Goal: Task Accomplishment & Management: Complete application form

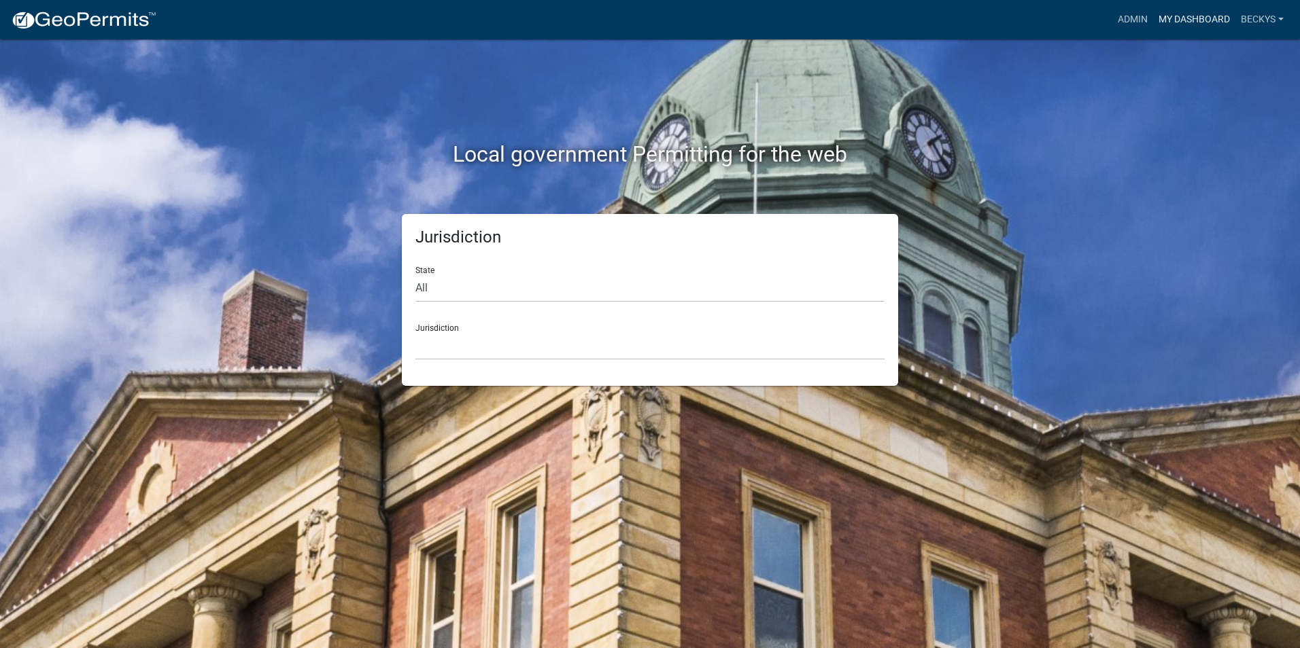
click at [1173, 20] on link "My Dashboard" at bounding box center [1194, 20] width 82 height 26
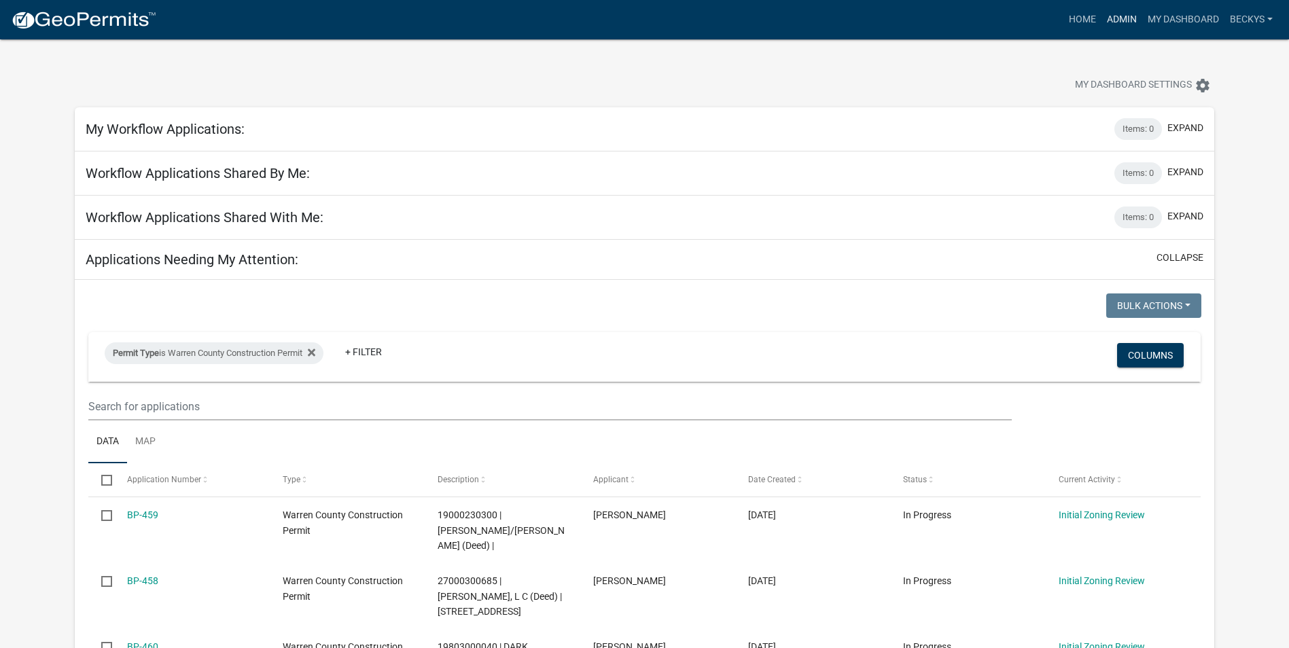
click at [1129, 18] on link "Admin" at bounding box center [1122, 20] width 41 height 26
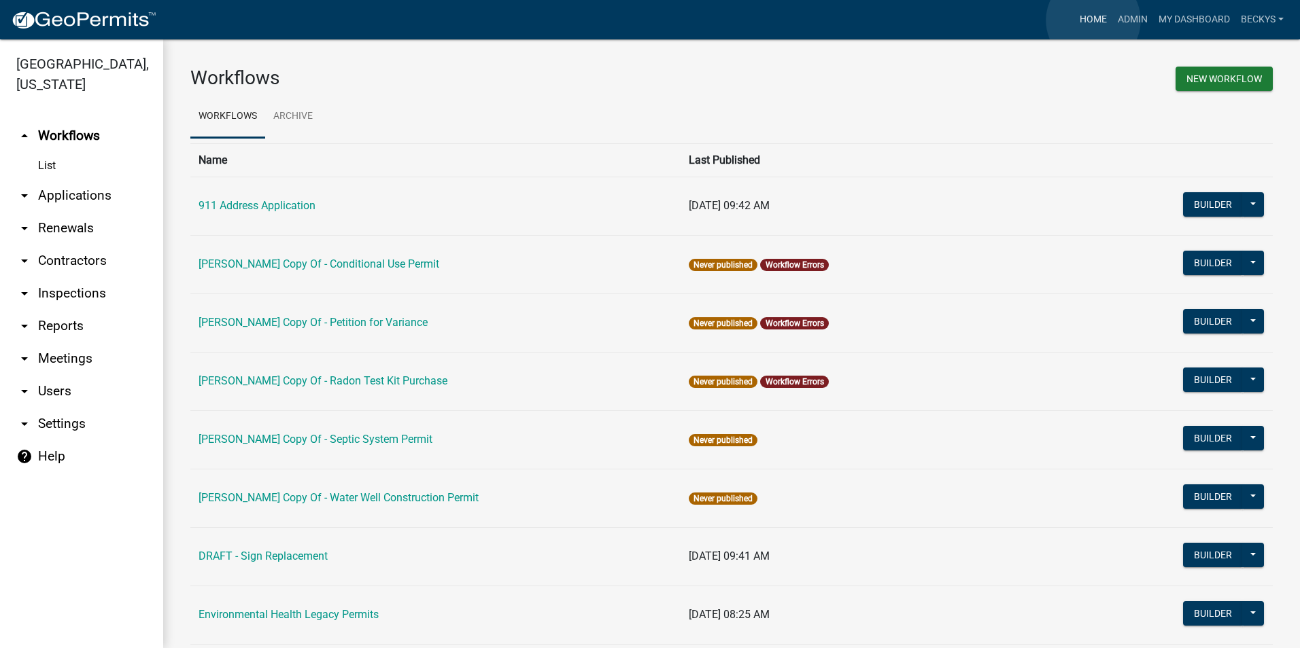
click at [1093, 20] on link "Home" at bounding box center [1093, 20] width 38 height 26
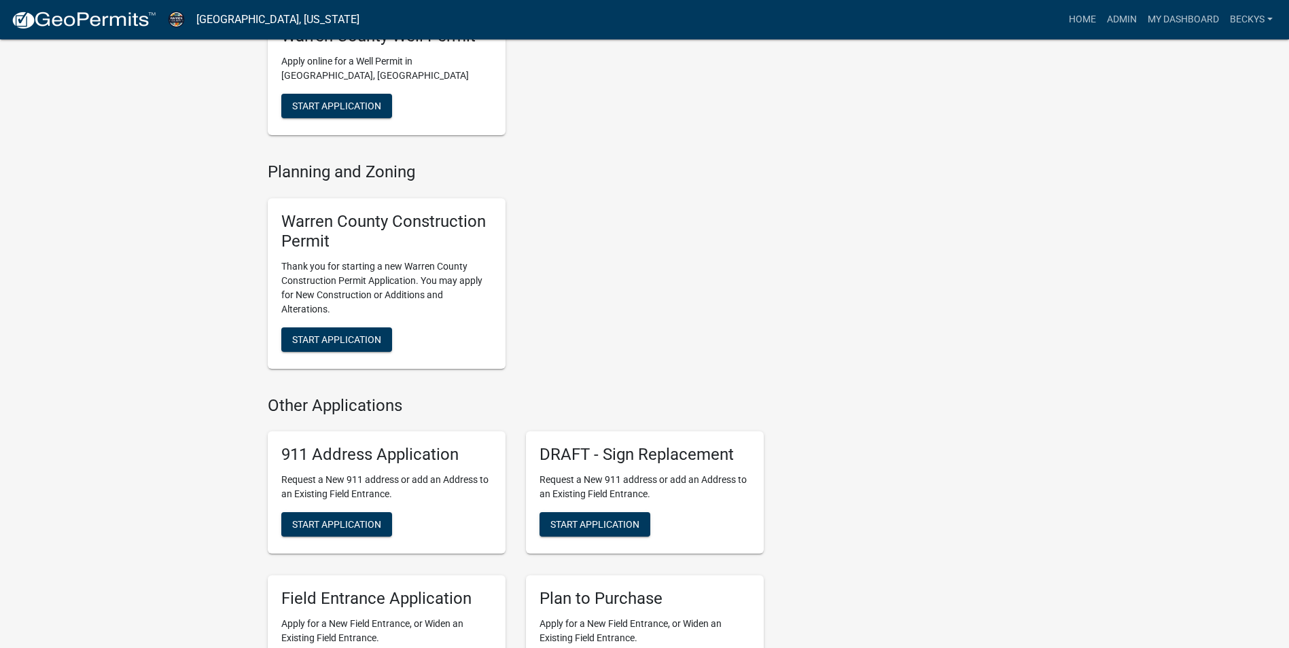
scroll to position [748, 0]
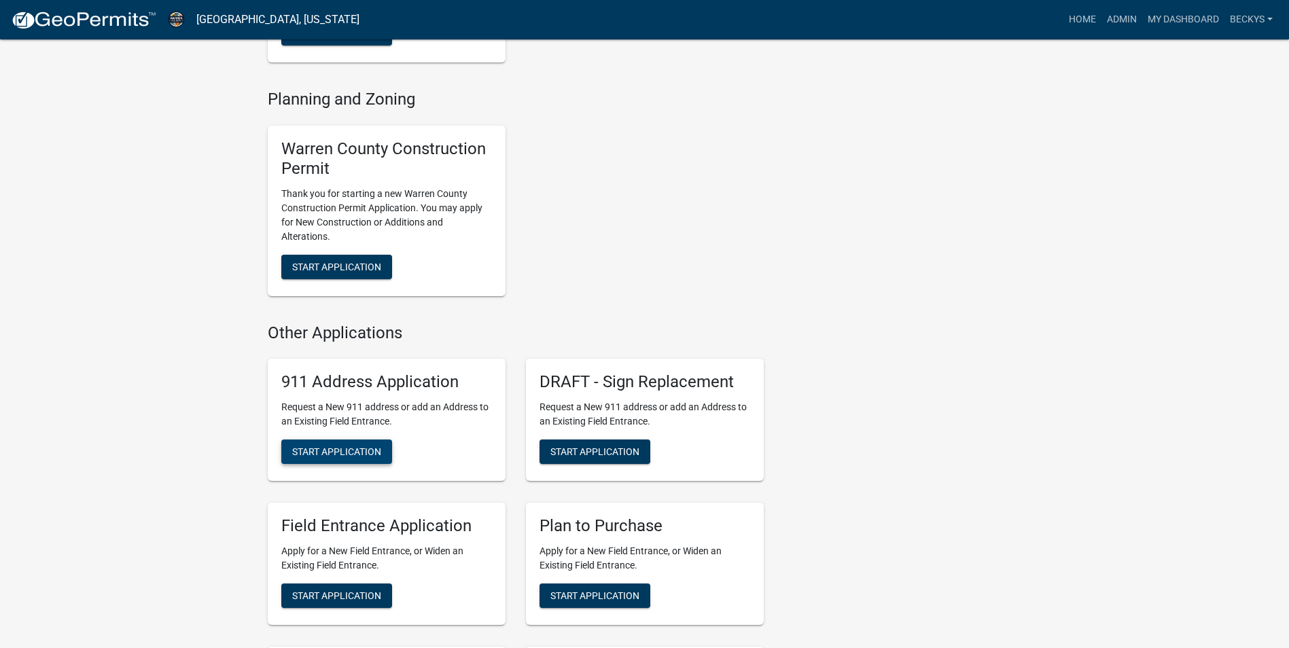
click at [353, 452] on span "Start Application" at bounding box center [336, 452] width 89 height 11
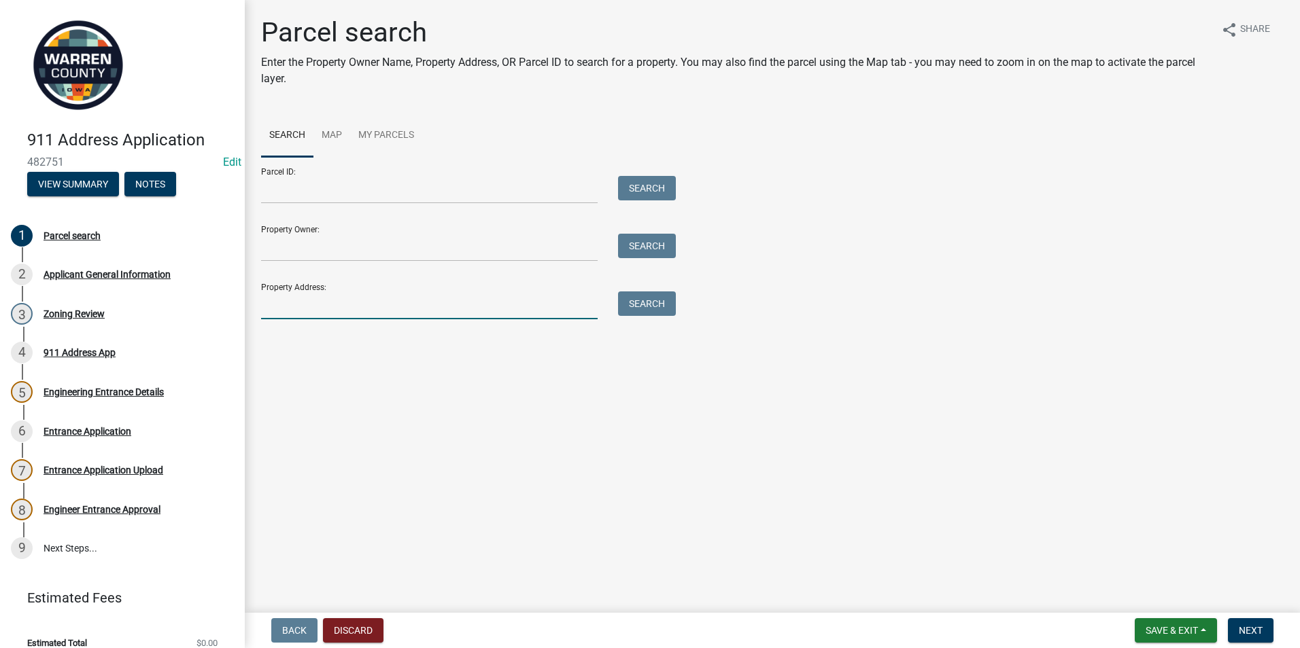
click at [270, 300] on input "Property Address:" at bounding box center [429, 306] width 336 height 28
type input "25000200667"
click at [1239, 630] on span "Next" at bounding box center [1251, 630] width 24 height 11
click at [648, 303] on button "Search" at bounding box center [647, 304] width 58 height 24
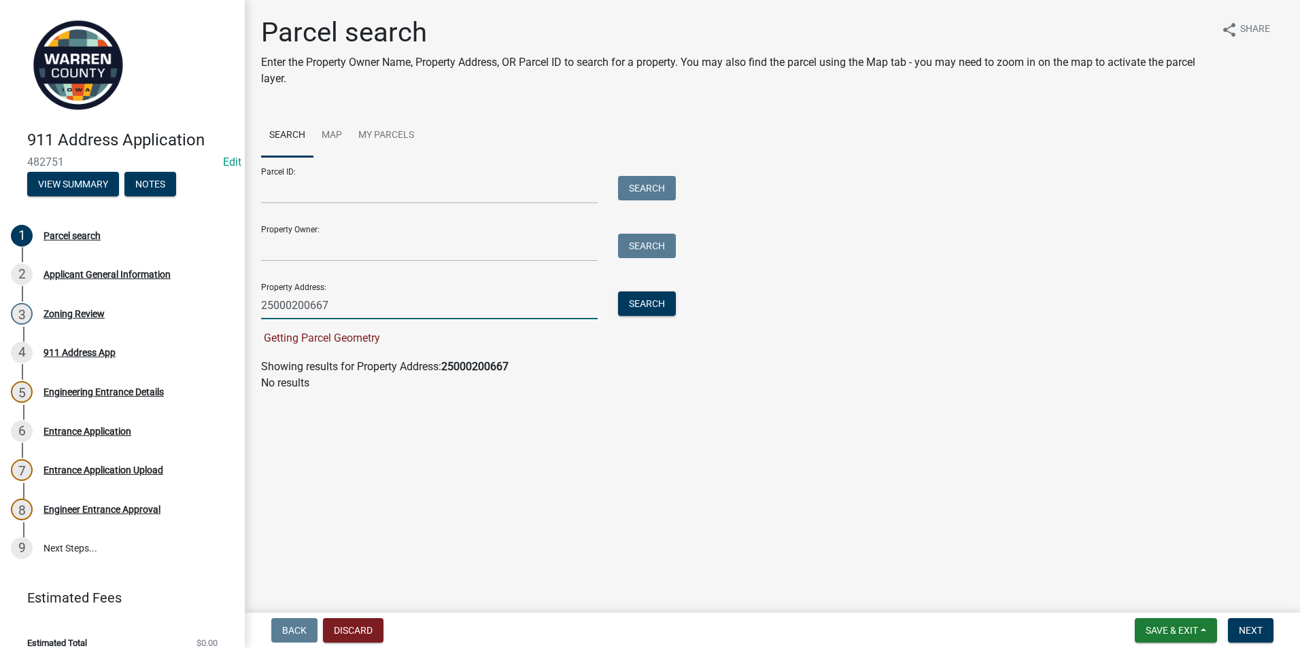
click at [312, 305] on input "25000200667" at bounding box center [429, 306] width 336 height 28
click at [651, 305] on button "Search" at bounding box center [647, 304] width 58 height 24
drag, startPoint x: 332, startPoint y: 307, endPoint x: 236, endPoint y: 302, distance: 95.9
click at [236, 302] on div "911 Address Application 482751 Edit View Summary Notes 1 Parcel search 2 Applic…" at bounding box center [650, 324] width 1300 height 648
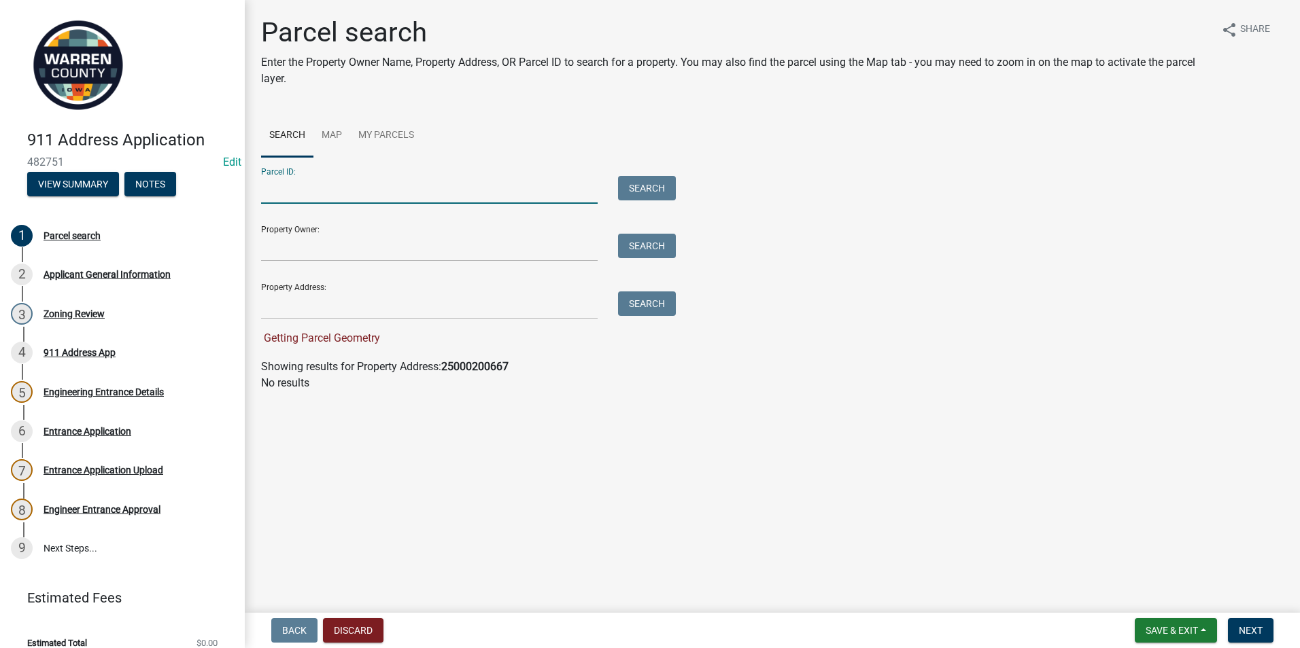
click at [276, 188] on input "Parcel ID:" at bounding box center [429, 190] width 336 height 28
paste input "25000200667"
type input "25000200667"
click at [627, 190] on button "Search" at bounding box center [647, 188] width 58 height 24
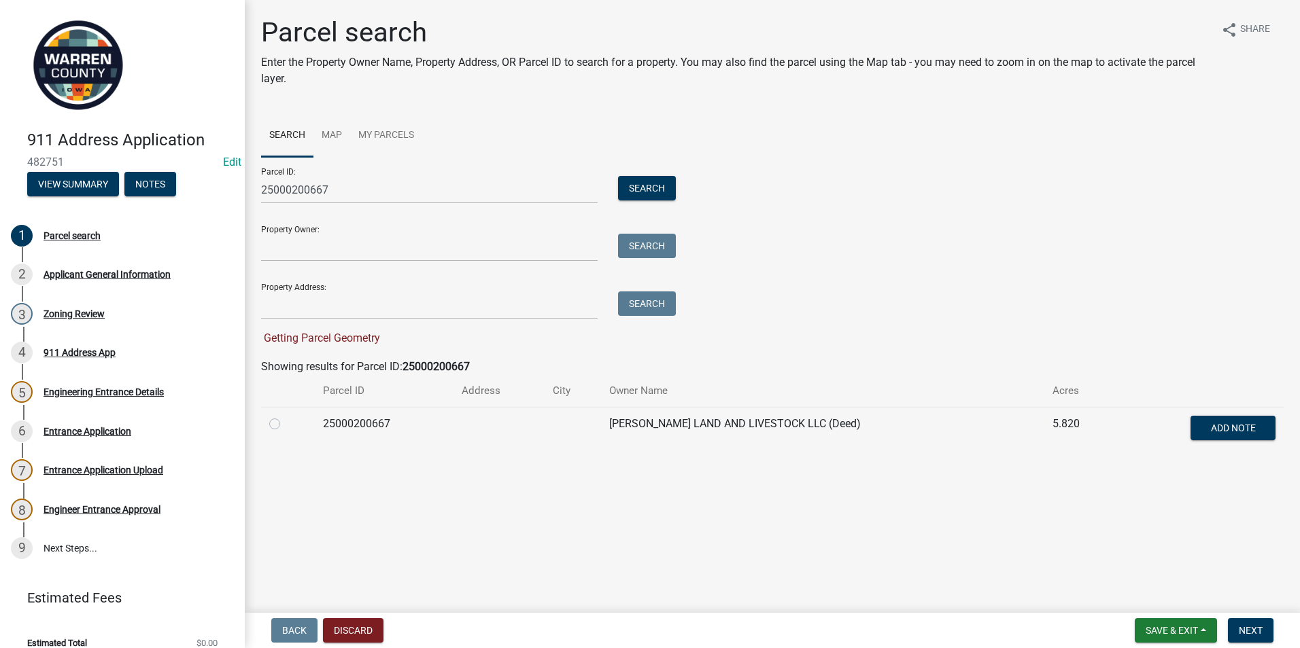
click at [285, 416] on label at bounding box center [285, 416] width 0 height 0
click at [285, 423] on input "radio" at bounding box center [289, 420] width 9 height 9
radio input "true"
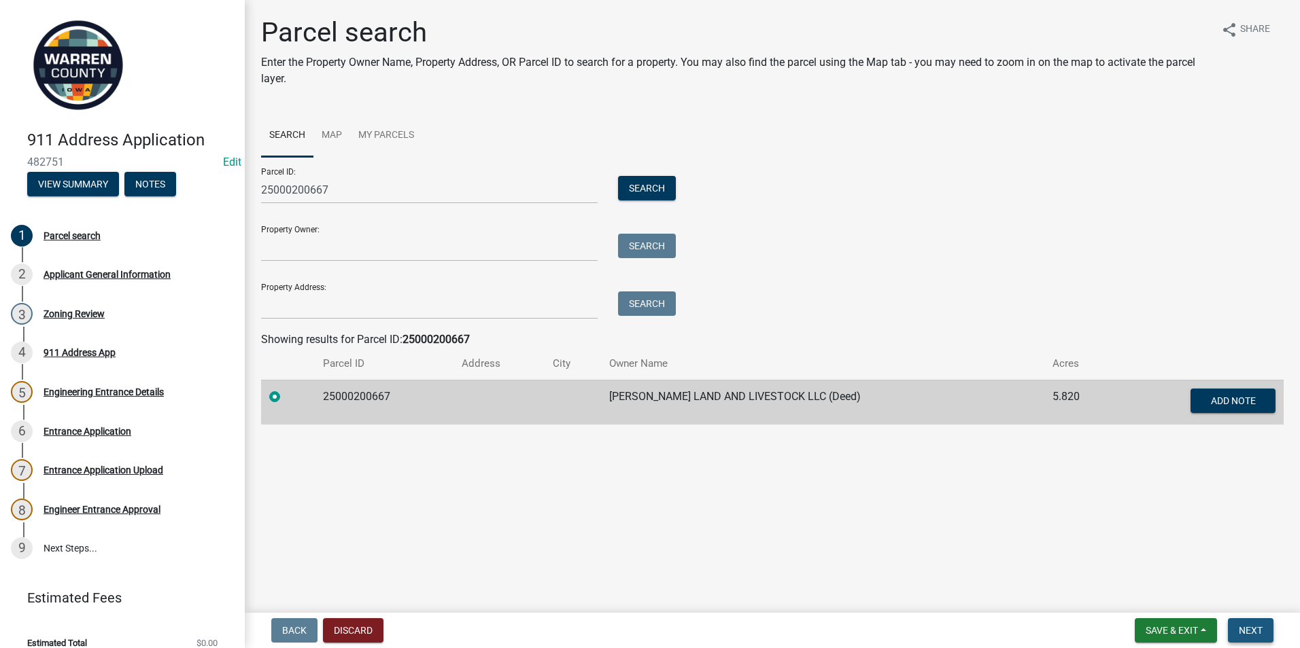
click at [1253, 624] on button "Next" at bounding box center [1251, 631] width 46 height 24
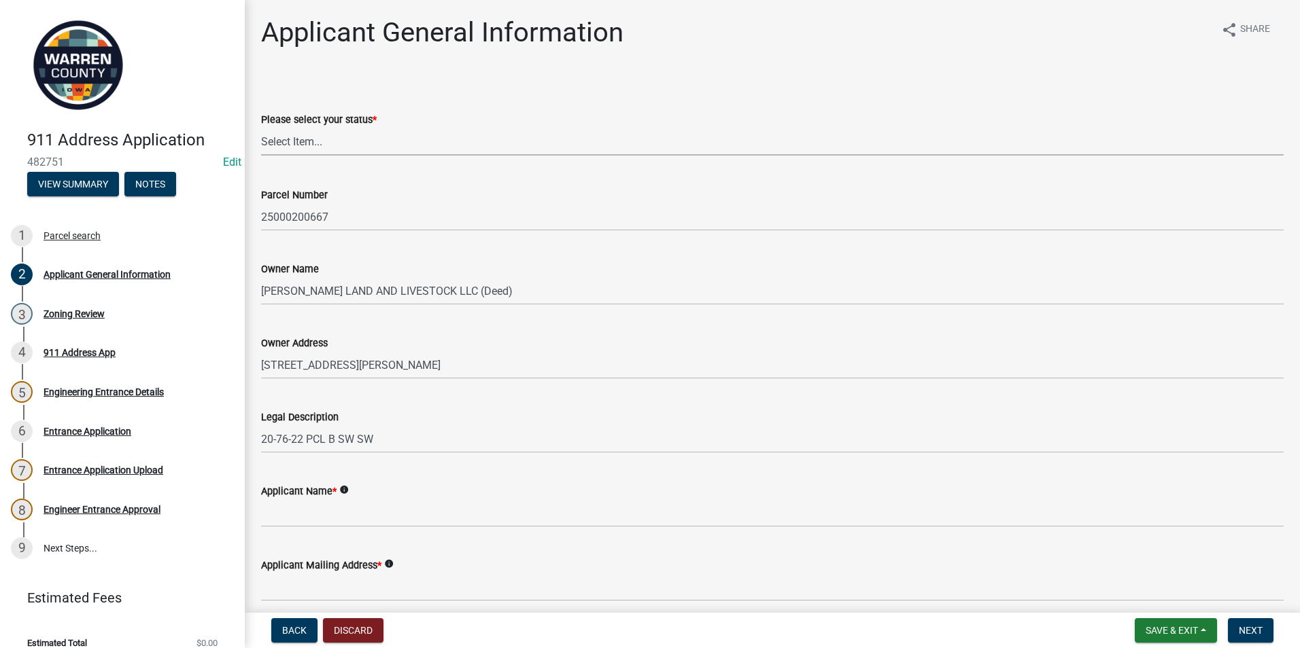
click at [290, 131] on select "Select Item... Owner Plan to Purchase Buyer's Representative Builder/Contractor…" at bounding box center [772, 142] width 1022 height 28
click at [261, 128] on select "Select Item... Owner Plan to Purchase Buyer's Representative Builder/Contractor…" at bounding box center [772, 142] width 1022 height 28
select select "62e05361-9b1f-4f6e-9af6-30ebbe0e033e"
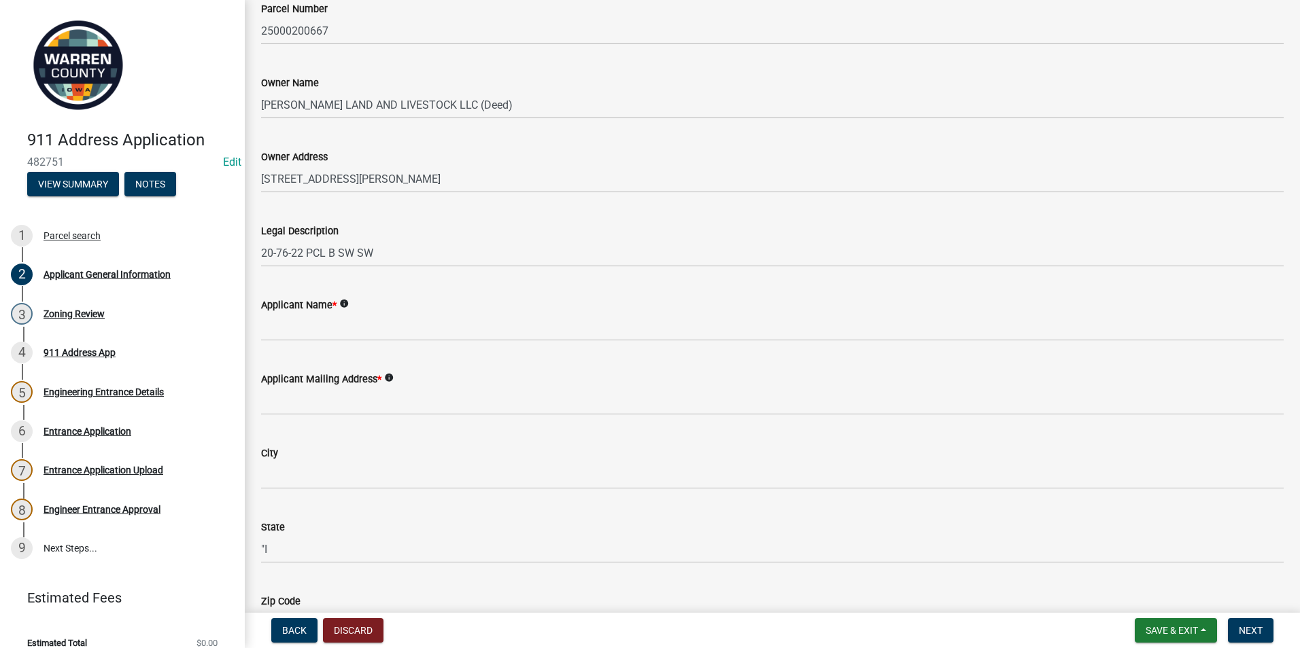
scroll to position [272, 0]
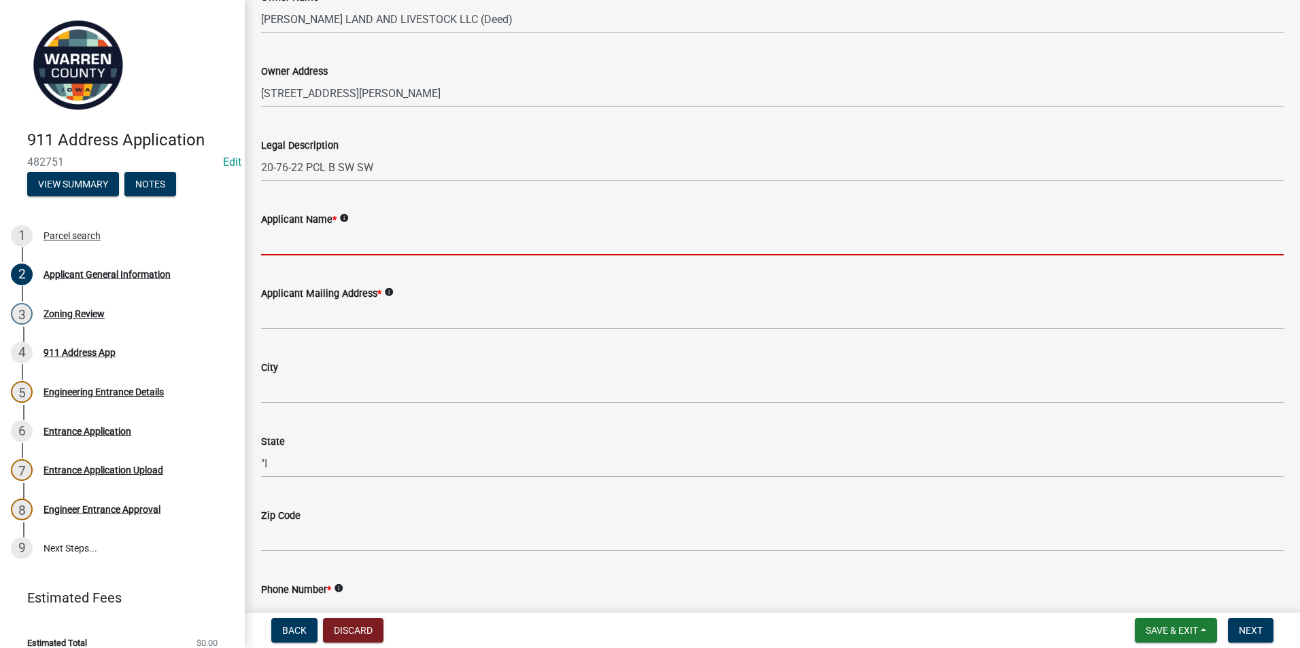
click at [271, 247] on input "Applicant Name *" at bounding box center [772, 242] width 1022 height 28
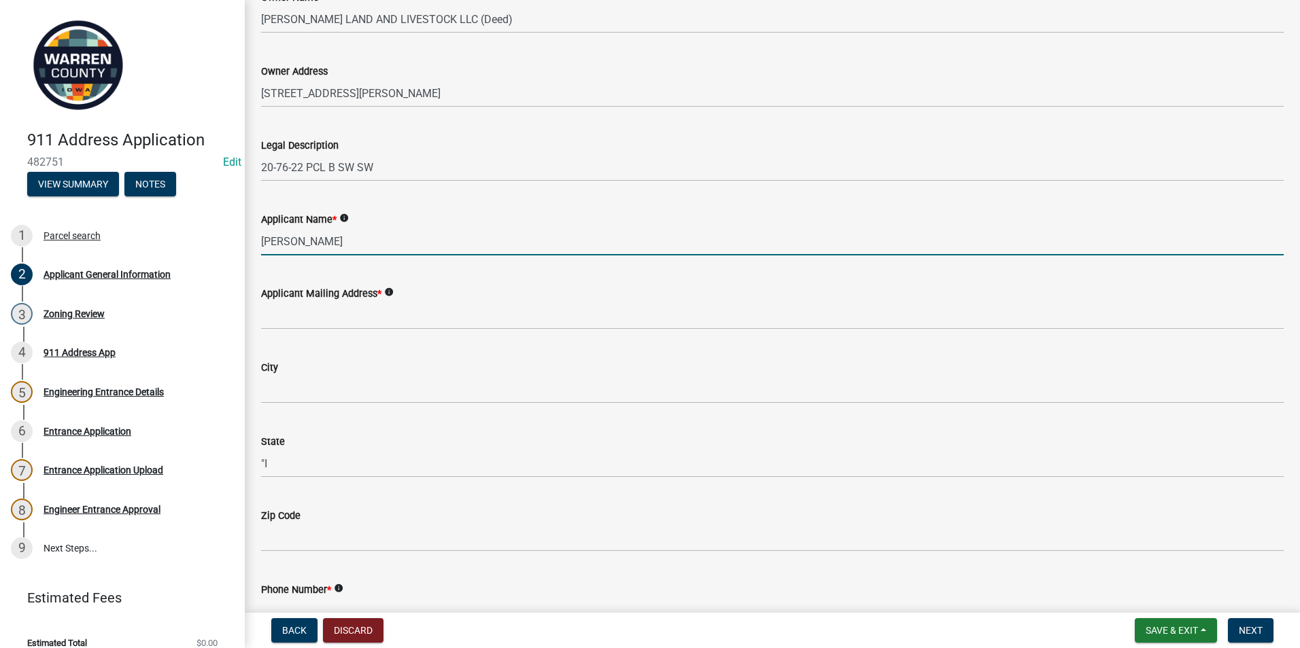
type input "[PERSON_NAME]"
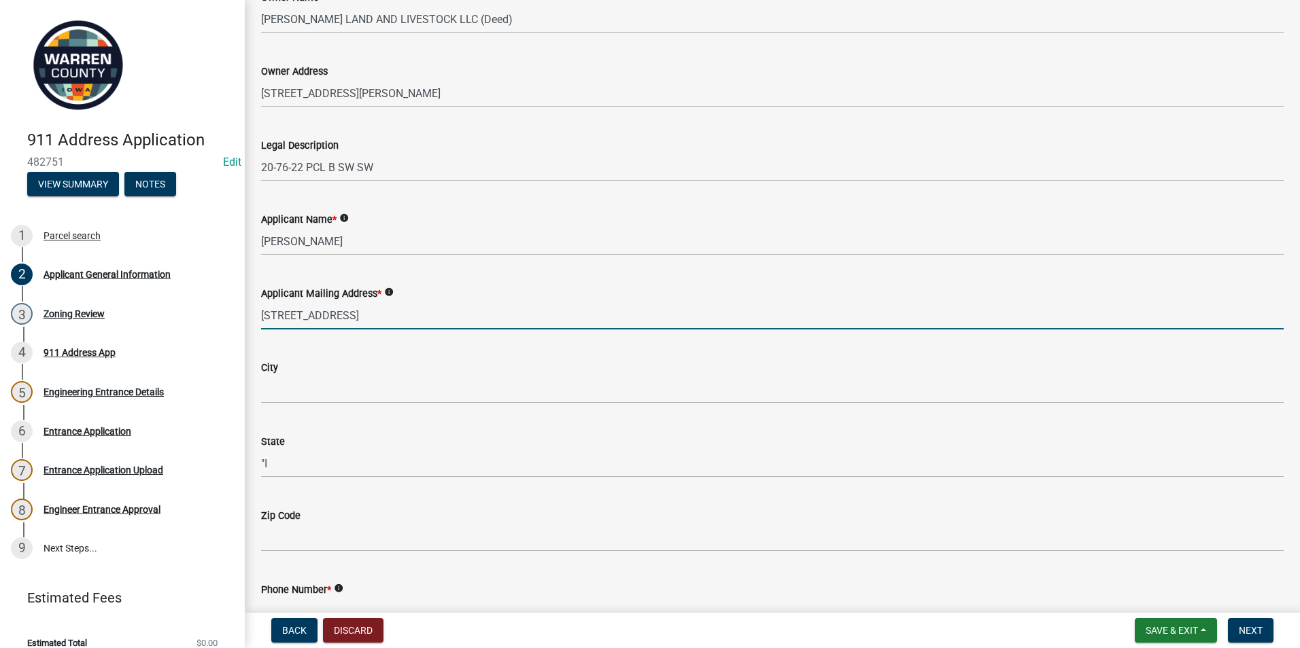
type input "[STREET_ADDRESS]"
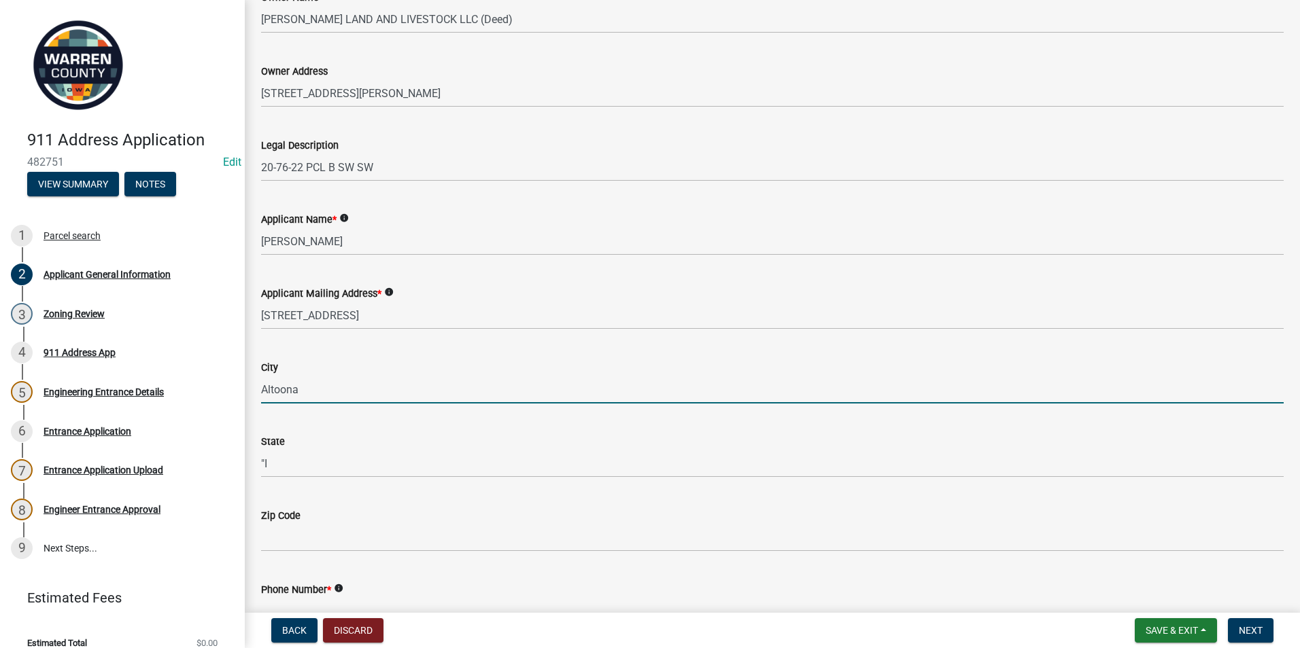
type input "Altoona"
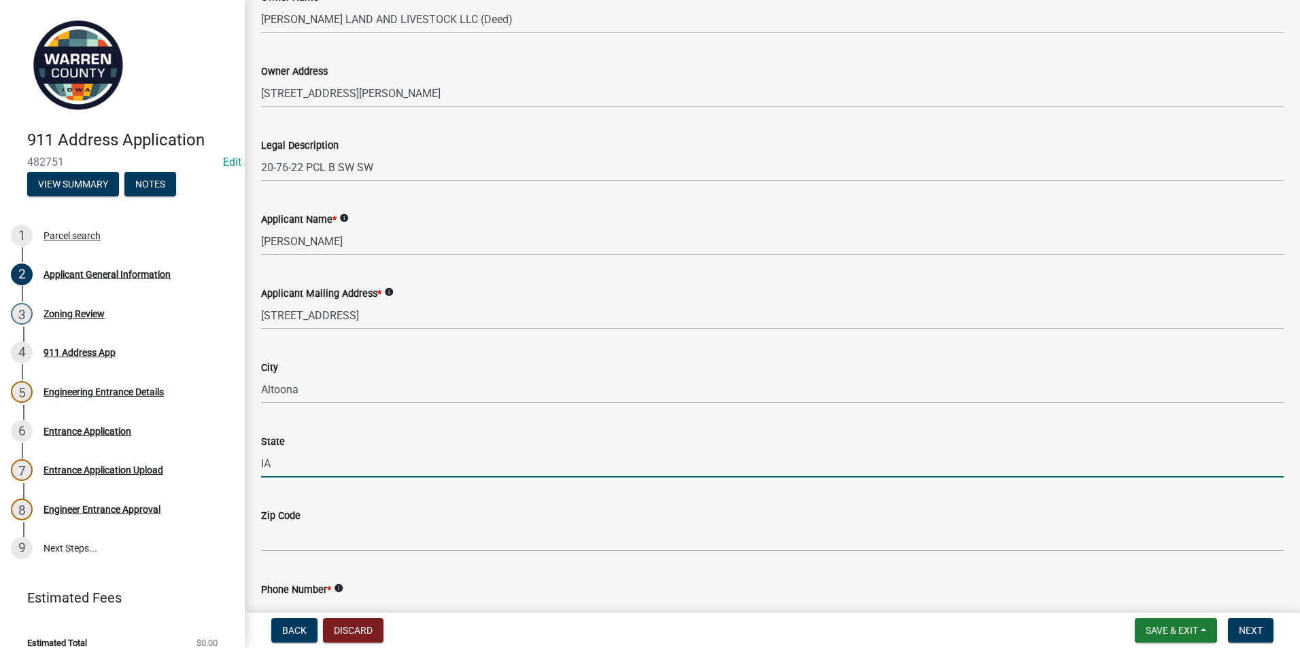
type input "IA"
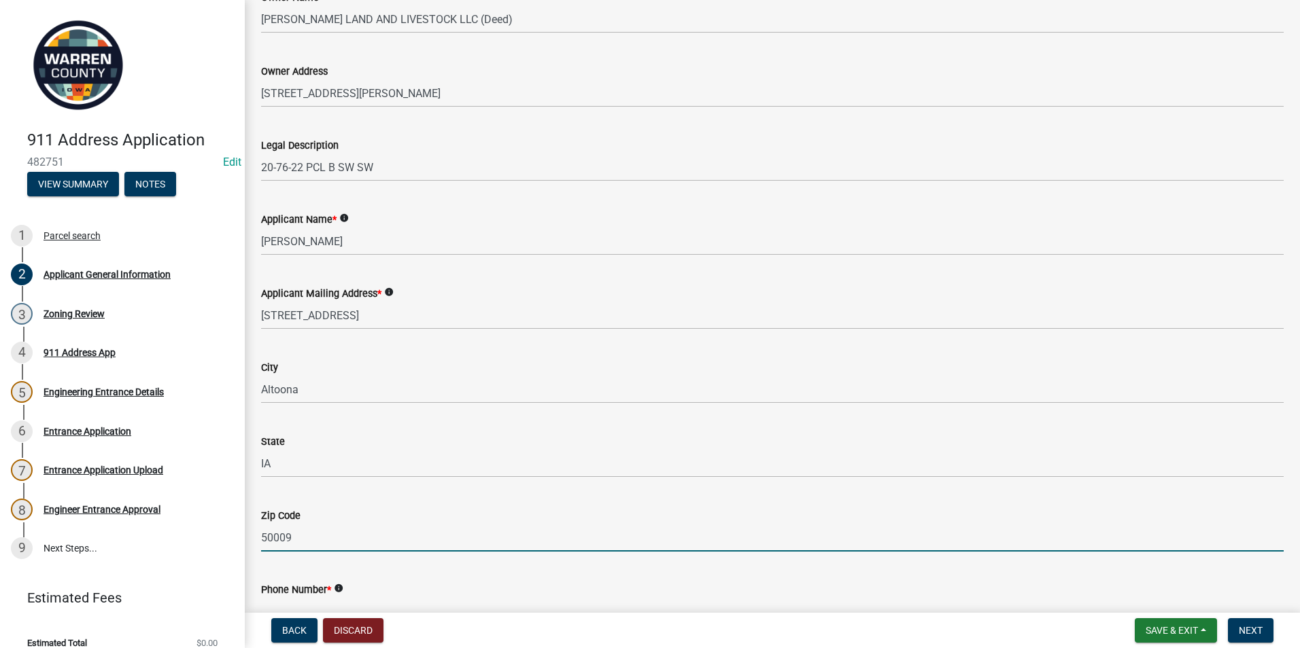
type input "50009"
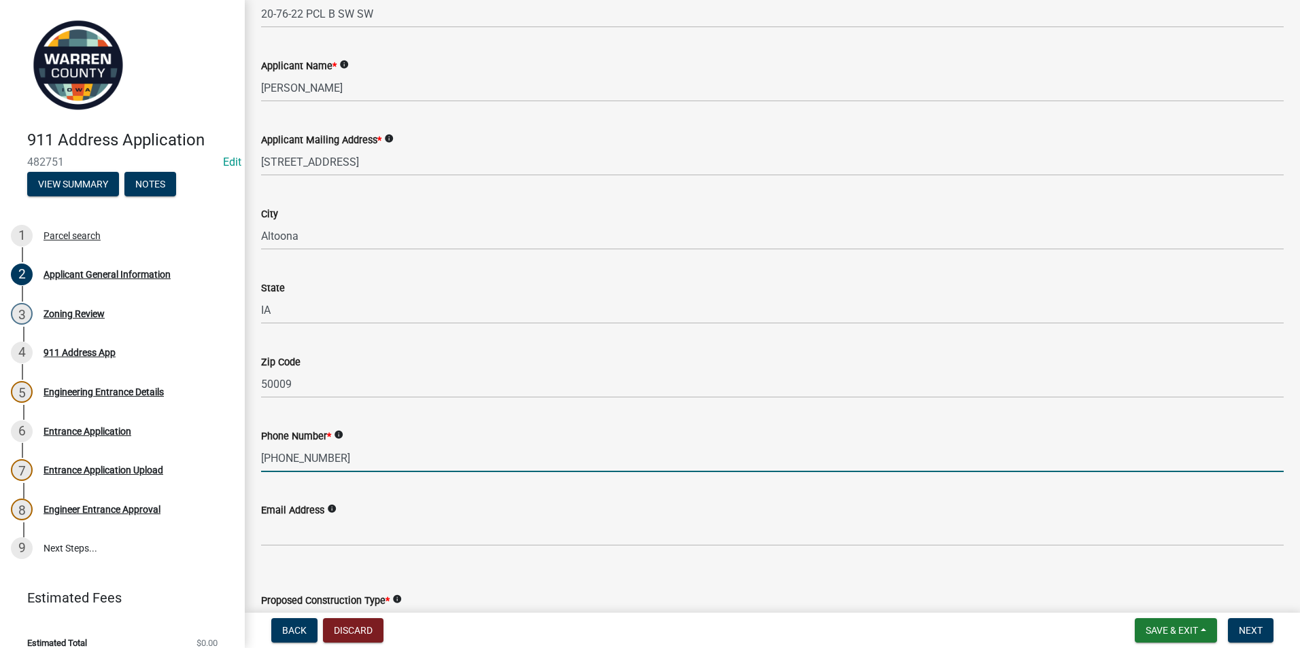
scroll to position [426, 0]
type input "[PHONE_NUMBER]"
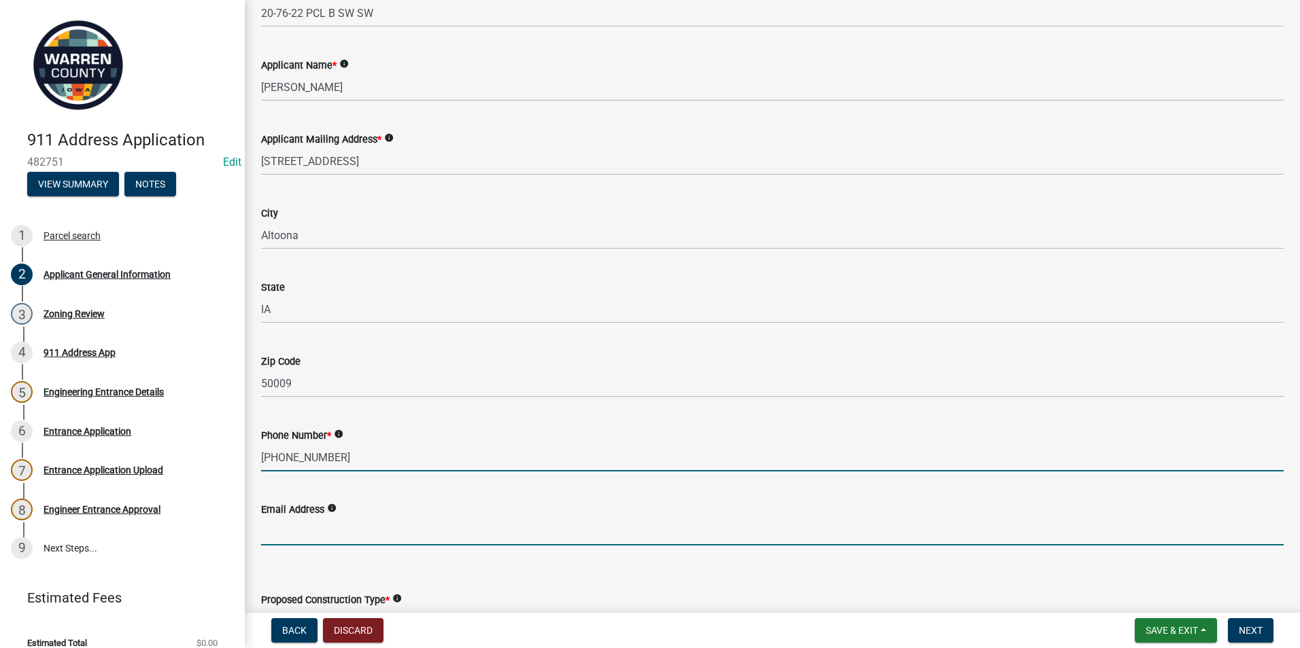
click at [292, 530] on input "Email Address" at bounding box center [772, 532] width 1022 height 28
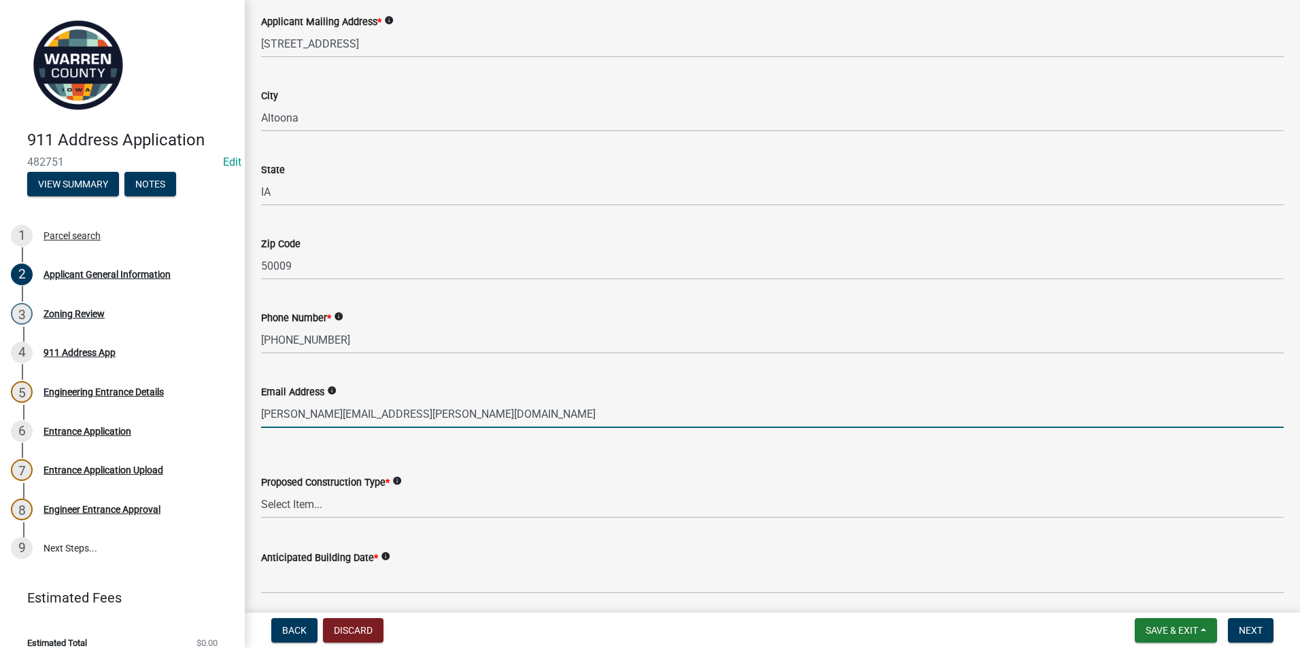
scroll to position [594, 0]
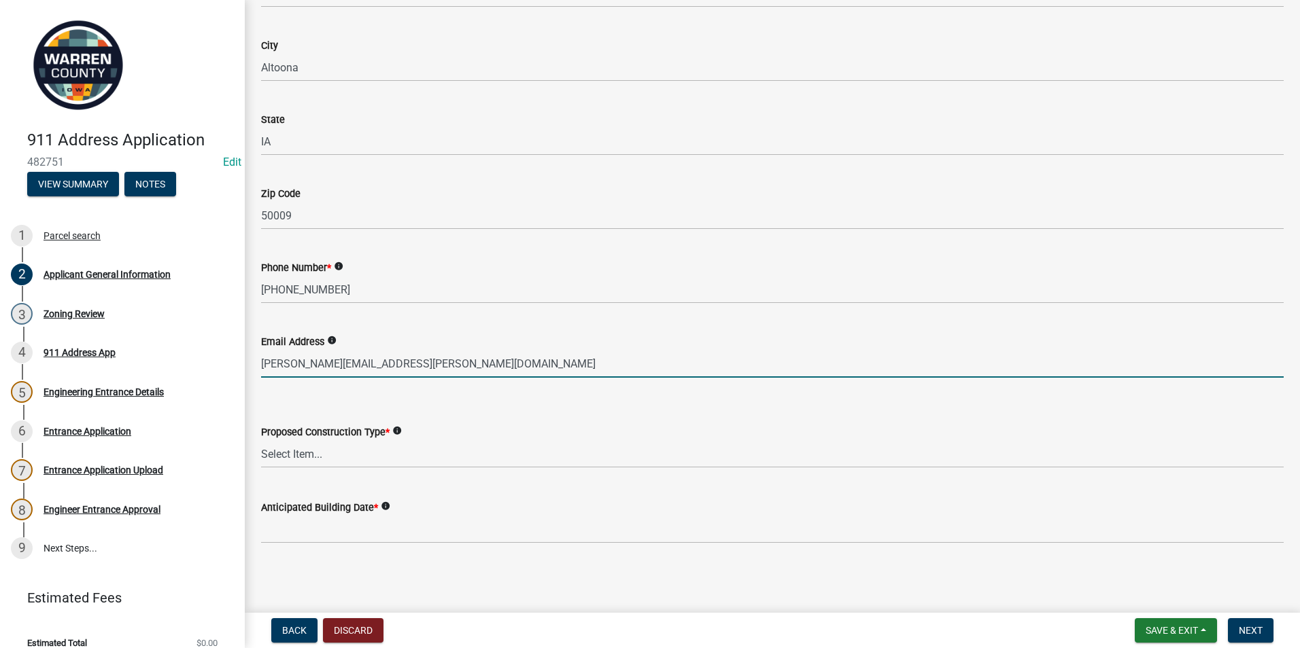
type input "[PERSON_NAME][EMAIL_ADDRESS][PERSON_NAME][DOMAIN_NAME]"
click at [298, 456] on select "Select Item... Business Farm Entrance Cell Tower Multi-Family Unit New Business…" at bounding box center [772, 454] width 1022 height 28
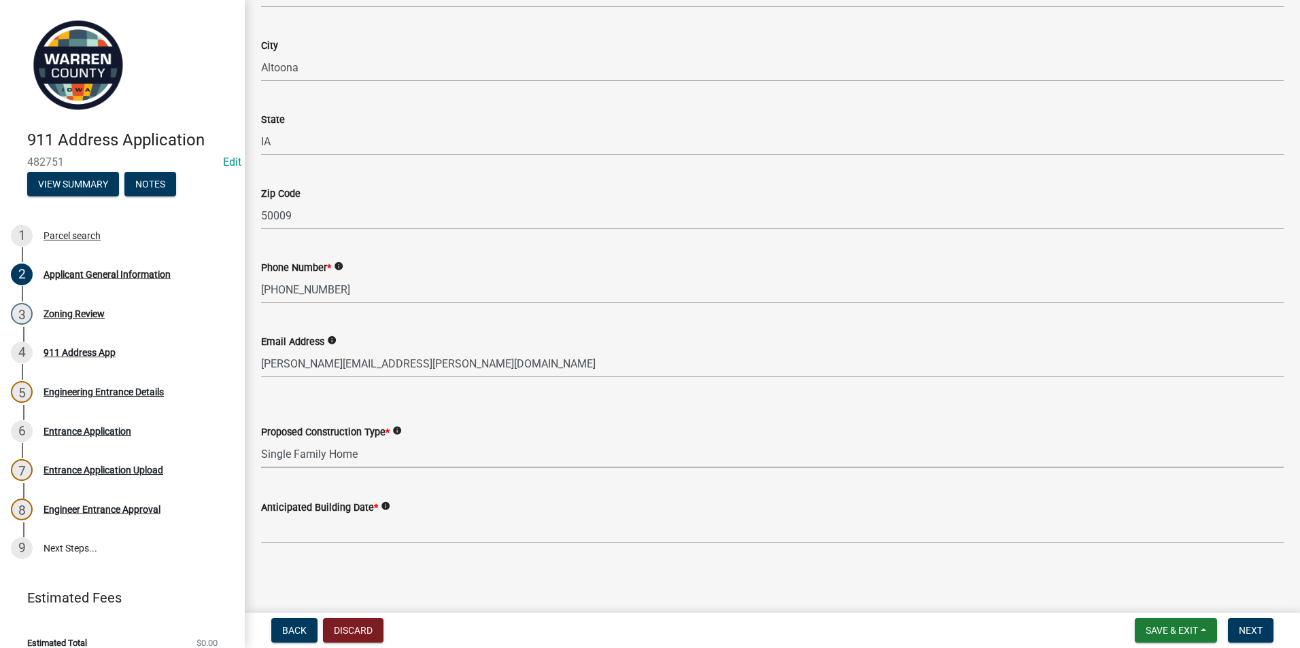
click at [261, 440] on select "Select Item... Business Farm Entrance Cell Tower Multi-Family Unit New Business…" at bounding box center [772, 454] width 1022 height 28
select select "baa9a041-e8ec-4bd9-b07e-af5a977dc1c8"
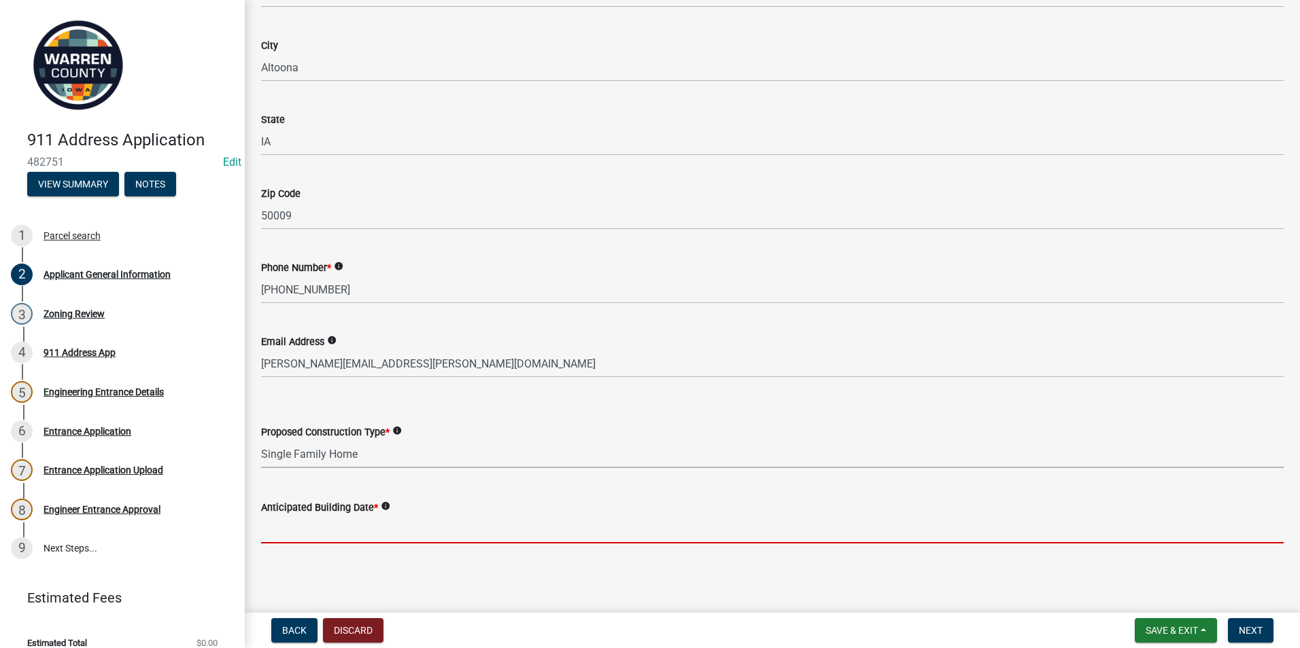
click at [294, 530] on input "Anticipated Building Date *" at bounding box center [772, 530] width 1022 height 28
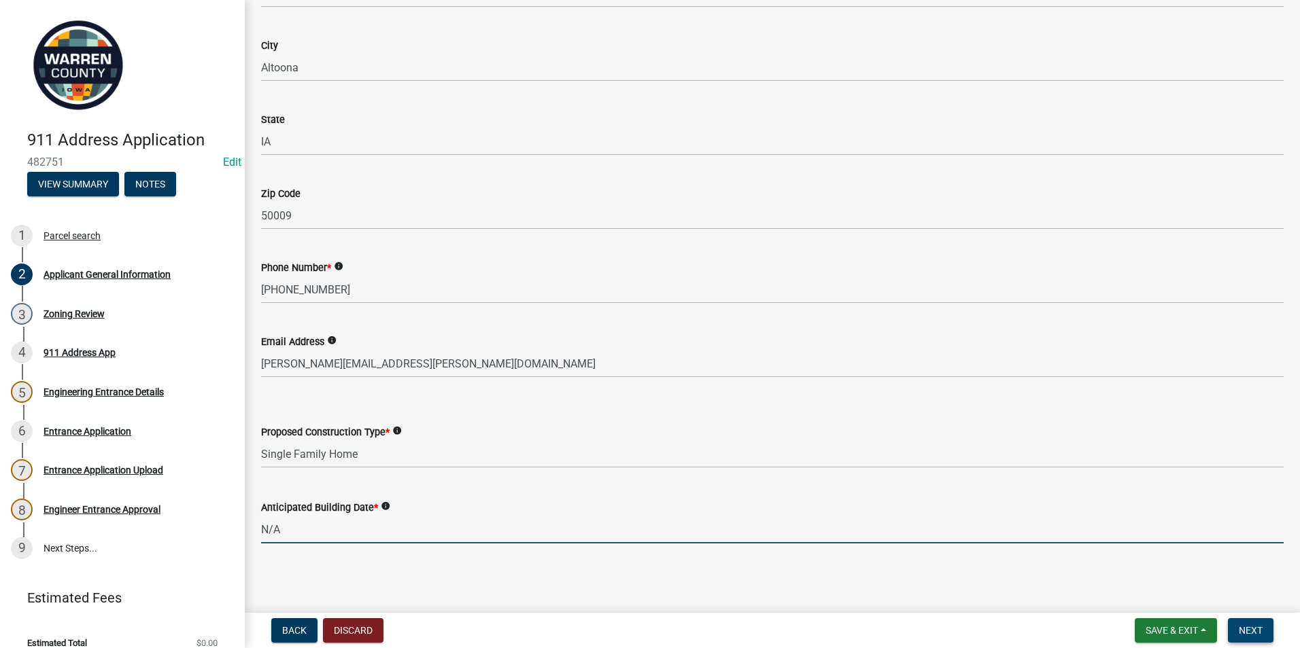
type input "N/A"
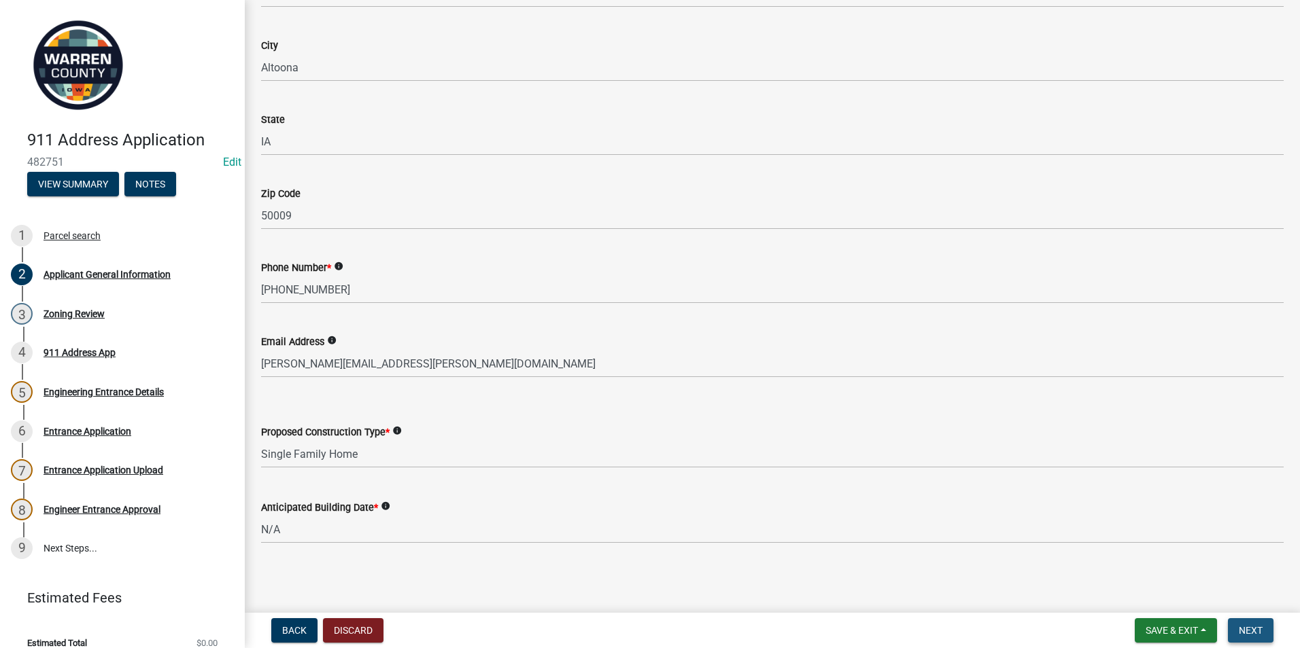
click at [1263, 632] on button "Next" at bounding box center [1251, 631] width 46 height 24
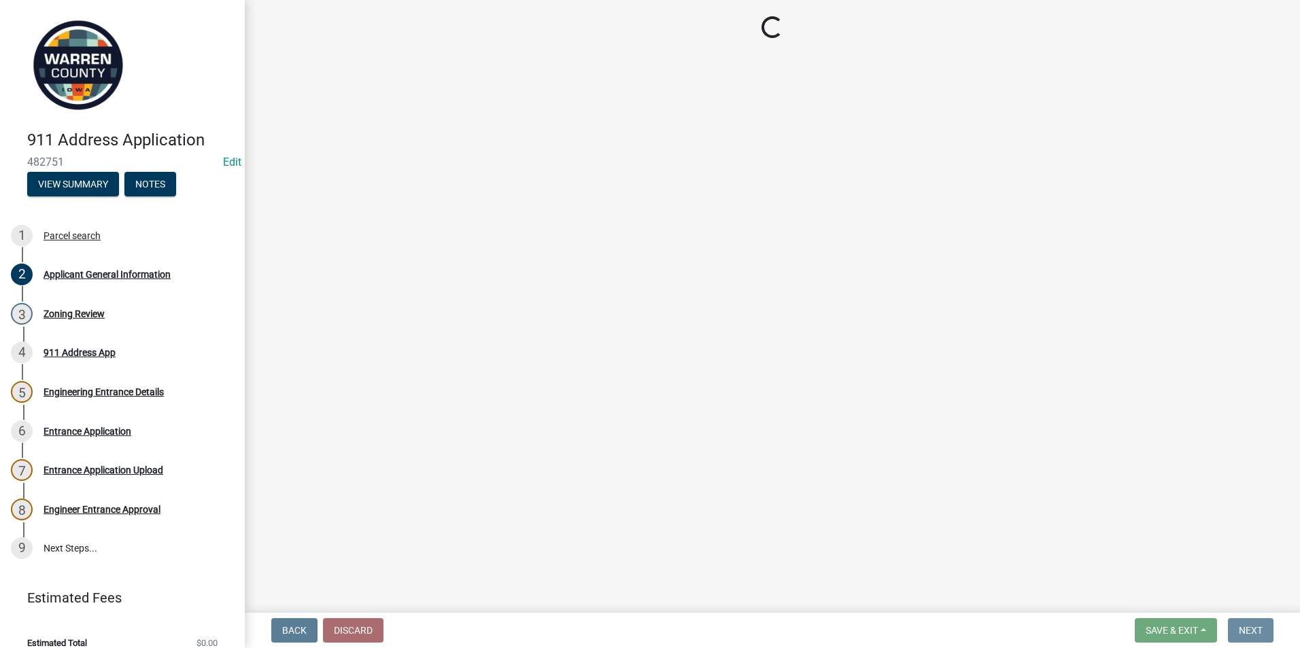
scroll to position [0, 0]
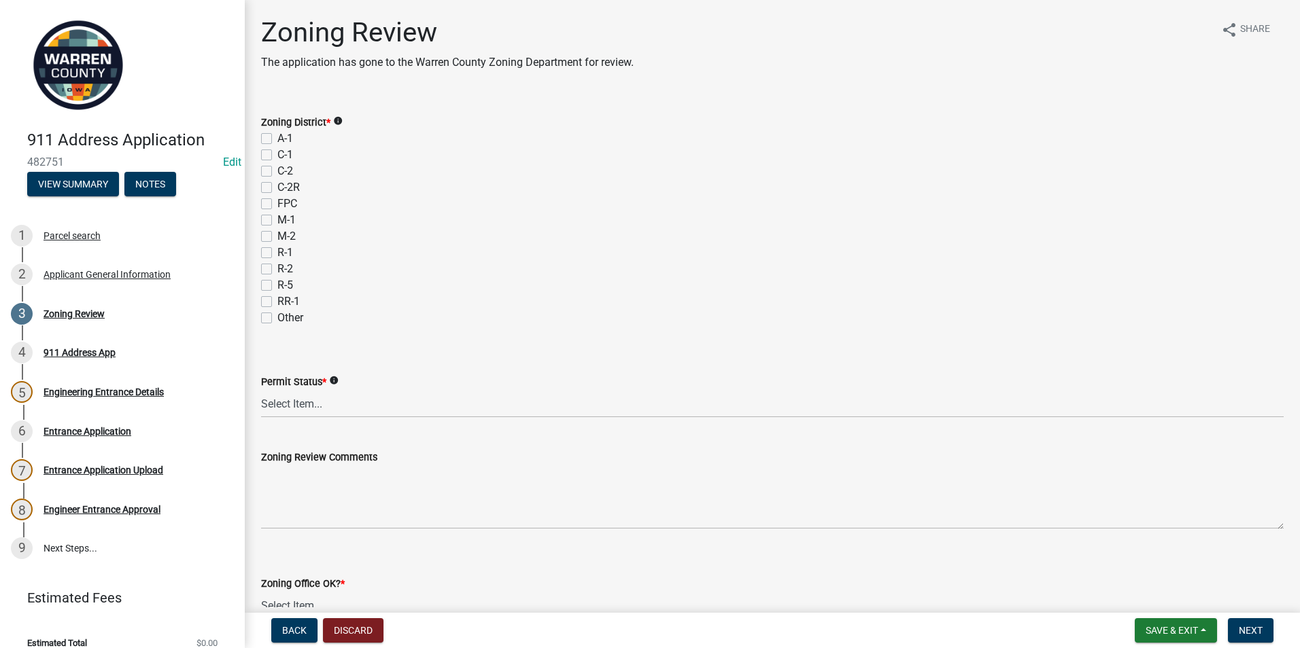
click at [277, 138] on label "A-1" at bounding box center [285, 139] width 16 height 16
click at [277, 138] on input "A-1" at bounding box center [281, 135] width 9 height 9
checkbox input "true"
checkbox input "false"
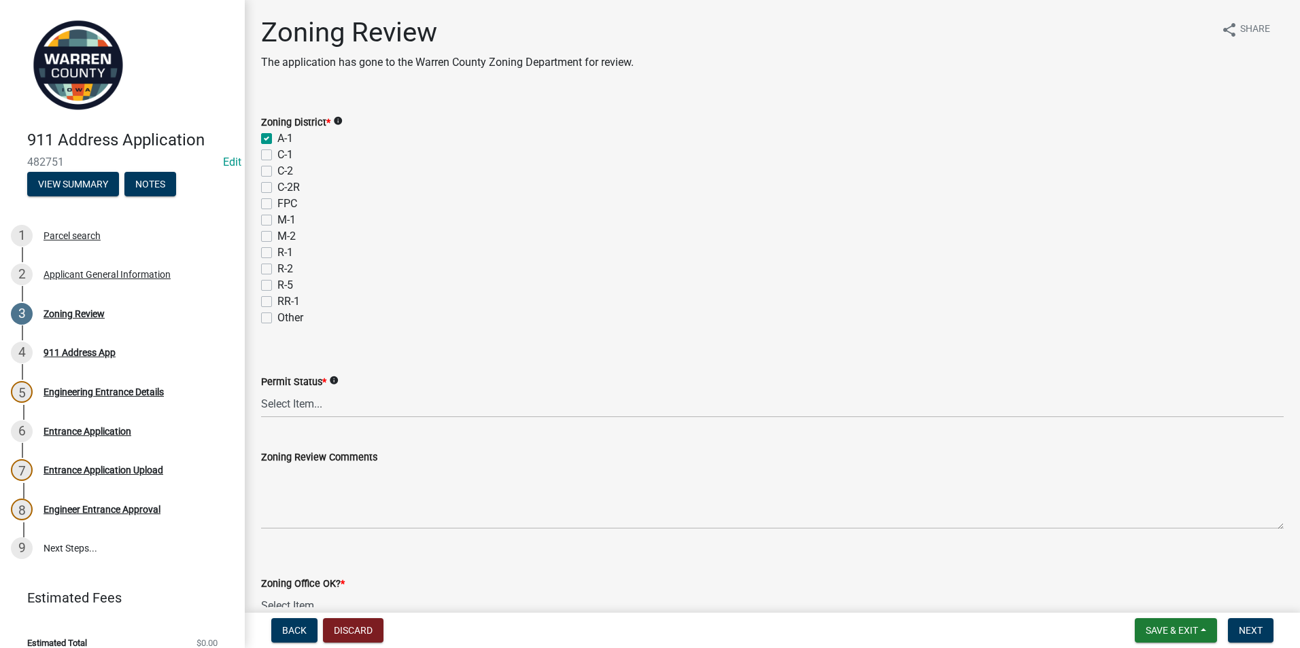
checkbox input "false"
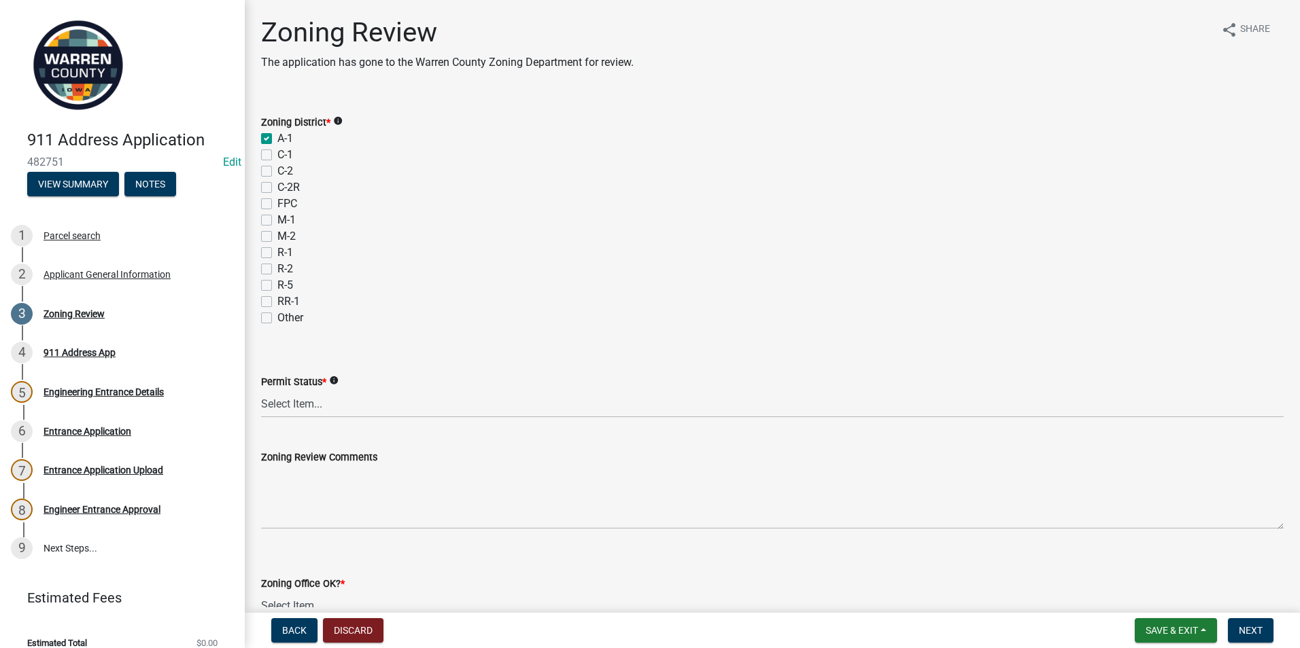
checkbox input "false"
click at [279, 402] on select "Select Item... Ag Exempt Applied For Not Applied For" at bounding box center [772, 404] width 1022 height 28
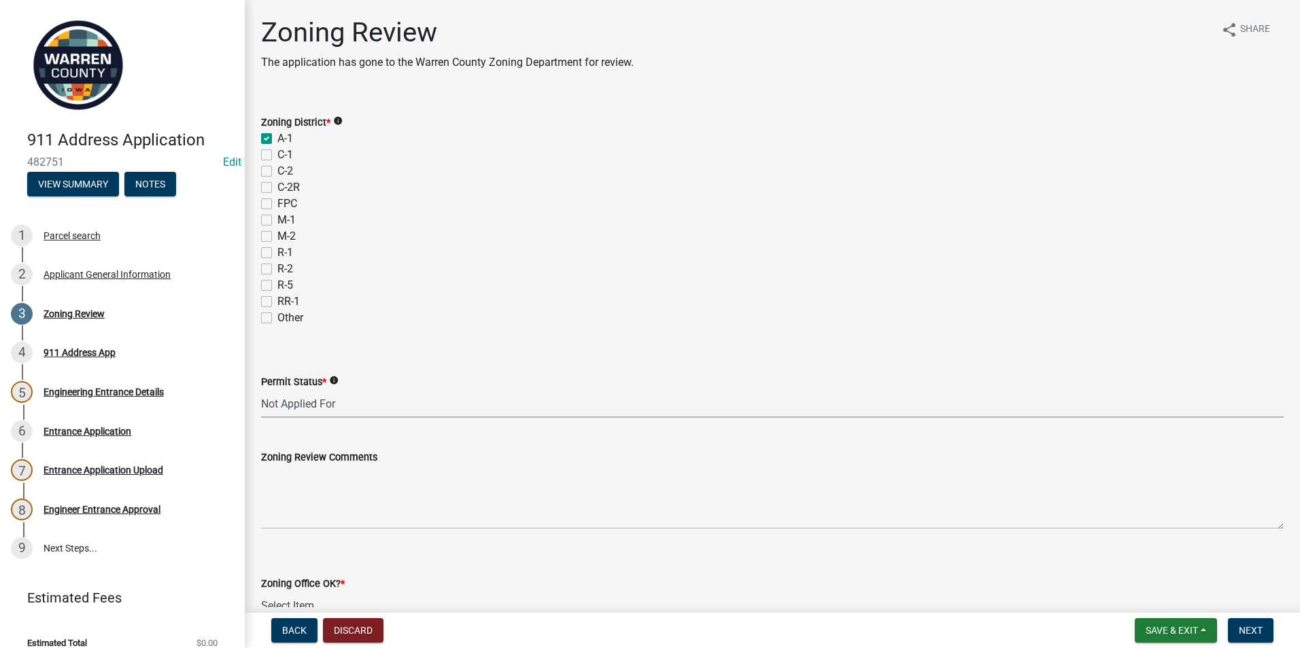
click at [261, 390] on select "Select Item... Ag Exempt Applied For Not Applied For" at bounding box center [772, 404] width 1022 height 28
select select "7f4095c2-83bb-4a30-93d4-5d4474f33330"
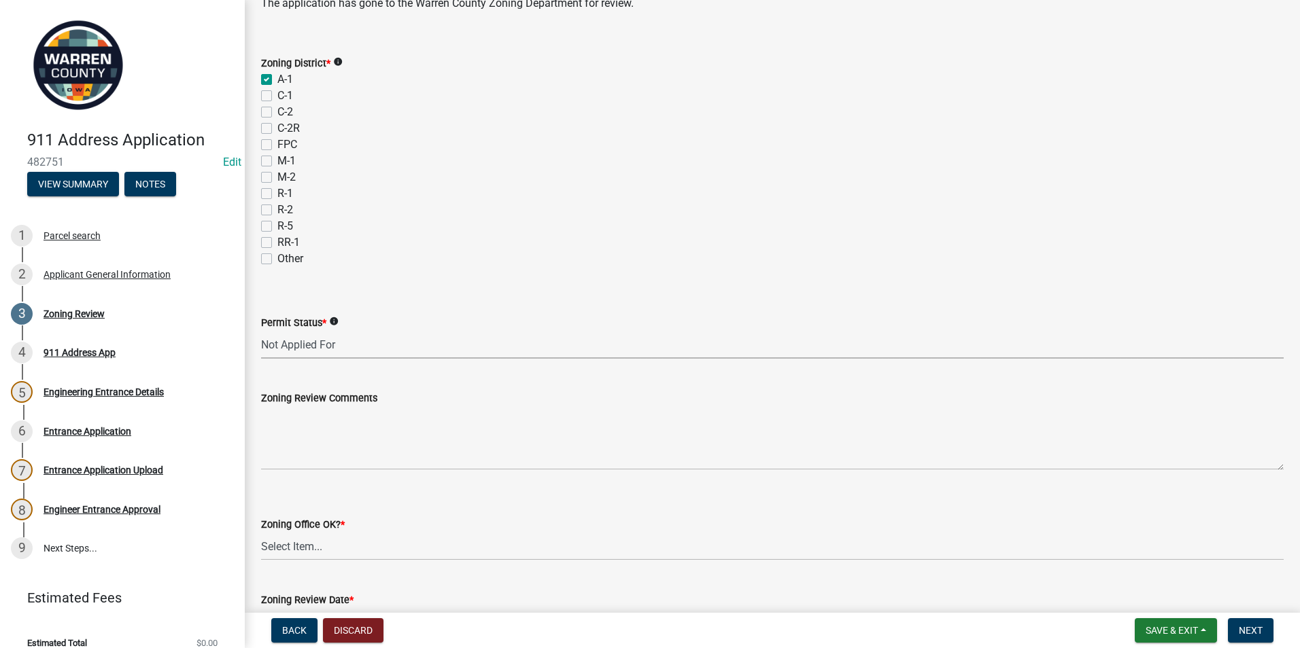
scroll to position [136, 0]
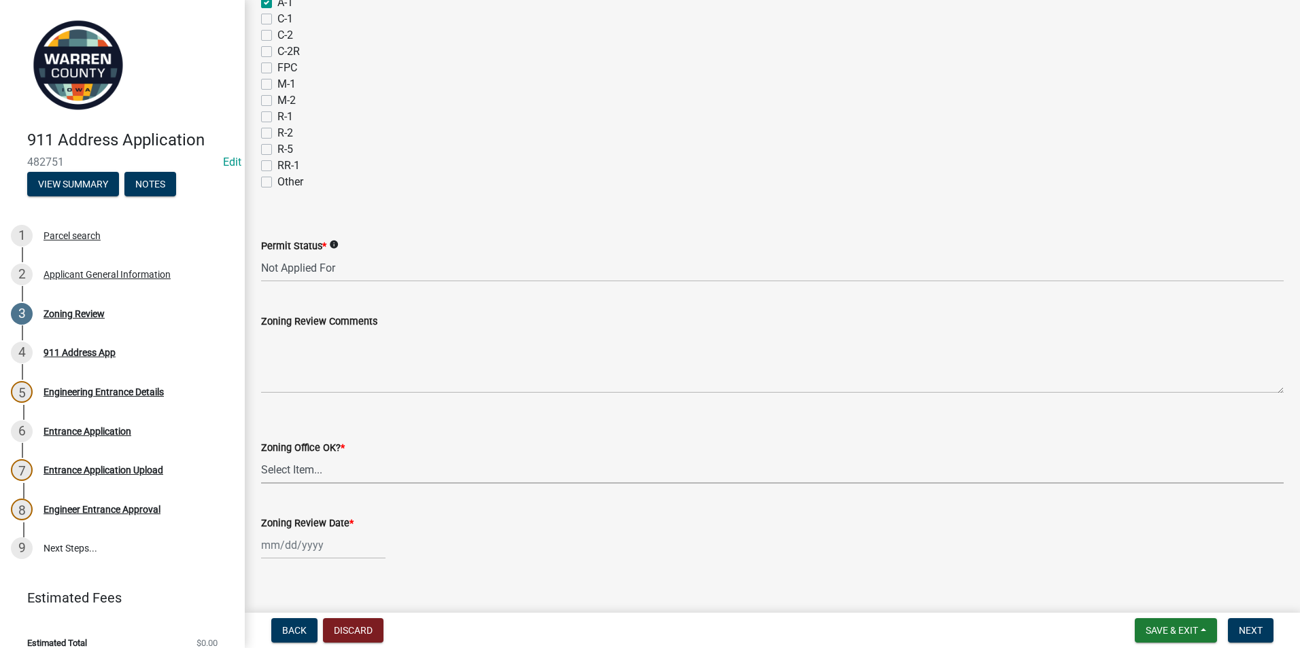
click at [281, 466] on select "Select Item... Yes No" at bounding box center [772, 470] width 1022 height 28
click at [261, 456] on select "Select Item... Yes No" at bounding box center [772, 470] width 1022 height 28
select select "22a6182a-d017-4f21-baaa-b72378e2c786"
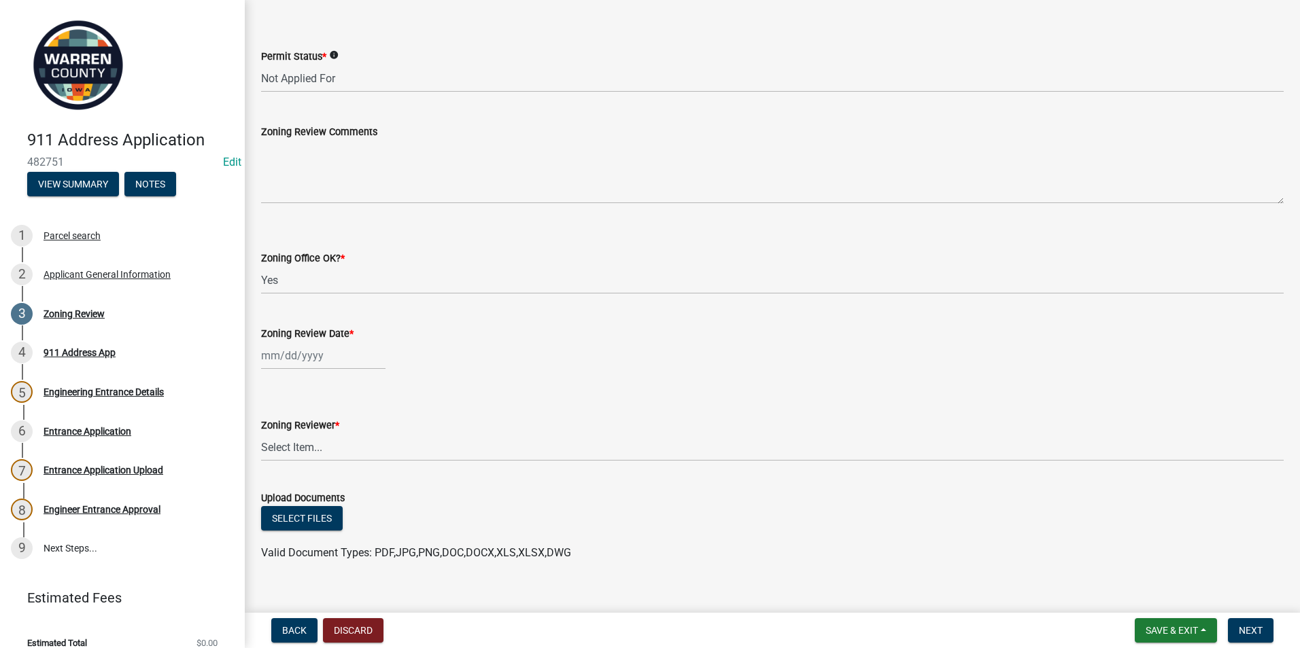
scroll to position [340, 0]
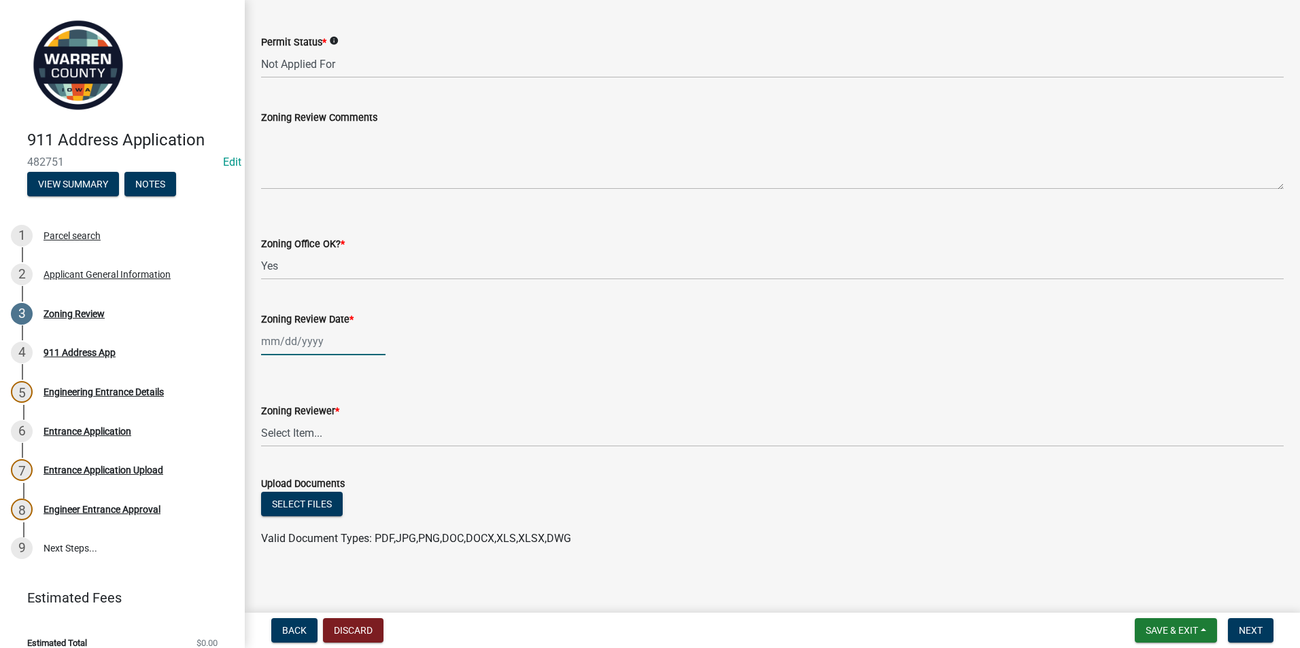
click at [284, 345] on div at bounding box center [323, 342] width 124 height 28
select select "9"
select select "2025"
type input "[DATE]"
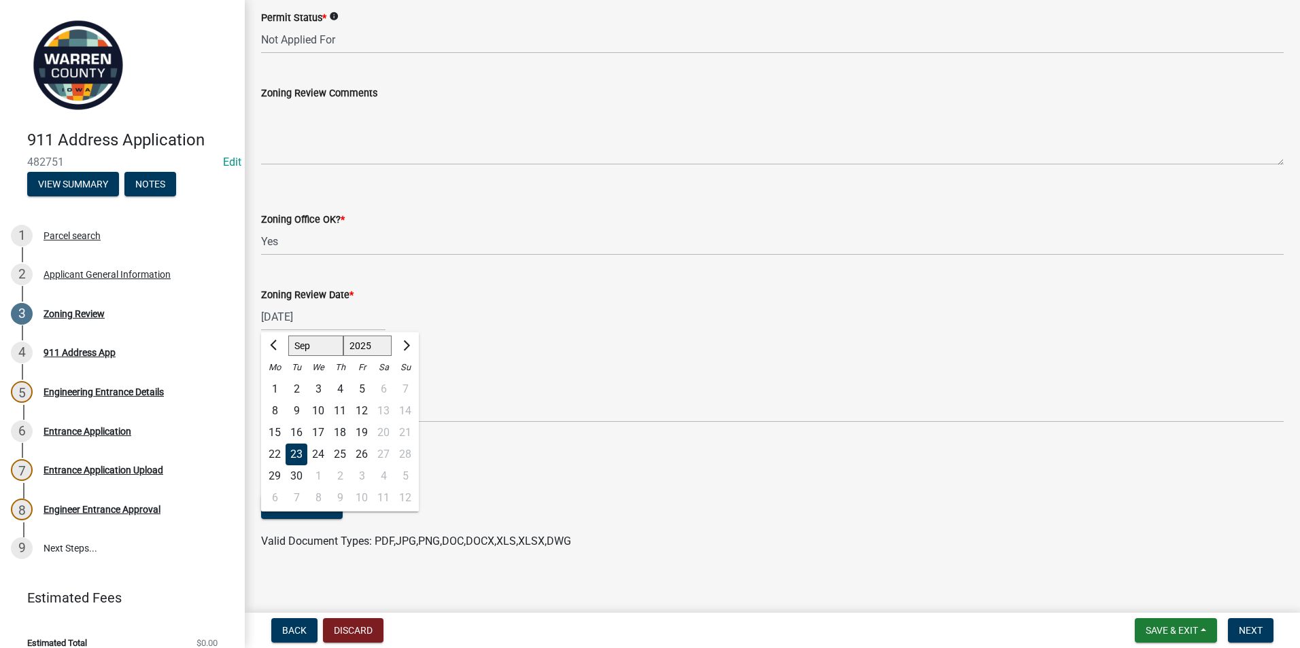
scroll to position [372, 0]
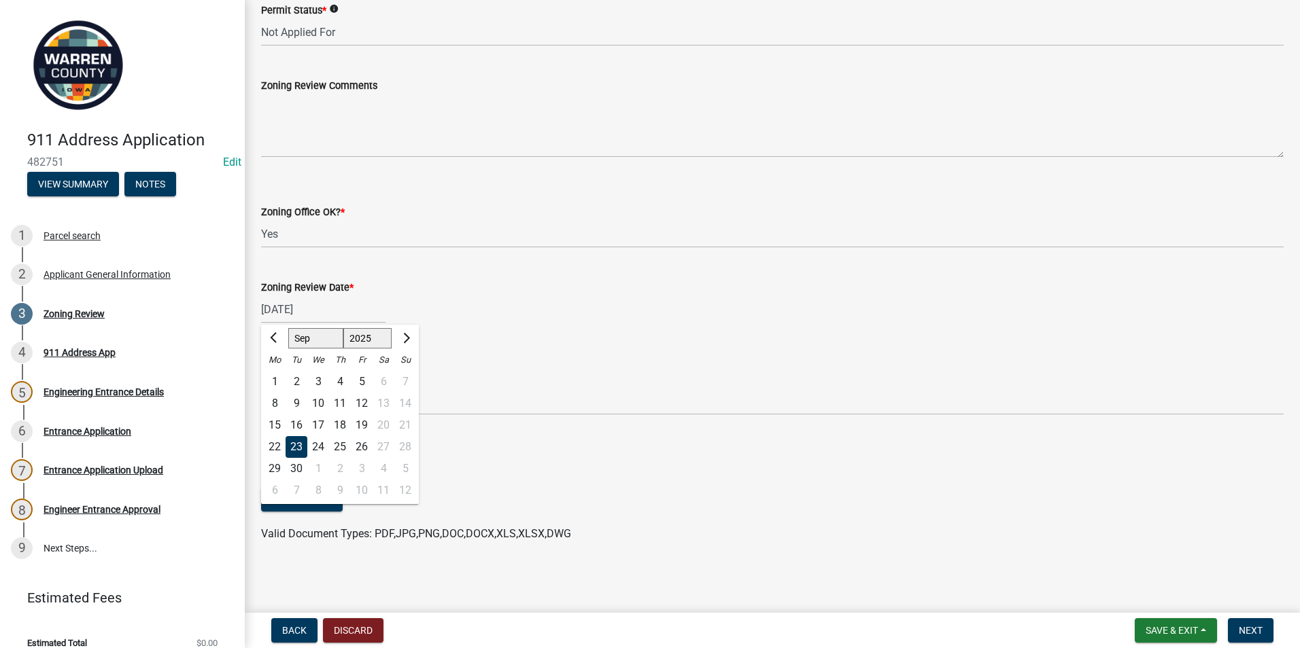
click at [536, 337] on div "Zoning Reviewer * Select Item... [PERSON_NAME] [PERSON_NAME] [PERSON_NAME] Requ…" at bounding box center [772, 390] width 1022 height 108
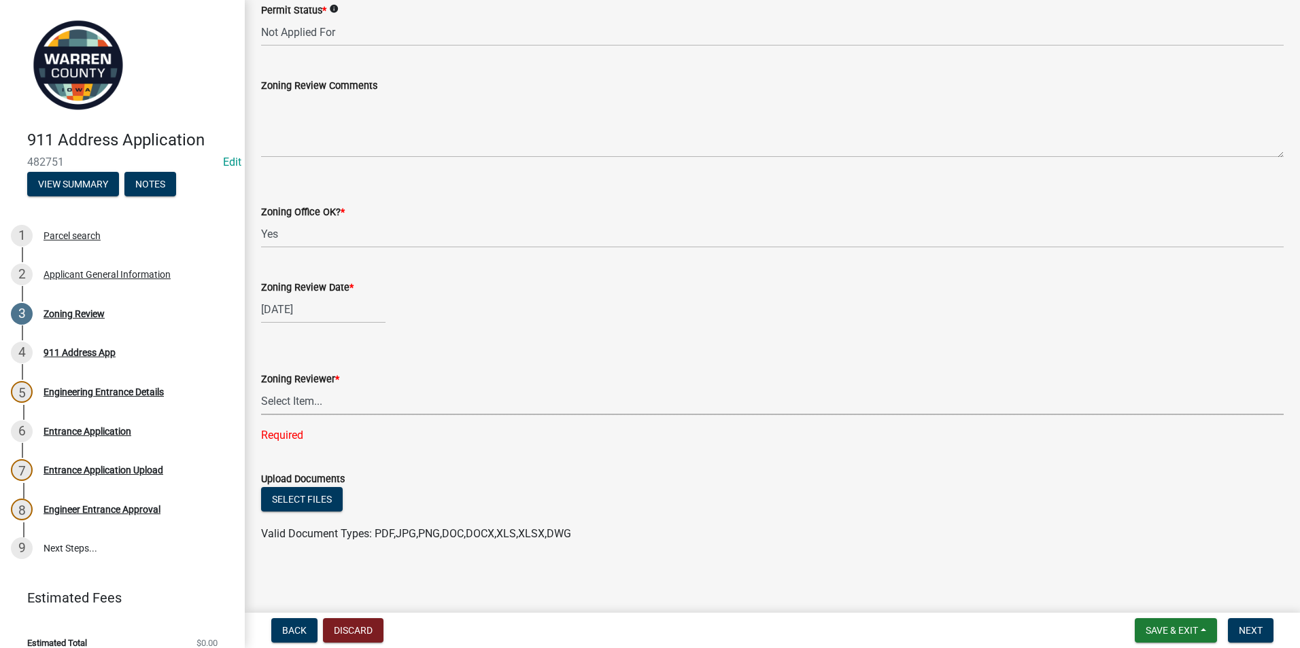
click at [313, 394] on select "Select Item... [PERSON_NAME] [PERSON_NAME] [PERSON_NAME]" at bounding box center [772, 401] width 1022 height 28
click at [261, 415] on select "Select Item... [PERSON_NAME] [PERSON_NAME] [PERSON_NAME]" at bounding box center [772, 401] width 1022 height 28
select select "ace9acd7-8034-4534-aef2-851af8cb1f05"
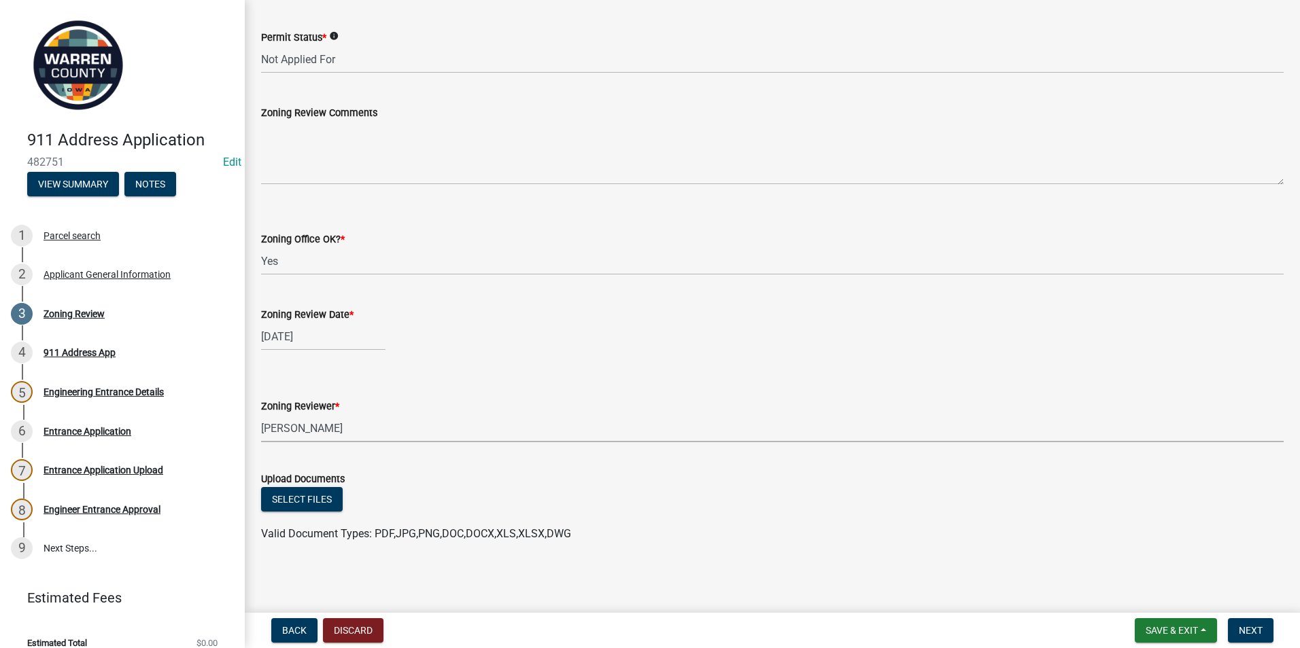
scroll to position [345, 0]
click at [310, 492] on button "Select files" at bounding box center [302, 499] width 82 height 24
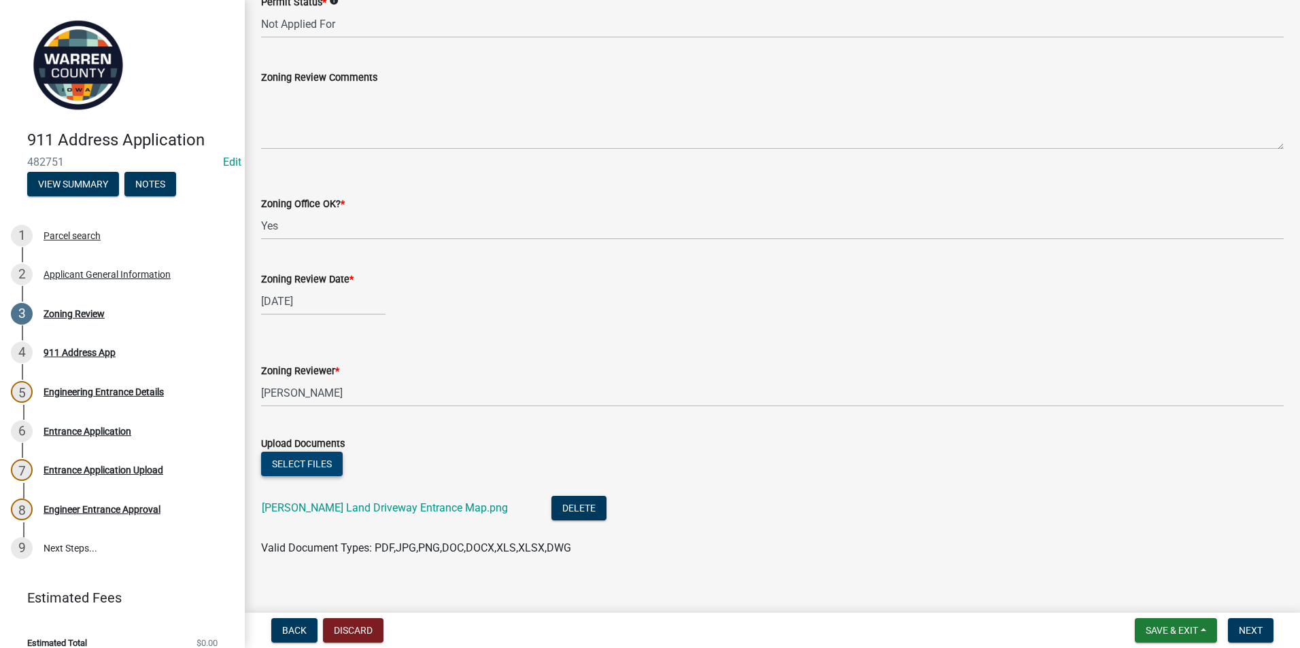
scroll to position [394, 0]
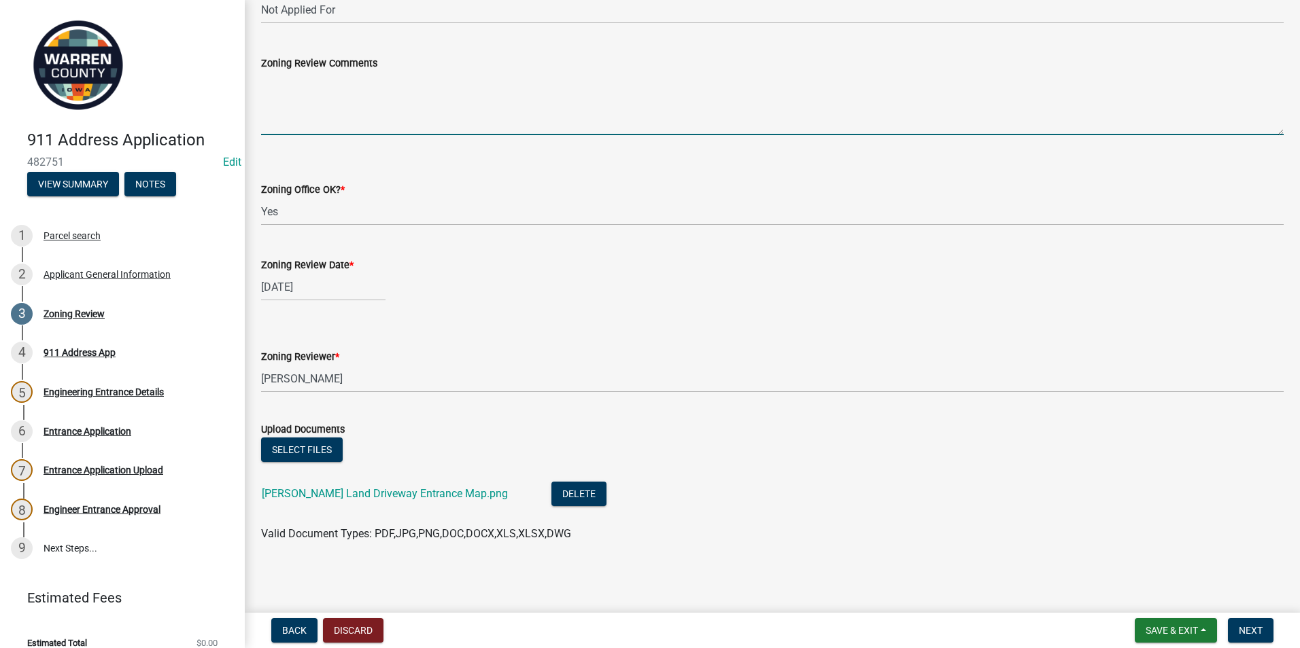
click at [265, 80] on textarea "Zoning Review Comments" at bounding box center [772, 103] width 1022 height 64
click at [355, 81] on textarea "Variance Request Approved for driveway" at bounding box center [772, 103] width 1022 height 64
click at [314, 77] on textarea "Variance Request Approved for driveway" at bounding box center [772, 103] width 1022 height 64
click at [419, 77] on textarea "Variance Request Approved for driveway" at bounding box center [772, 103] width 1022 height 64
type textarea "Variance Request Approved for Driveway"
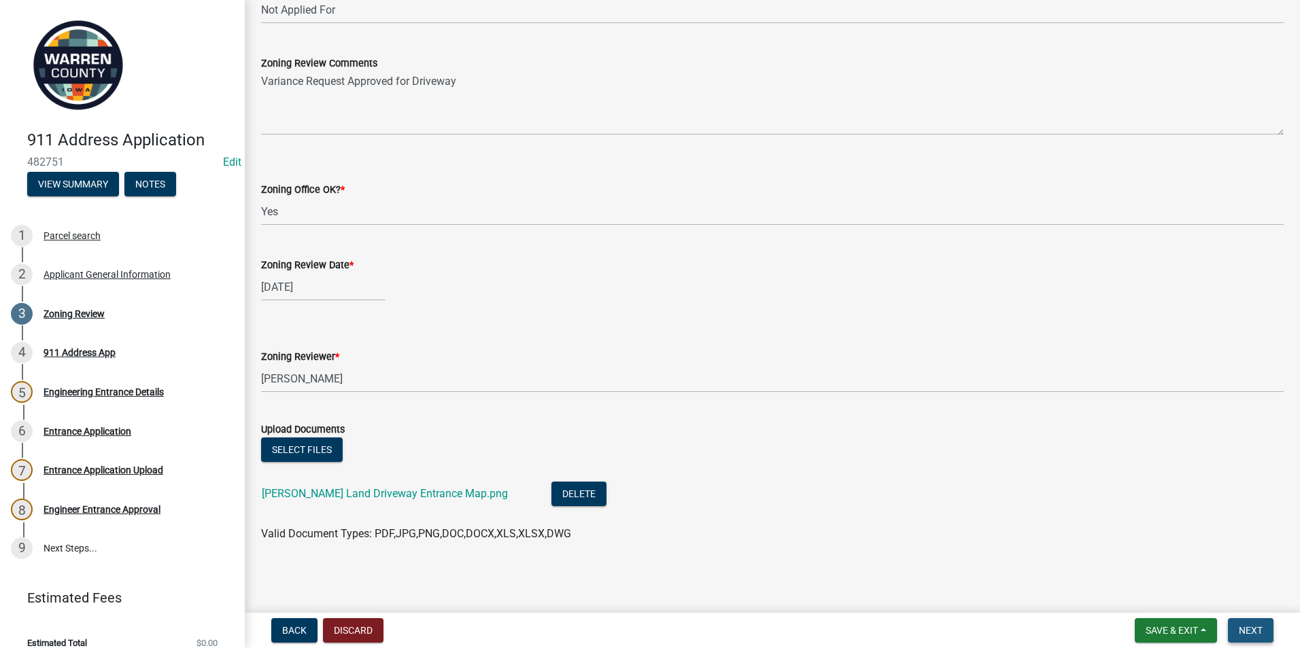
click at [1247, 627] on span "Next" at bounding box center [1251, 630] width 24 height 11
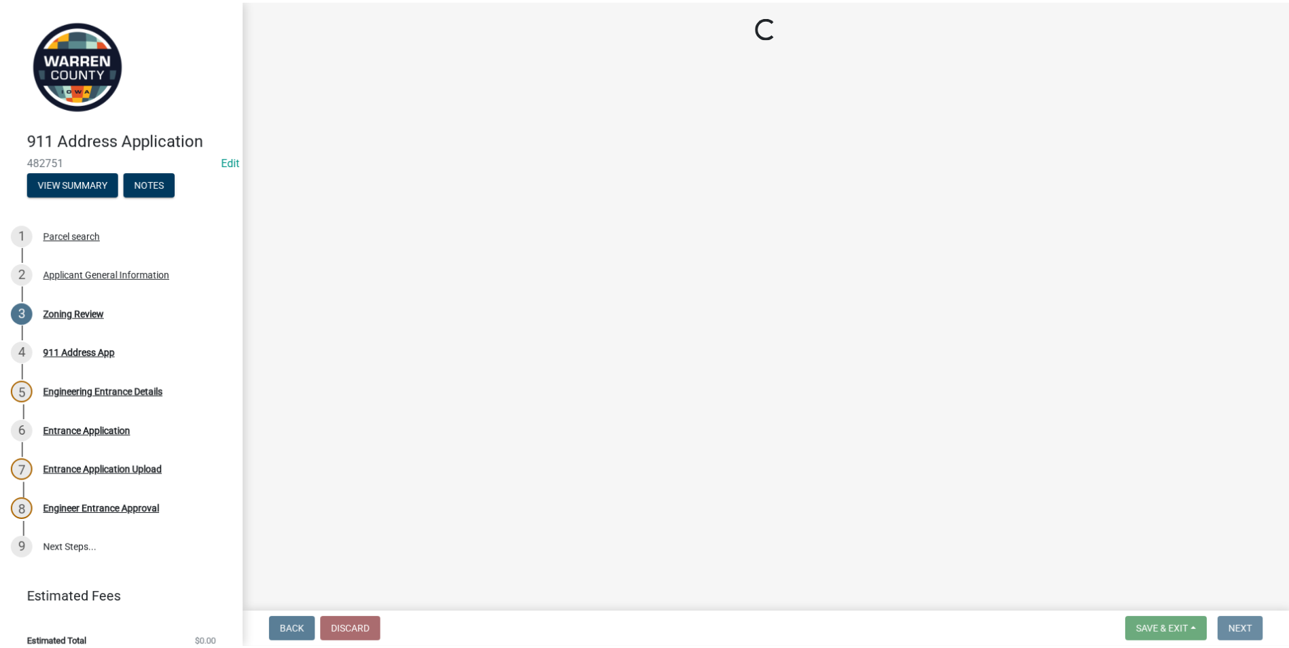
scroll to position [0, 0]
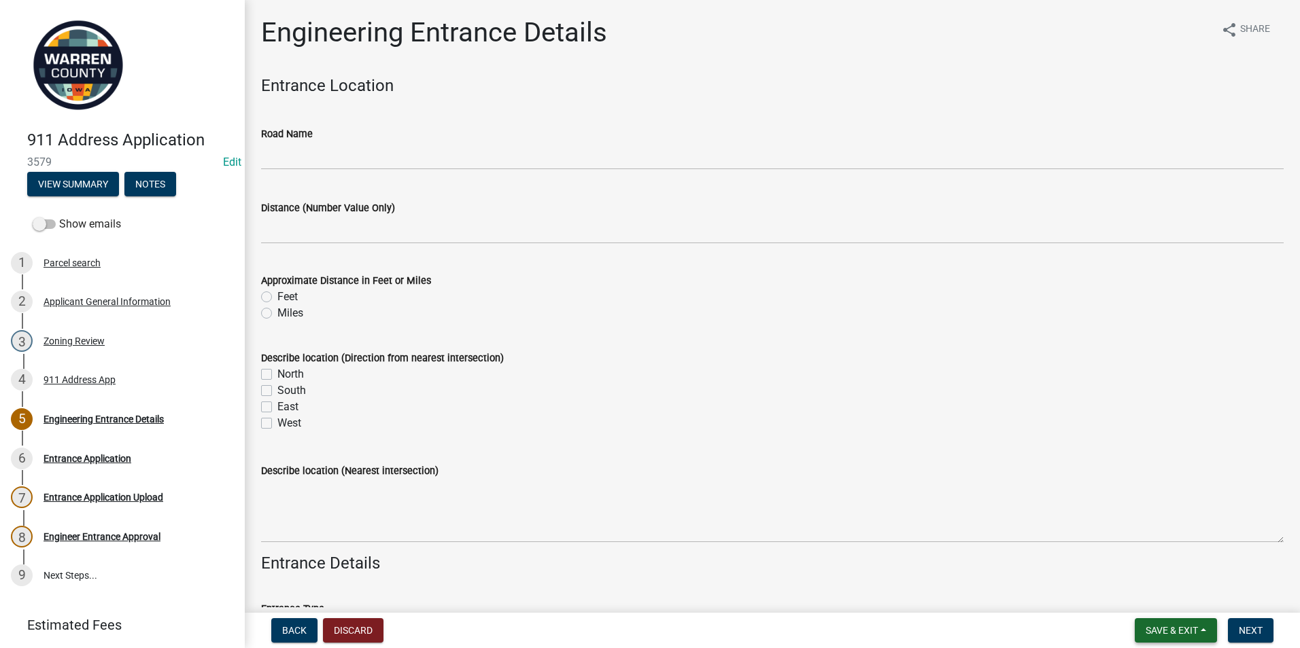
click at [1162, 625] on span "Save & Exit" at bounding box center [1171, 630] width 52 height 11
click at [1144, 591] on button "Save & Exit" at bounding box center [1162, 595] width 109 height 33
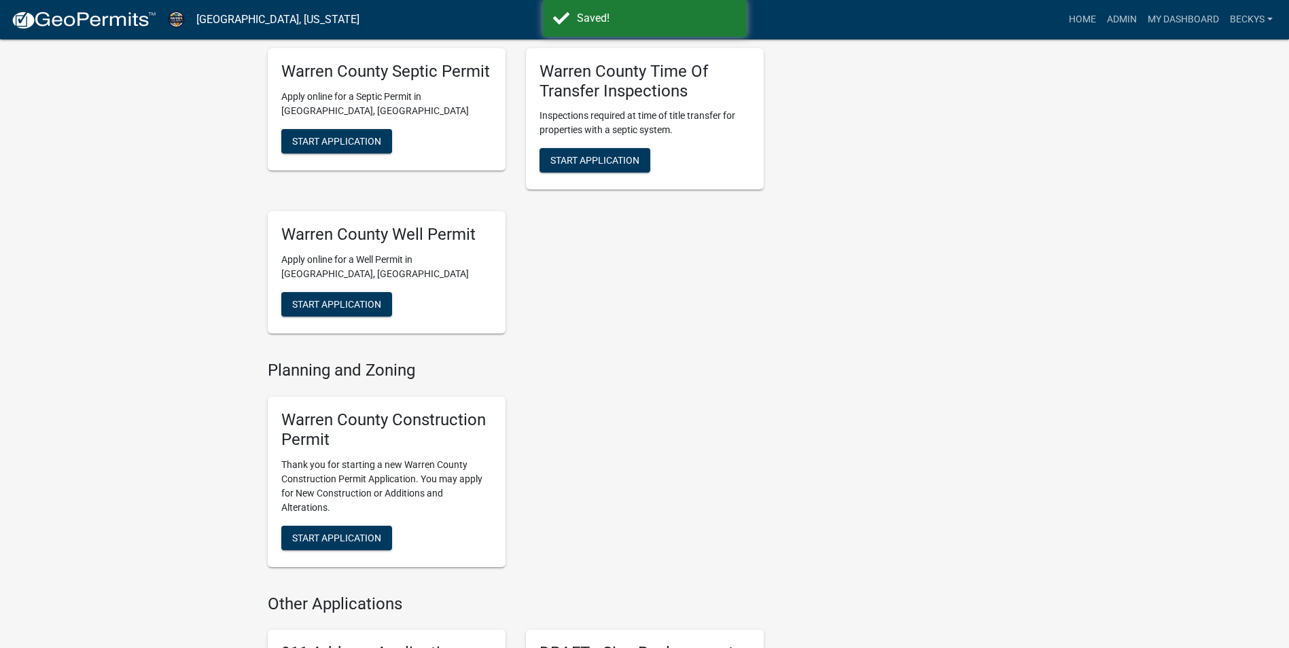
scroll to position [748, 0]
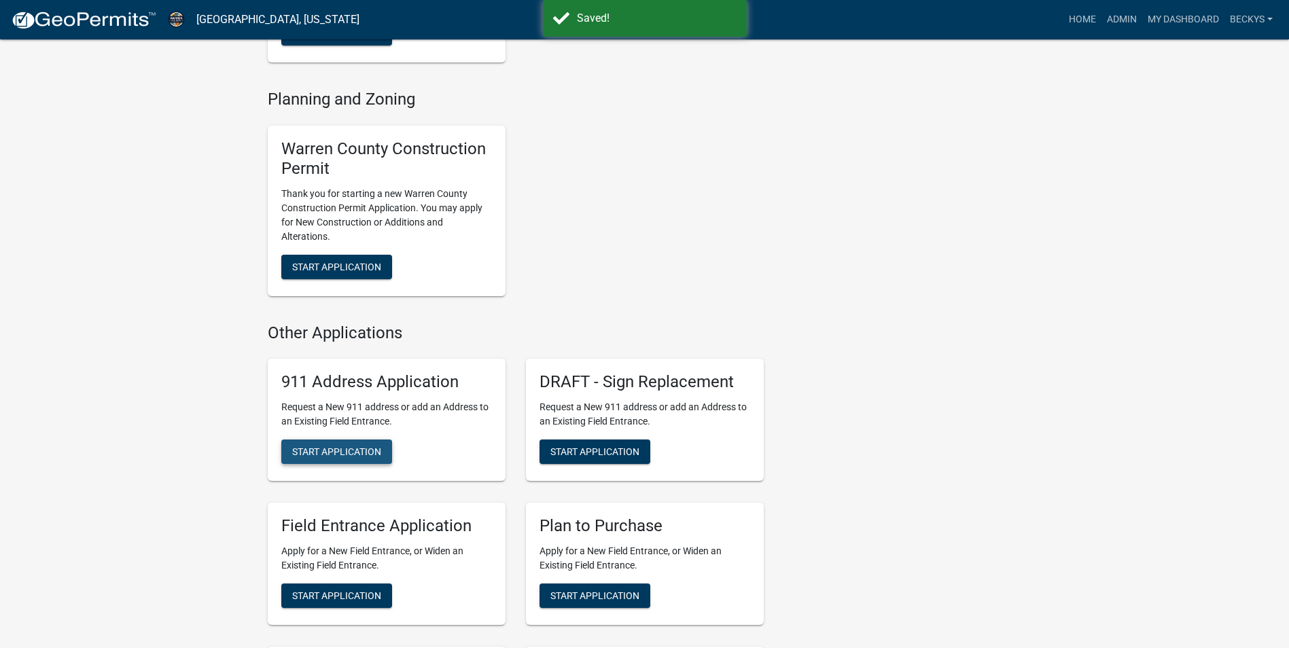
click at [340, 447] on span "Start Application" at bounding box center [336, 452] width 89 height 11
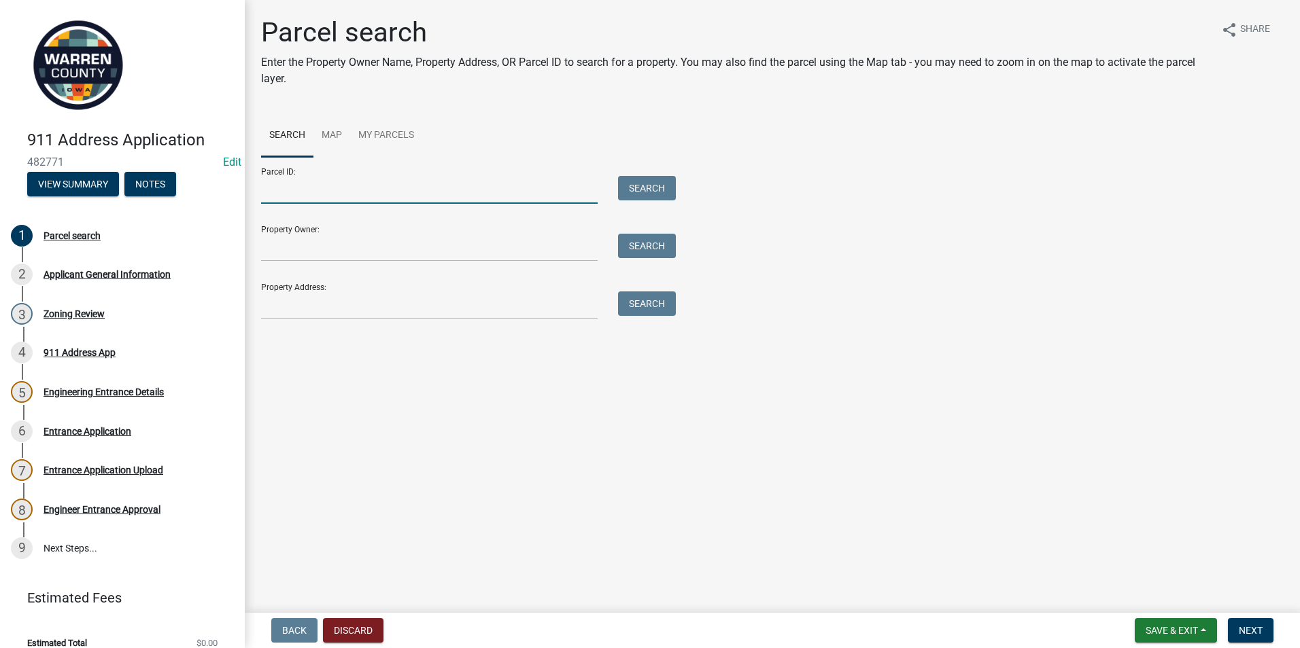
click at [273, 198] on input "Parcel ID:" at bounding box center [429, 190] width 336 height 28
type input "25000290441"
click at [660, 184] on button "Search" at bounding box center [647, 188] width 58 height 24
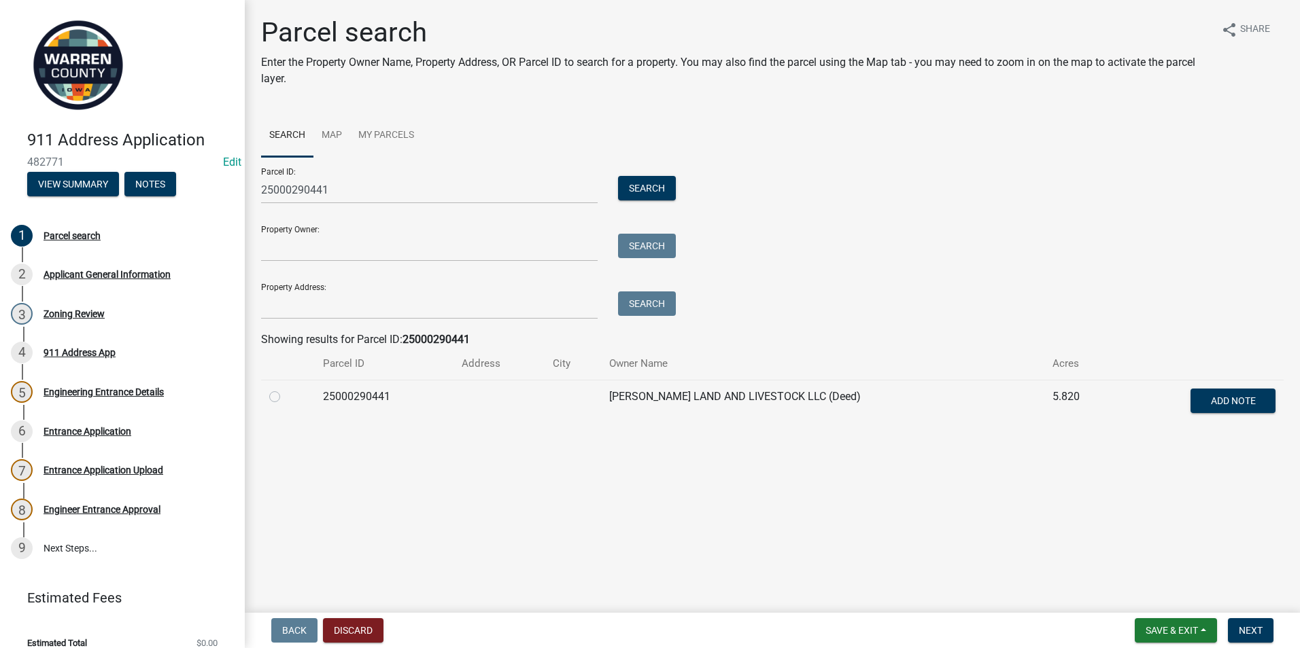
drag, startPoint x: 275, startPoint y: 392, endPoint x: 505, endPoint y: 390, distance: 230.4
click at [285, 389] on label at bounding box center [285, 389] width 0 height 0
click at [285, 392] on input "radio" at bounding box center [289, 393] width 9 height 9
radio input "true"
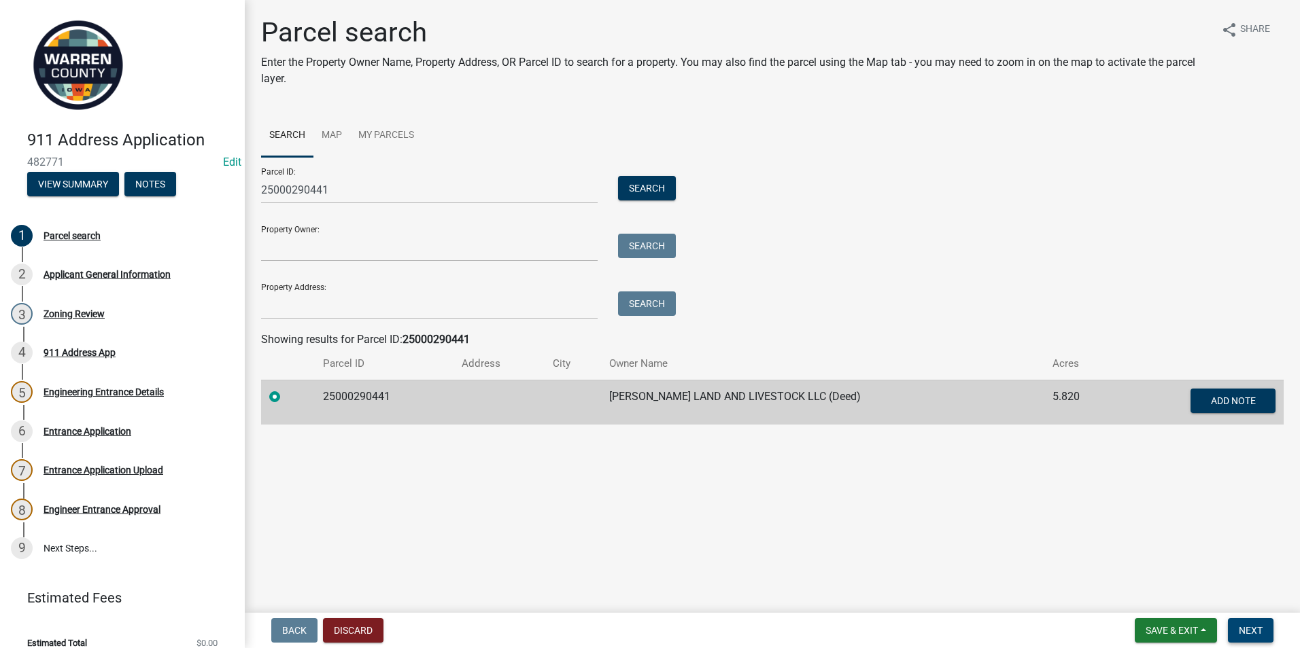
click at [1239, 627] on span "Next" at bounding box center [1251, 630] width 24 height 11
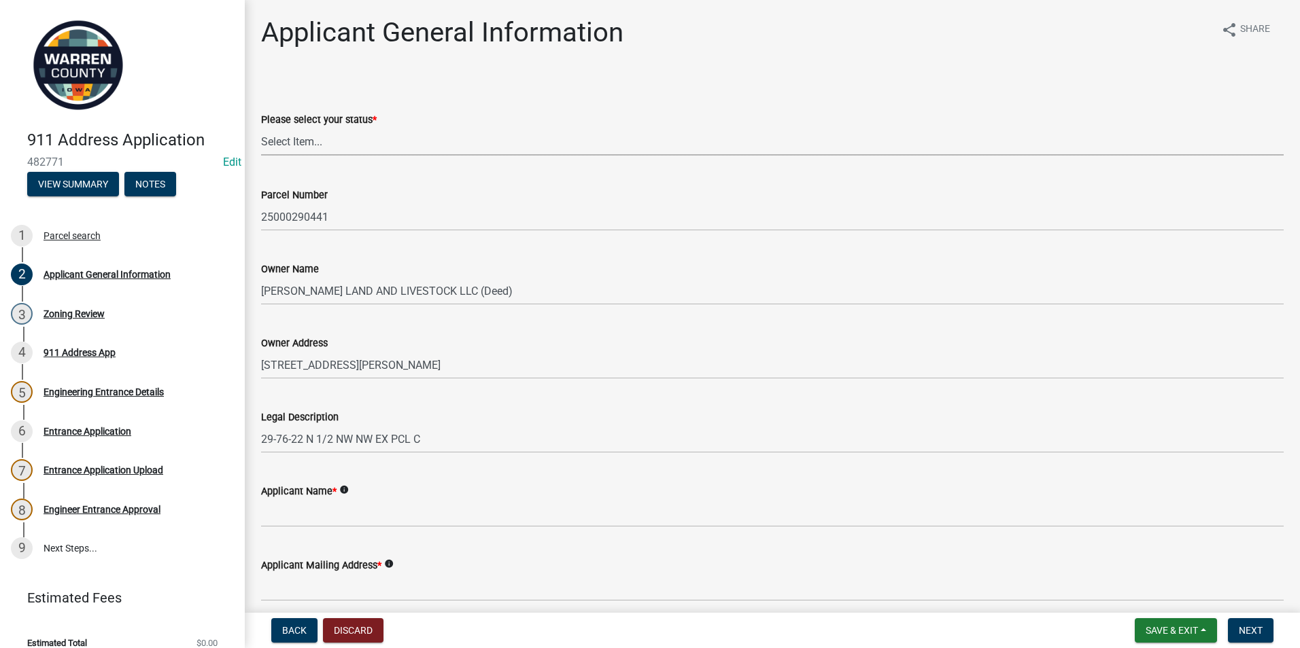
click at [301, 141] on select "Select Item... Owner Plan to Purchase Buyer's Representative Builder/Contractor…" at bounding box center [772, 142] width 1022 height 28
click at [261, 128] on select "Select Item... Owner Plan to Purchase Buyer's Representative Builder/Contractor…" at bounding box center [772, 142] width 1022 height 28
select select "62e05361-9b1f-4f6e-9af6-30ebbe0e033e"
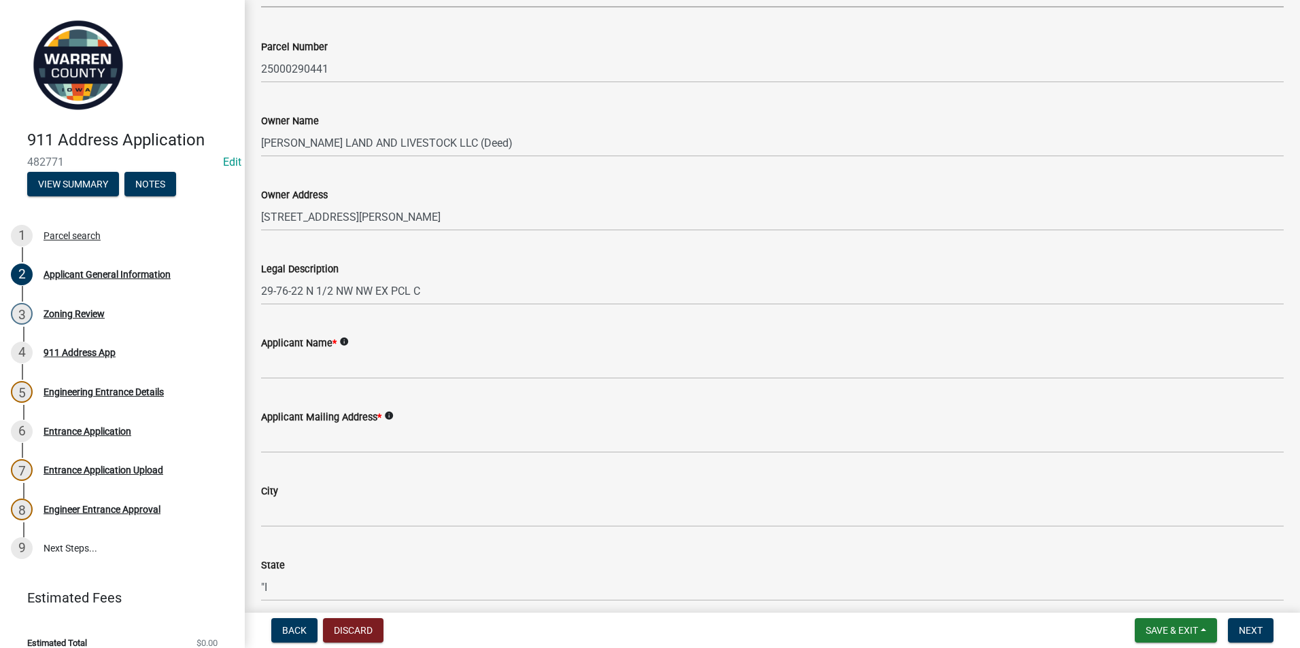
scroll to position [204, 0]
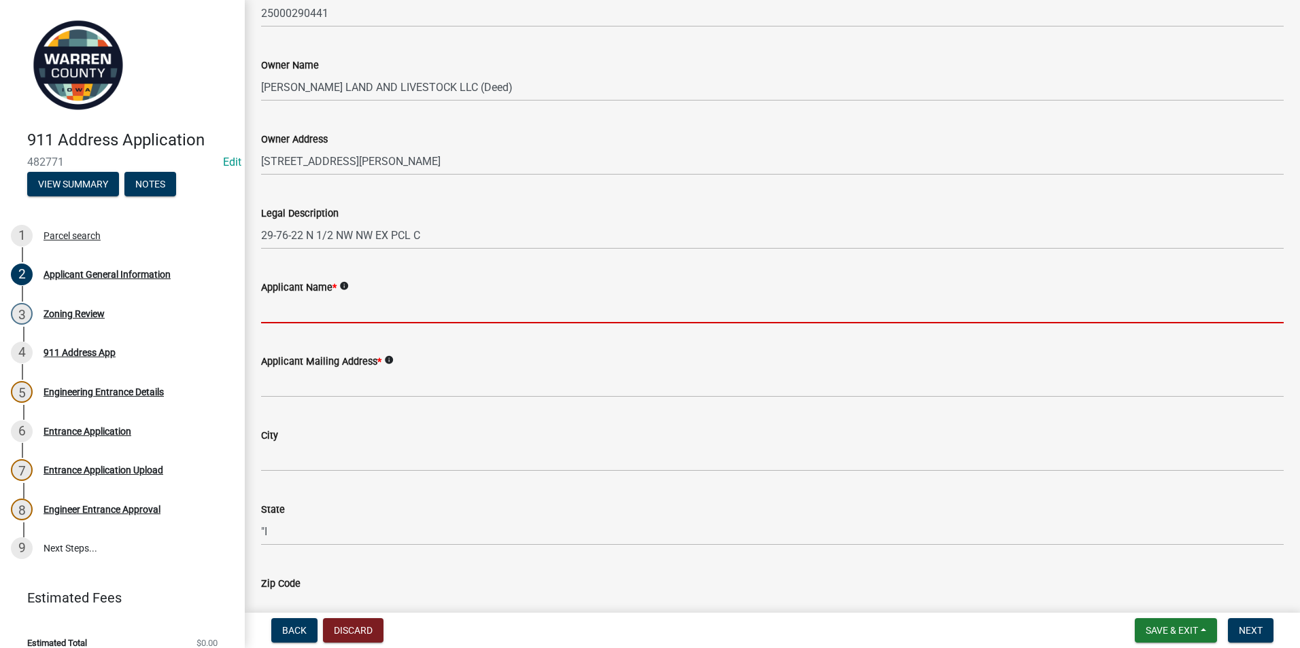
click at [290, 305] on input "Applicant Name *" at bounding box center [772, 310] width 1022 height 28
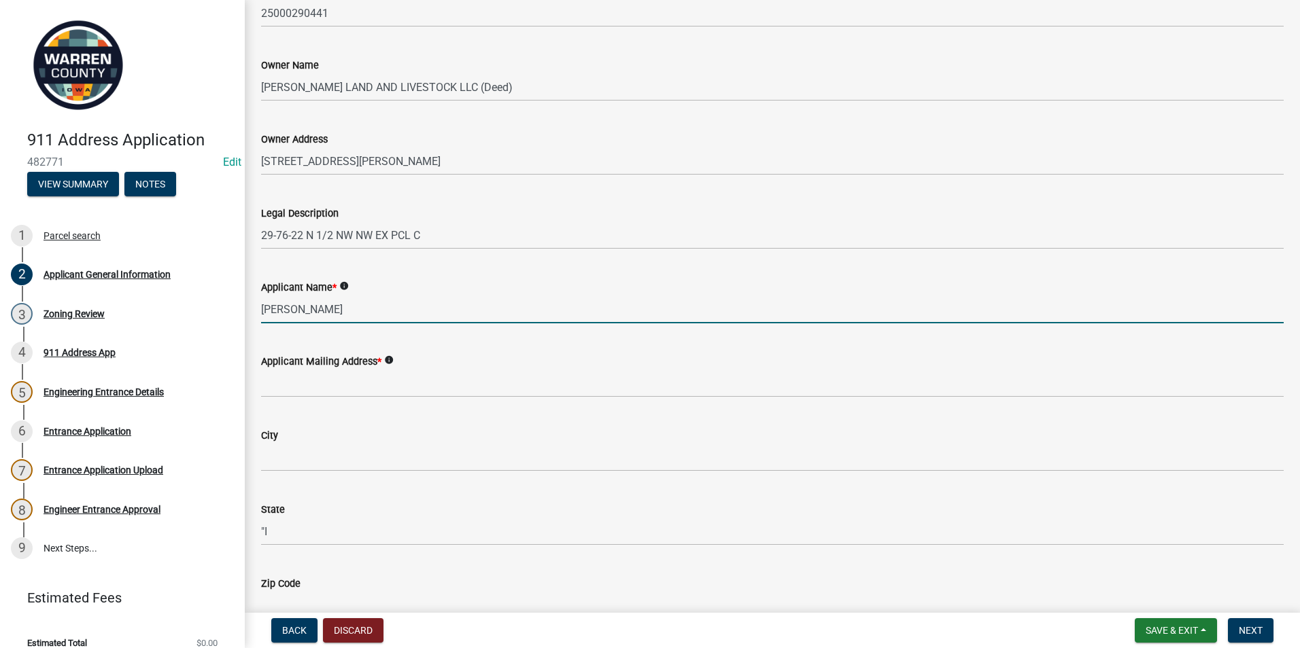
type input "[PERSON_NAME]"
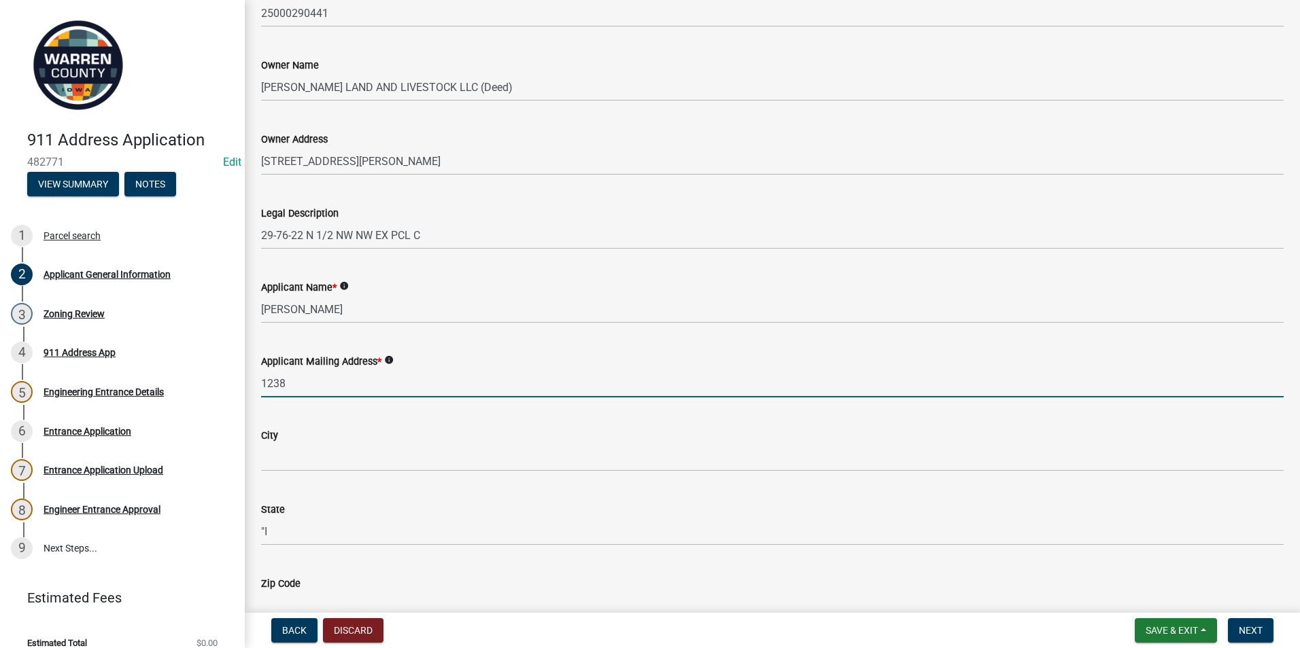
type input "[STREET_ADDRESS]"
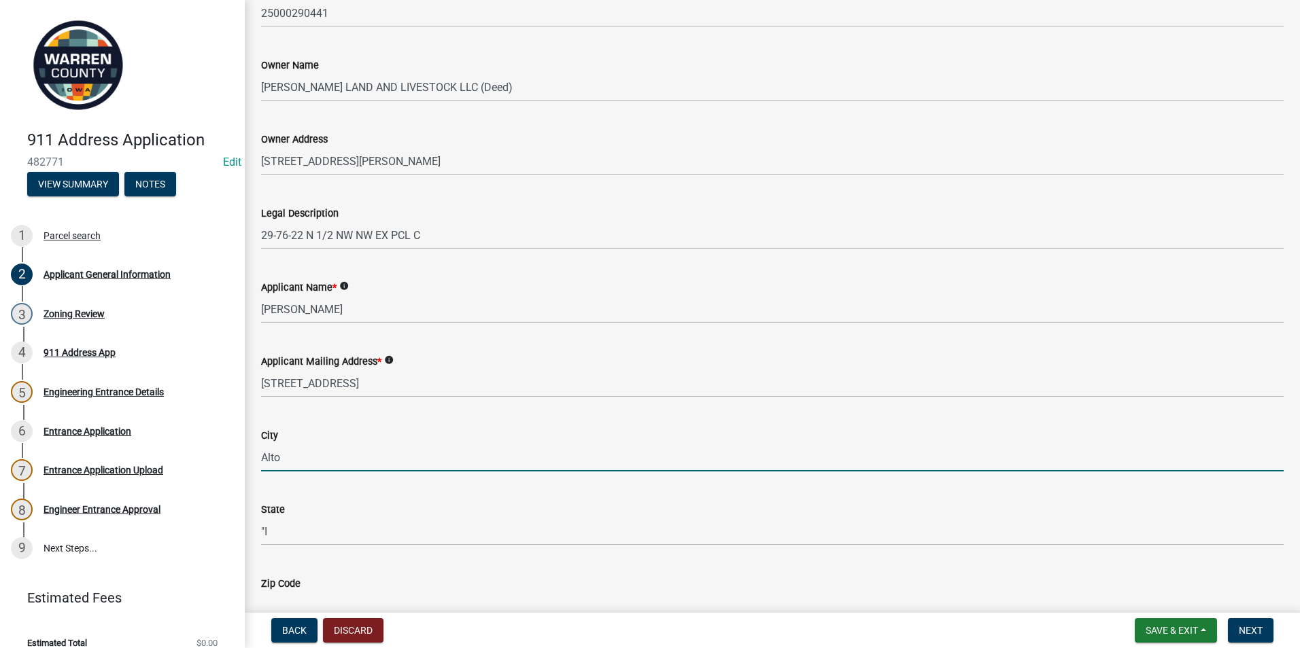
type input "Altoona"
type input "50009"
type input "[PHONE_NUMBER]"
type input "[PERSON_NAME][EMAIL_ADDRESS][PERSON_NAME][DOMAIN_NAME]"
type input "N/A"
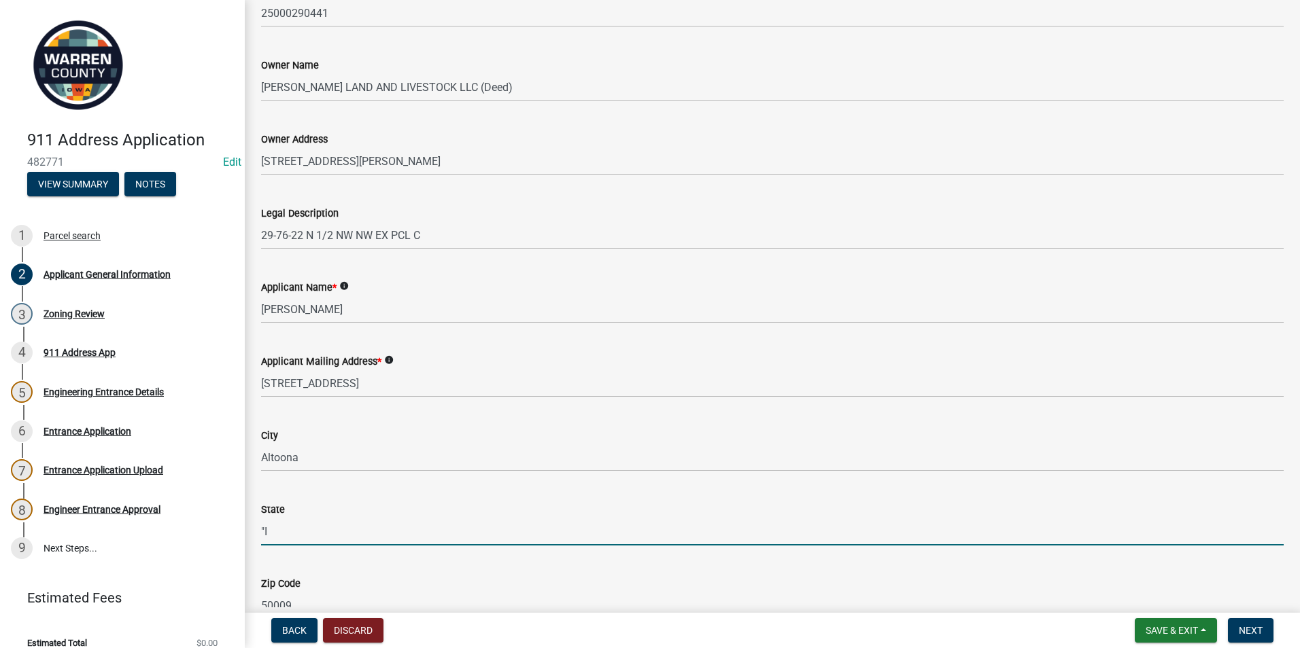
drag, startPoint x: 269, startPoint y: 535, endPoint x: 256, endPoint y: 532, distance: 13.2
click at [256, 532] on div "State "I" at bounding box center [772, 514] width 1043 height 63
type input "IA"
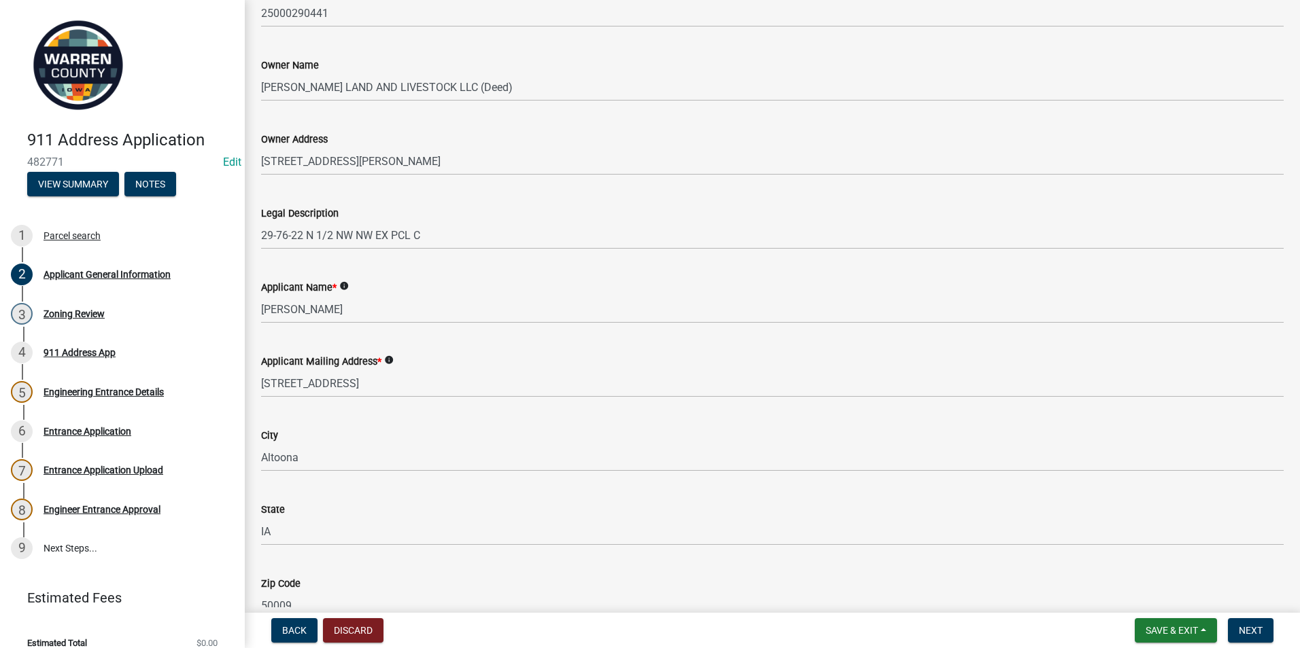
scroll to position [216, 0]
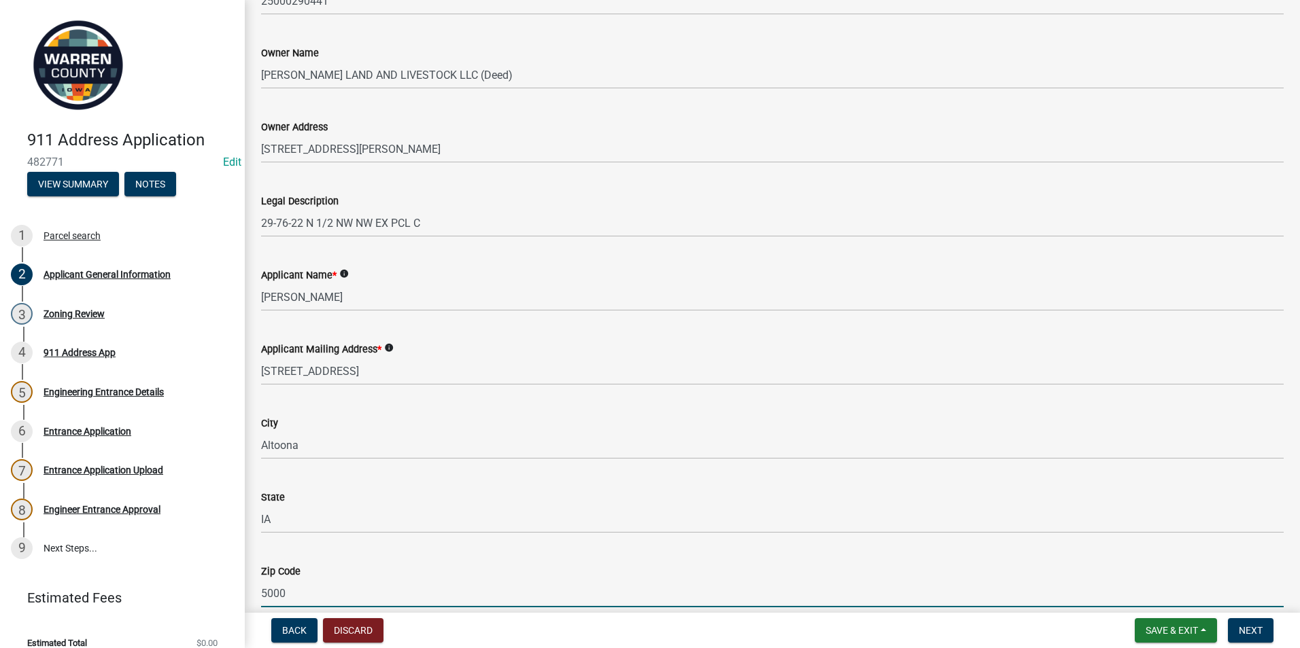
type input "50009"
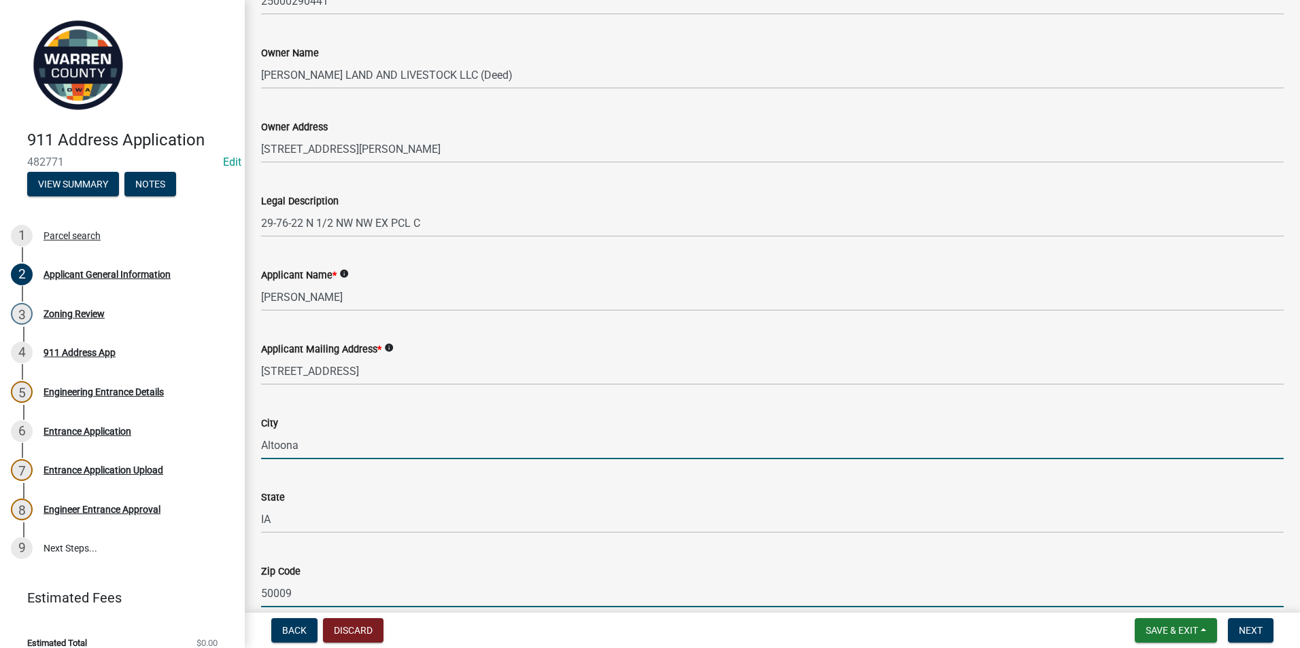
click at [461, 443] on input "Altoona" at bounding box center [772, 446] width 1022 height 28
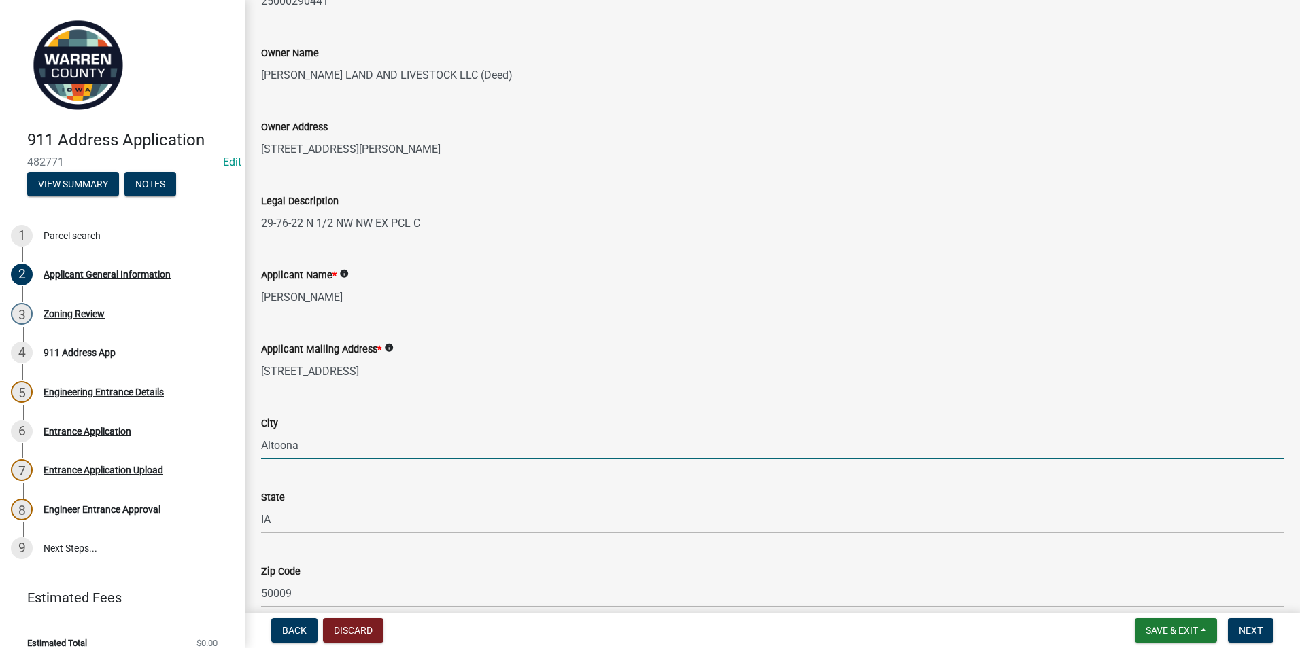
click at [642, 566] on div "Zip Code" at bounding box center [772, 572] width 1022 height 16
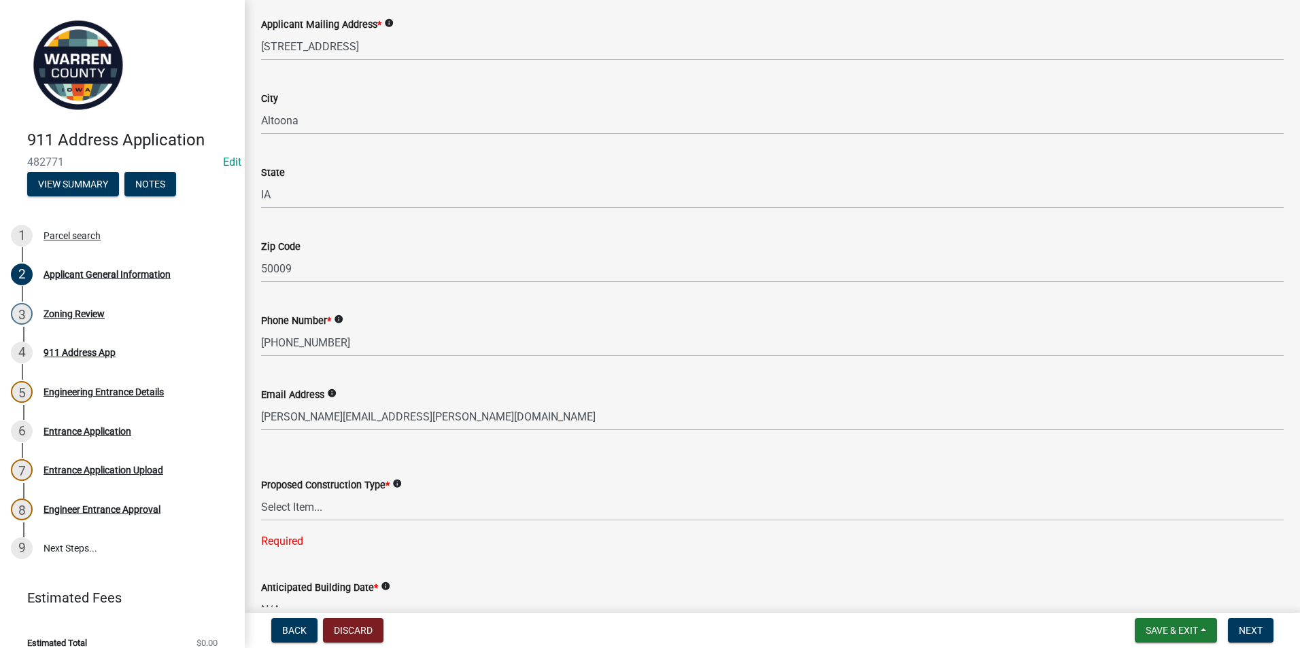
scroll to position [556, 0]
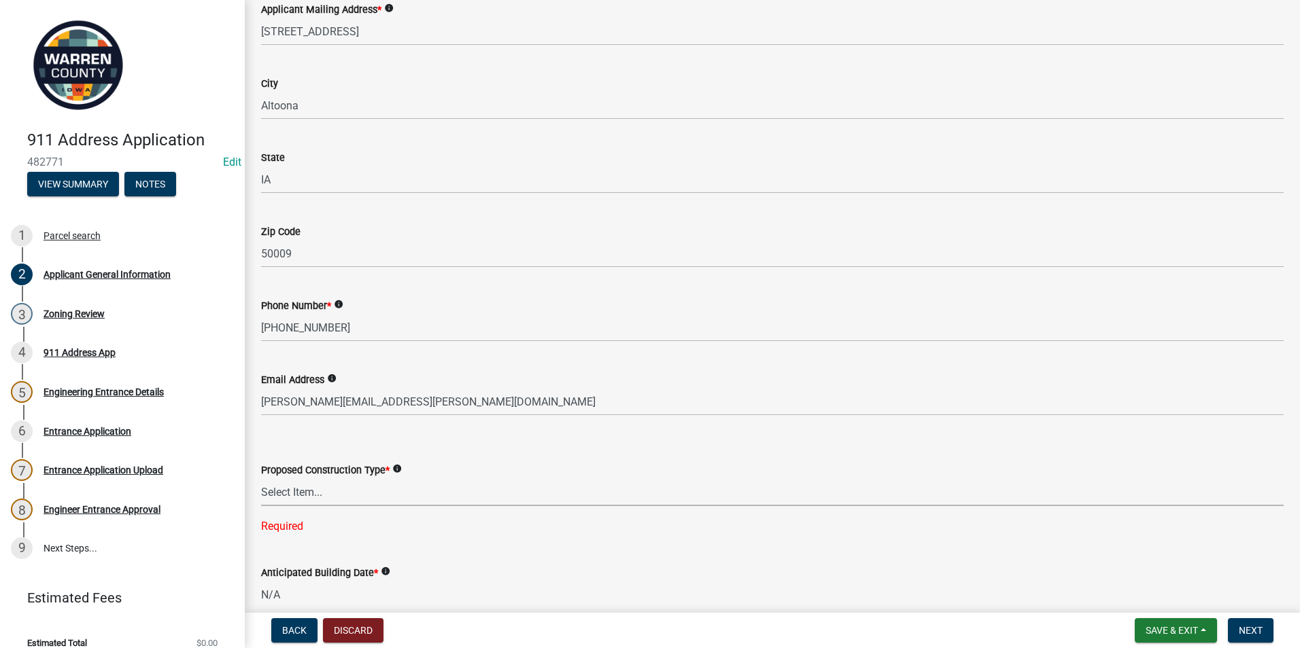
click at [296, 494] on select "Select Item... Business Farm Entrance Cell Tower Multi-Family Unit New Business…" at bounding box center [772, 493] width 1022 height 28
click at [261, 479] on select "Select Item... Business Farm Entrance Cell Tower Multi-Family Unit New Business…" at bounding box center [772, 493] width 1022 height 28
select select "baa9a041-e8ec-4bd9-b07e-af5a977dc1c8"
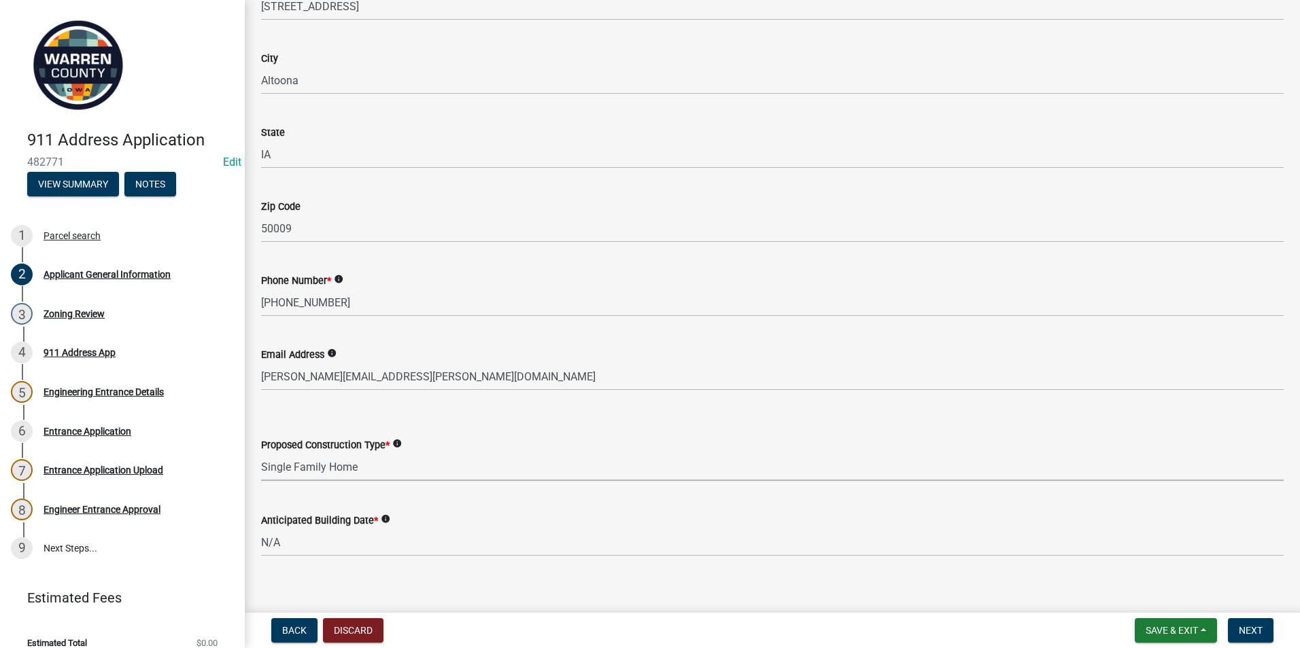
scroll to position [594, 0]
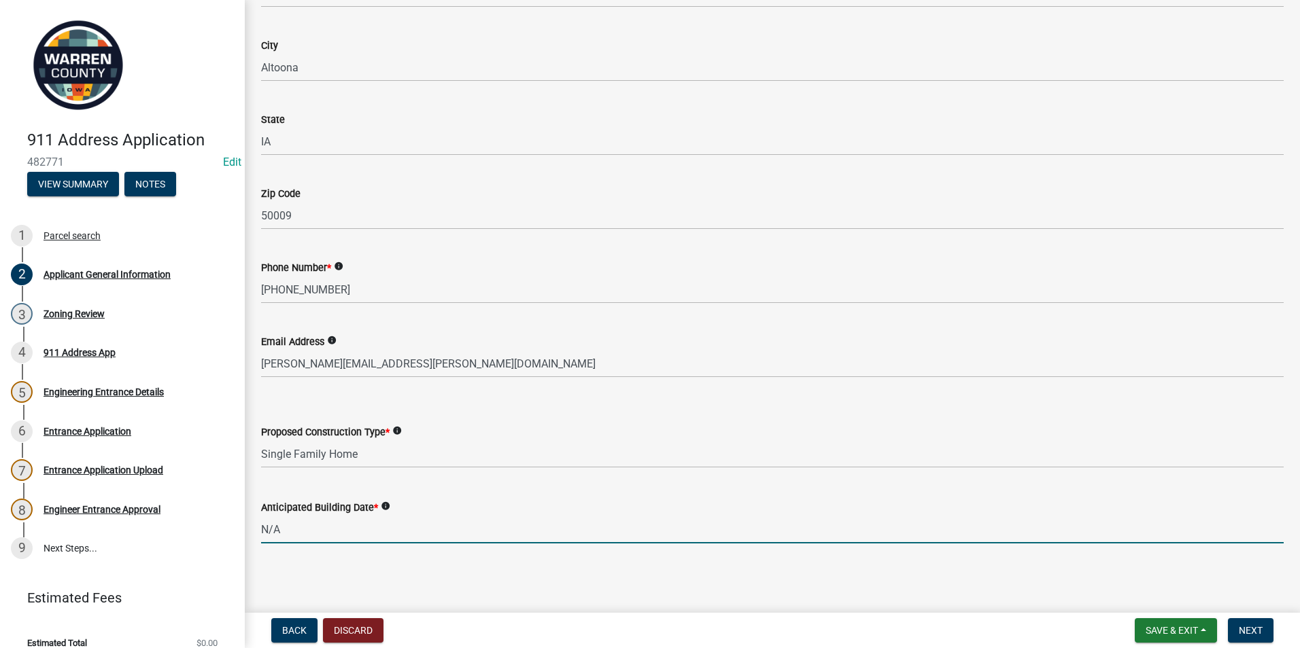
click at [300, 536] on input "N/A" at bounding box center [772, 530] width 1022 height 28
click at [1248, 635] on span "Next" at bounding box center [1251, 630] width 24 height 11
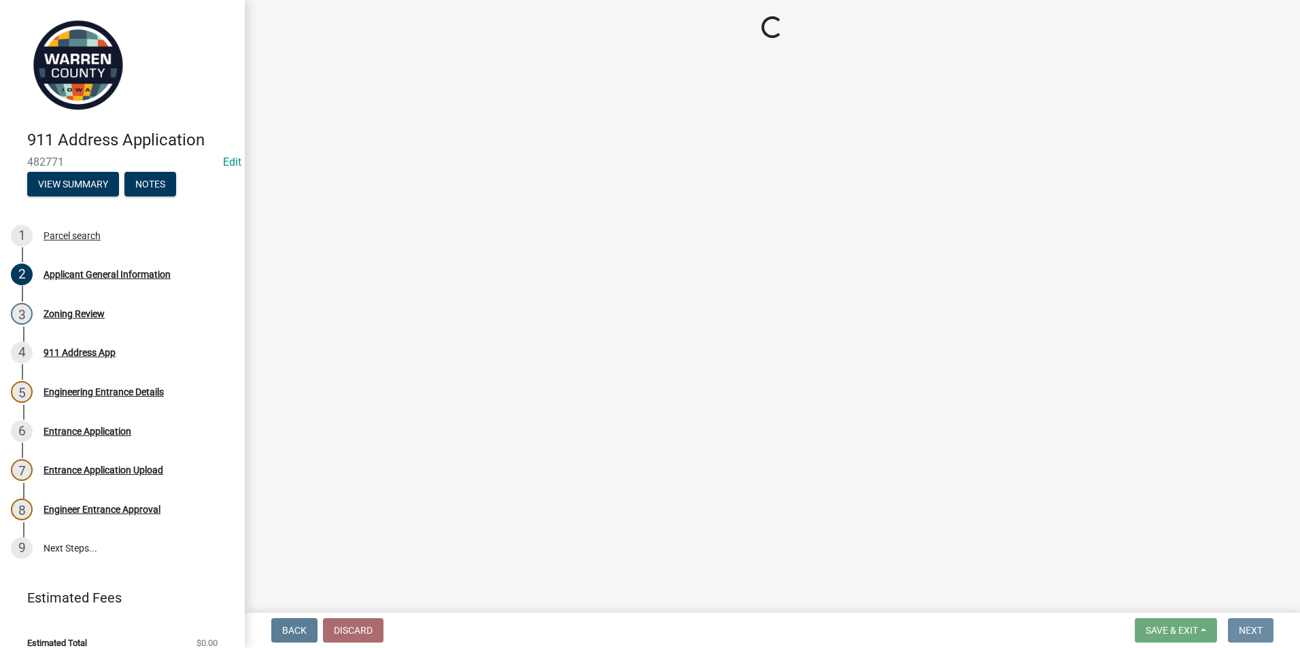
scroll to position [0, 0]
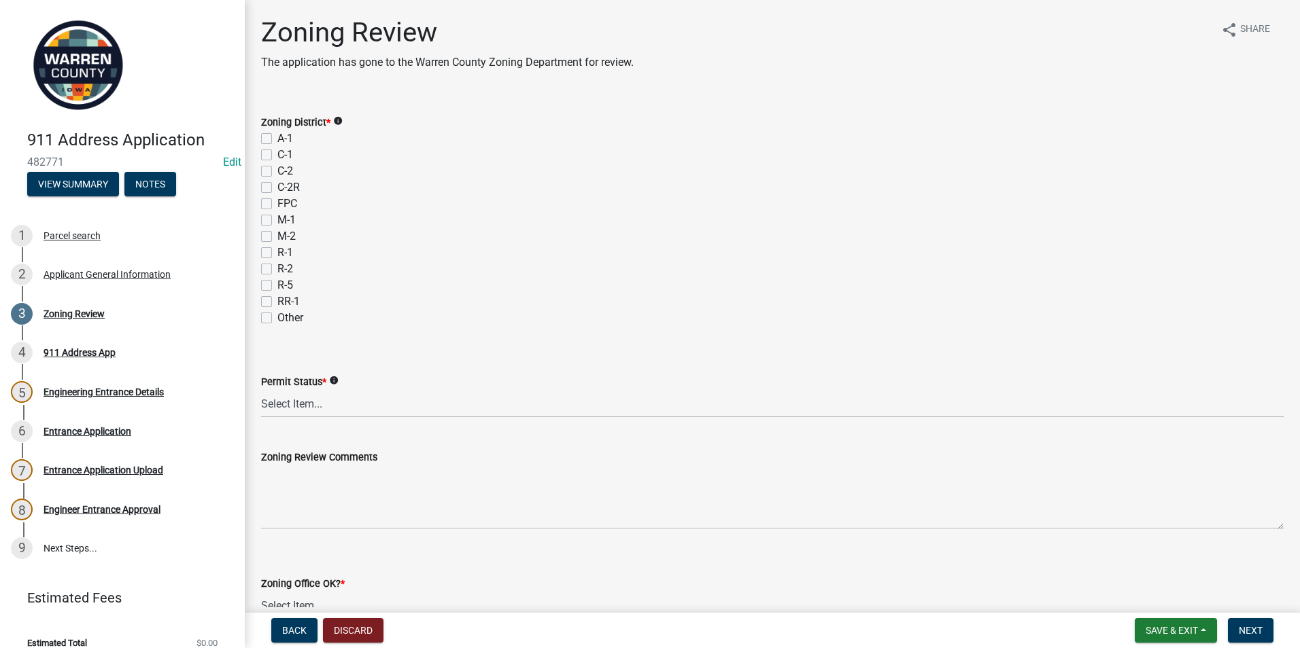
click at [265, 133] on div "A-1" at bounding box center [772, 139] width 1022 height 16
click at [287, 407] on select "Select Item... Ag Exempt Applied For Not Applied For" at bounding box center [772, 404] width 1022 height 28
click at [261, 390] on select "Select Item... Ag Exempt Applied For Not Applied For" at bounding box center [772, 404] width 1022 height 28
select select "7f4095c2-83bb-4a30-93d4-5d4474f33330"
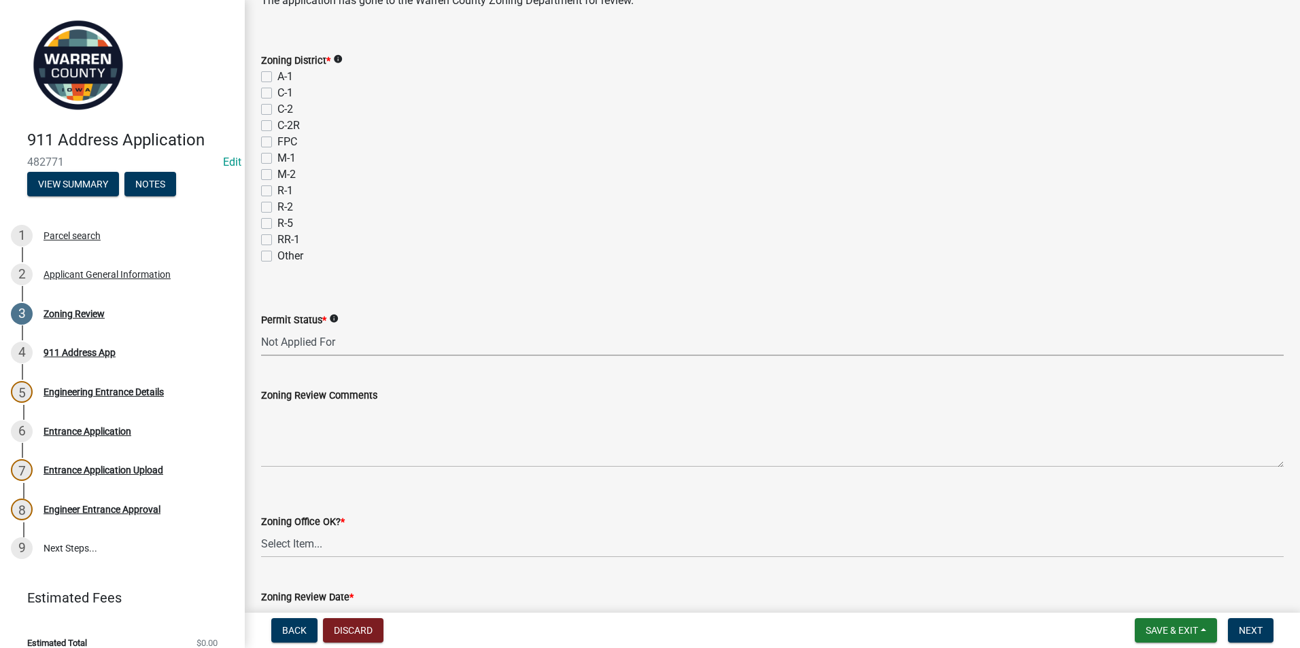
scroll to position [136, 0]
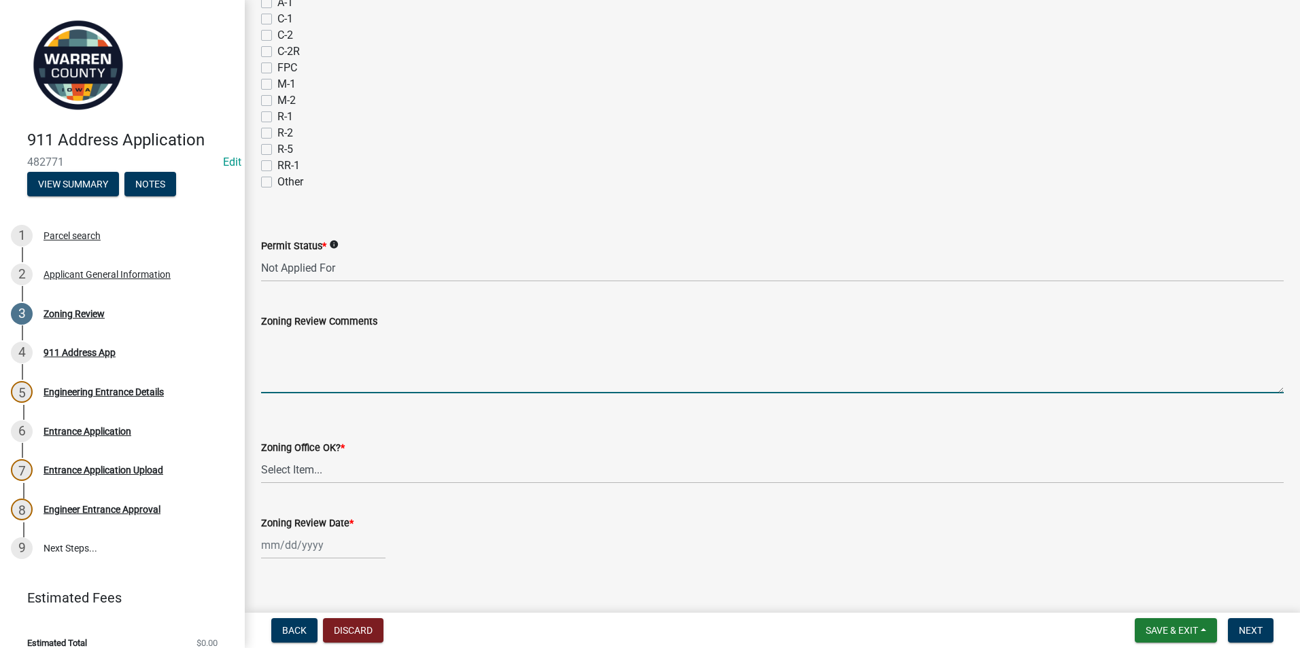
click at [275, 343] on textarea "Zoning Review Comments" at bounding box center [772, 362] width 1022 height 64
type textarea "Variance Request Approved for Driveway"
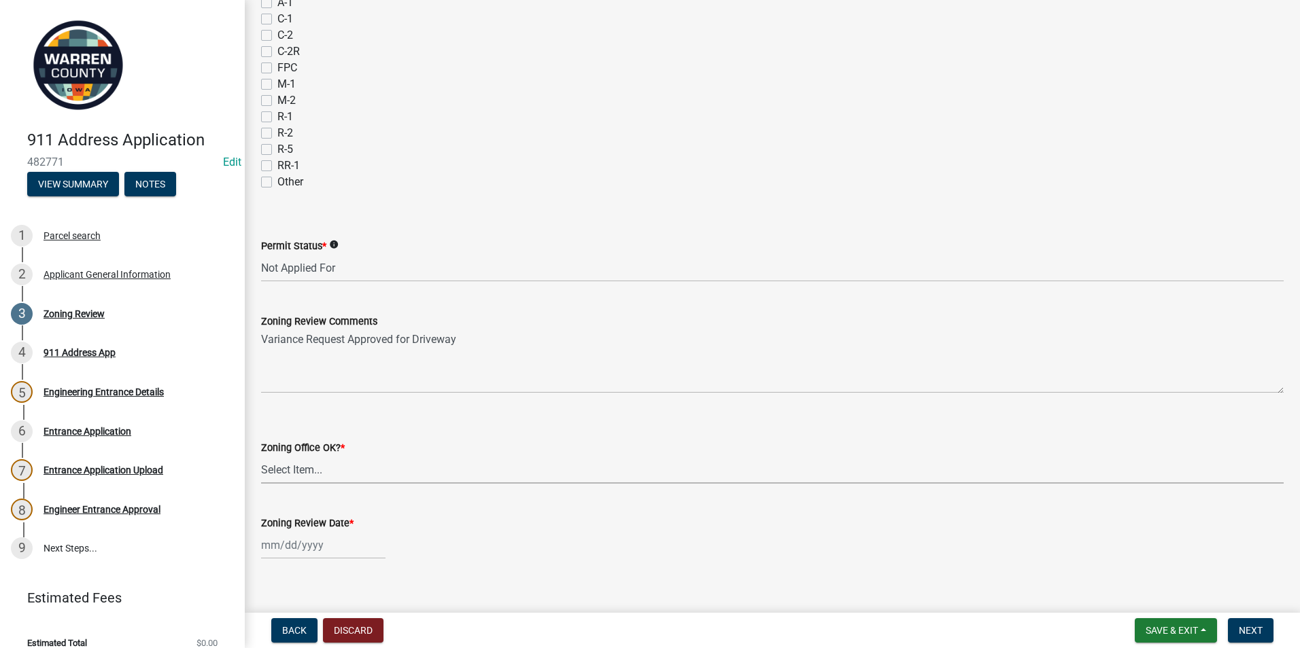
click at [294, 474] on select "Select Item... Yes No" at bounding box center [772, 470] width 1022 height 28
click at [261, 456] on select "Select Item... Yes No" at bounding box center [772, 470] width 1022 height 28
select select "22a6182a-d017-4f21-baaa-b72378e2c786"
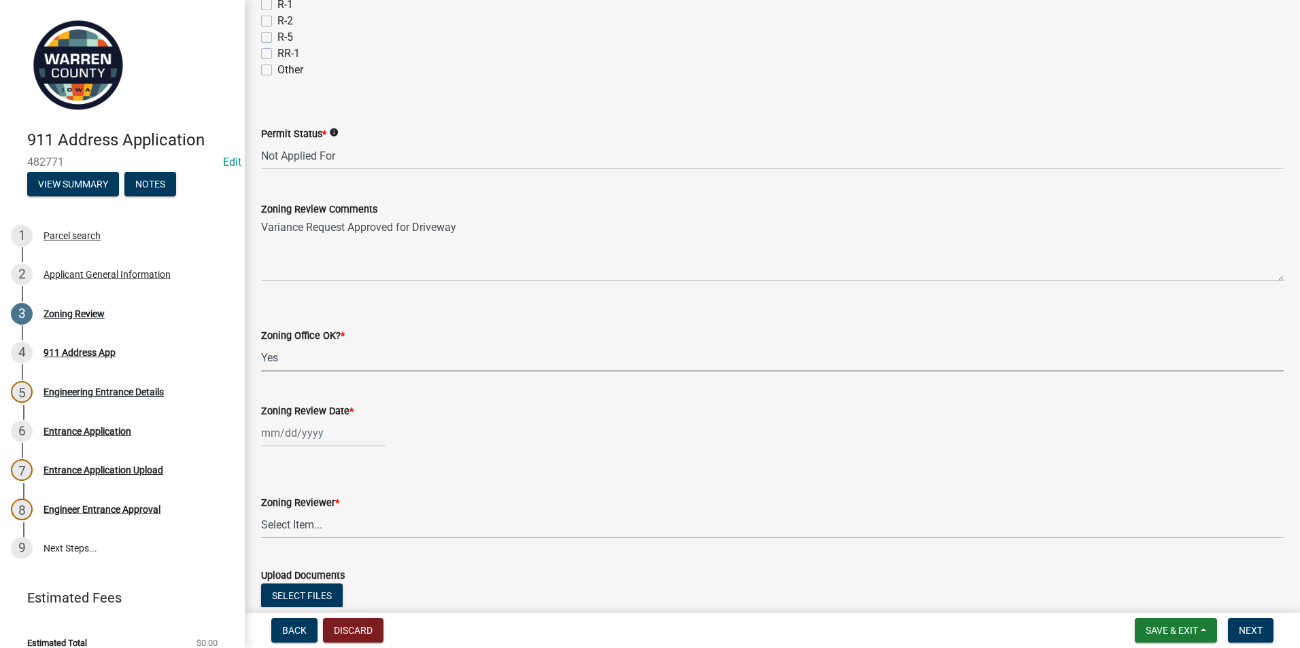
scroll to position [272, 0]
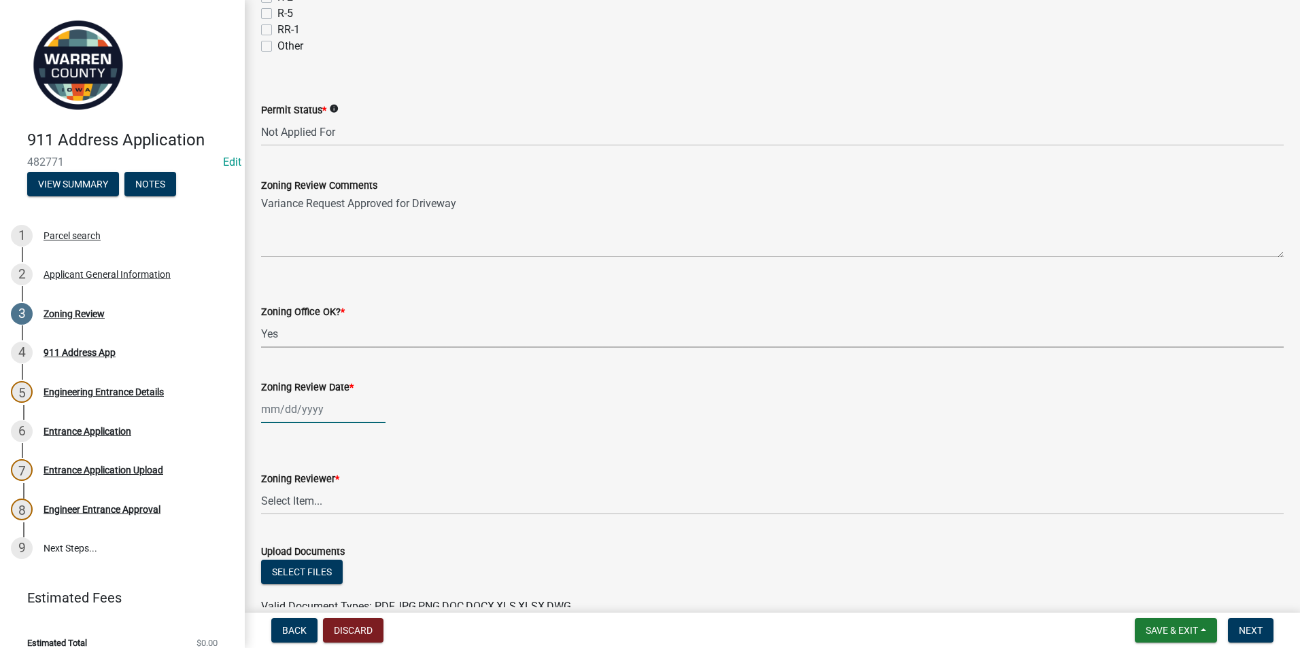
click at [285, 415] on div at bounding box center [323, 410] width 124 height 28
select select "9"
select select "2025"
click at [294, 541] on div "23" at bounding box center [296, 547] width 22 height 22
type input "[DATE]"
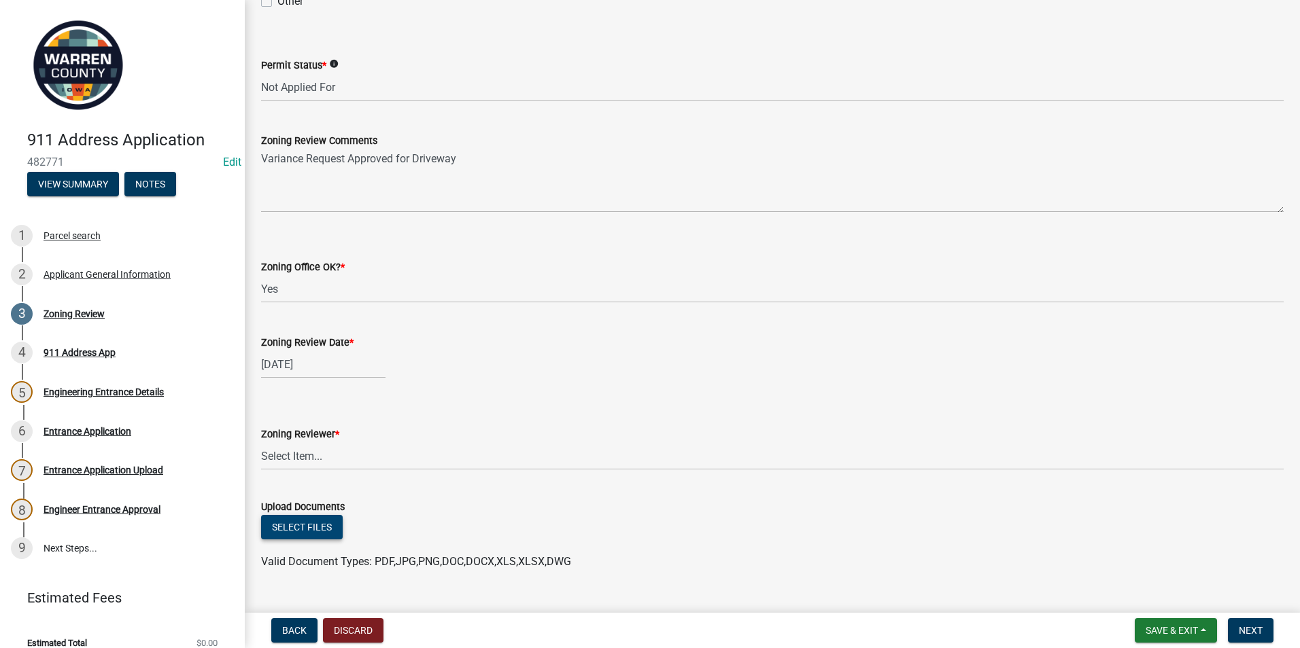
scroll to position [340, 0]
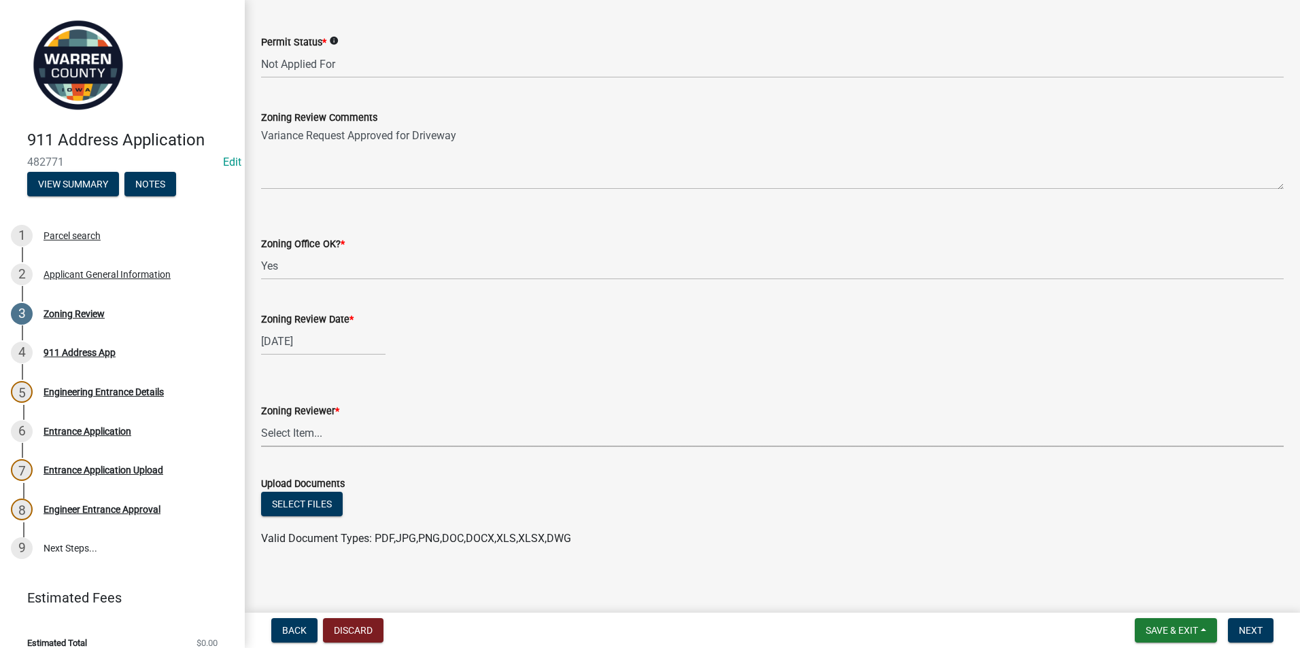
click at [295, 436] on select "Select Item... [PERSON_NAME] [PERSON_NAME] [PERSON_NAME]" at bounding box center [772, 433] width 1022 height 28
click at [261, 419] on select "Select Item... [PERSON_NAME] [PERSON_NAME] [PERSON_NAME]" at bounding box center [772, 433] width 1022 height 28
select select "ace9acd7-8034-4534-aef2-851af8cb1f05"
click at [302, 504] on button "Select files" at bounding box center [302, 504] width 82 height 24
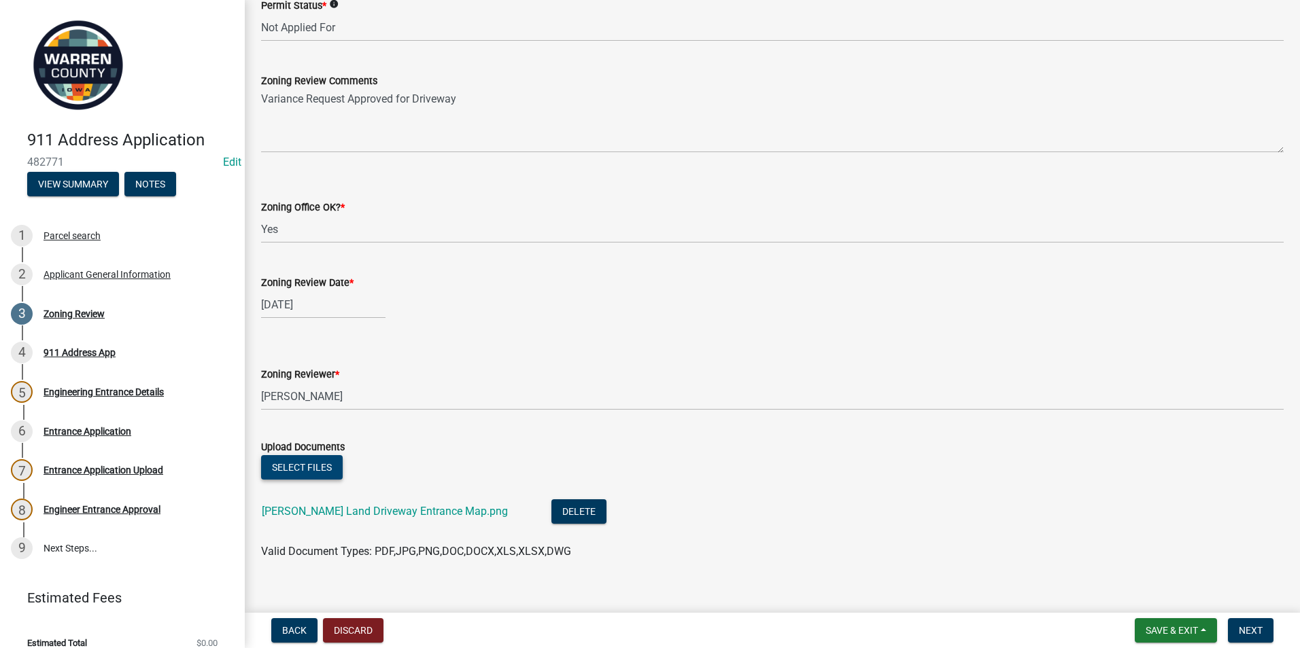
scroll to position [394, 0]
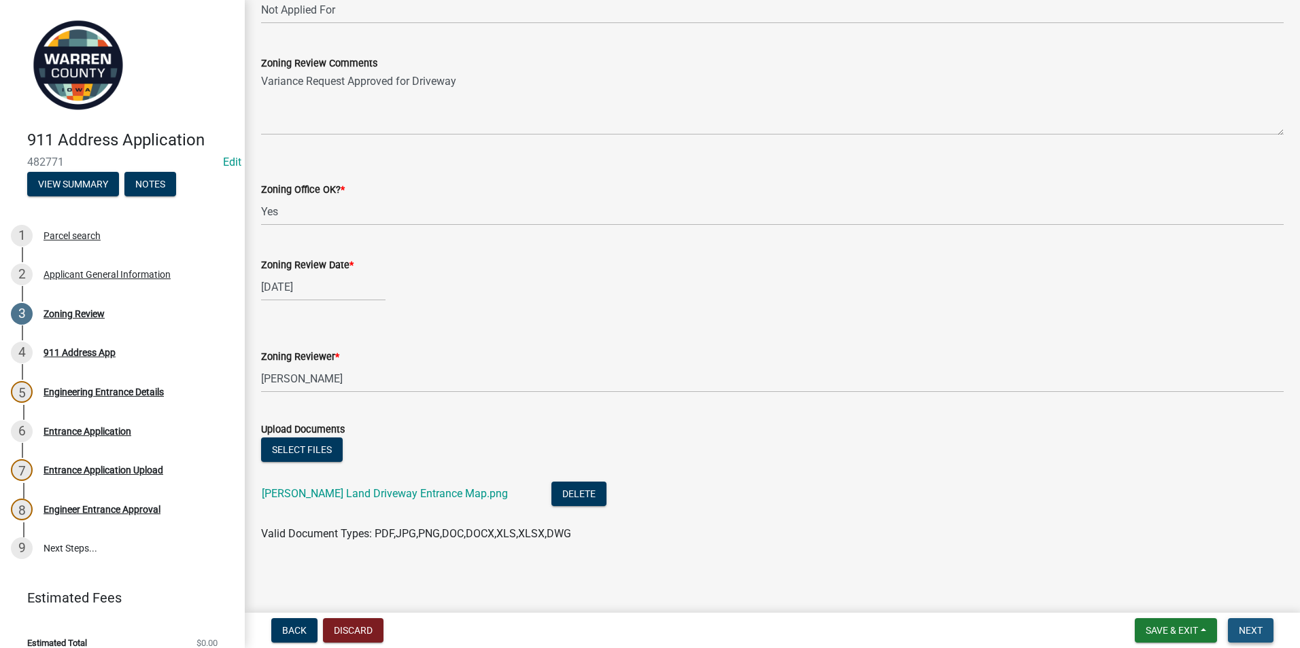
click at [1247, 625] on span "Next" at bounding box center [1251, 630] width 24 height 11
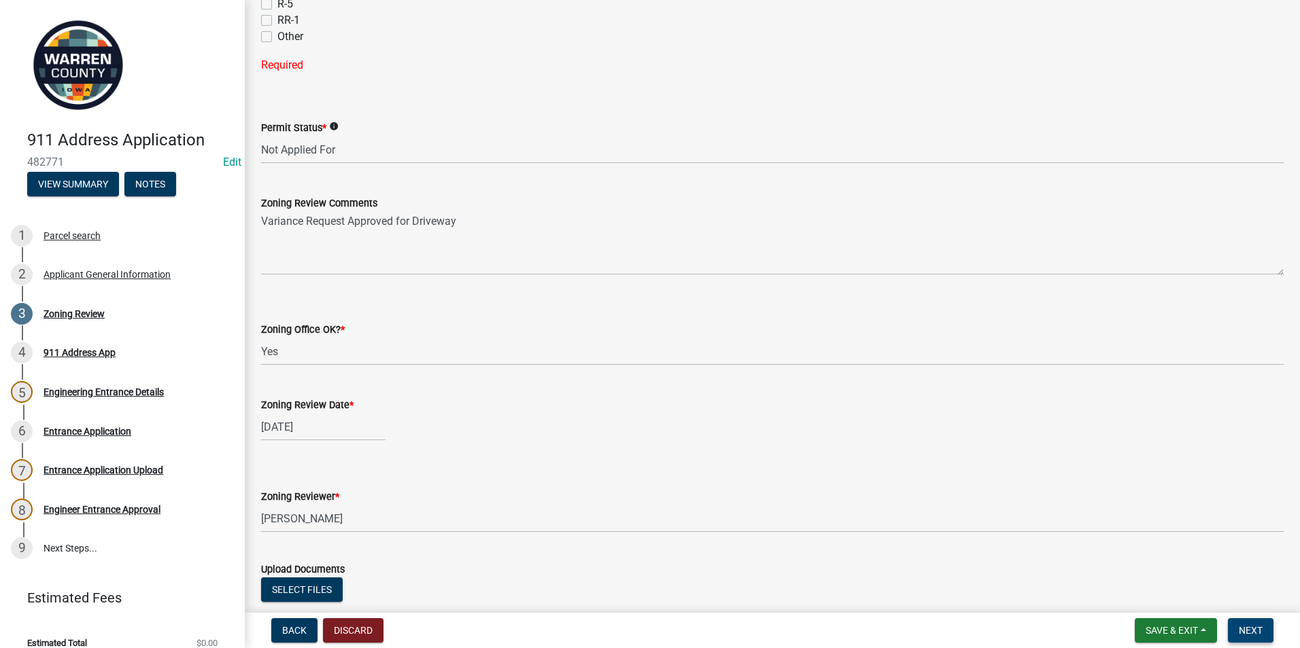
scroll to position [14, 0]
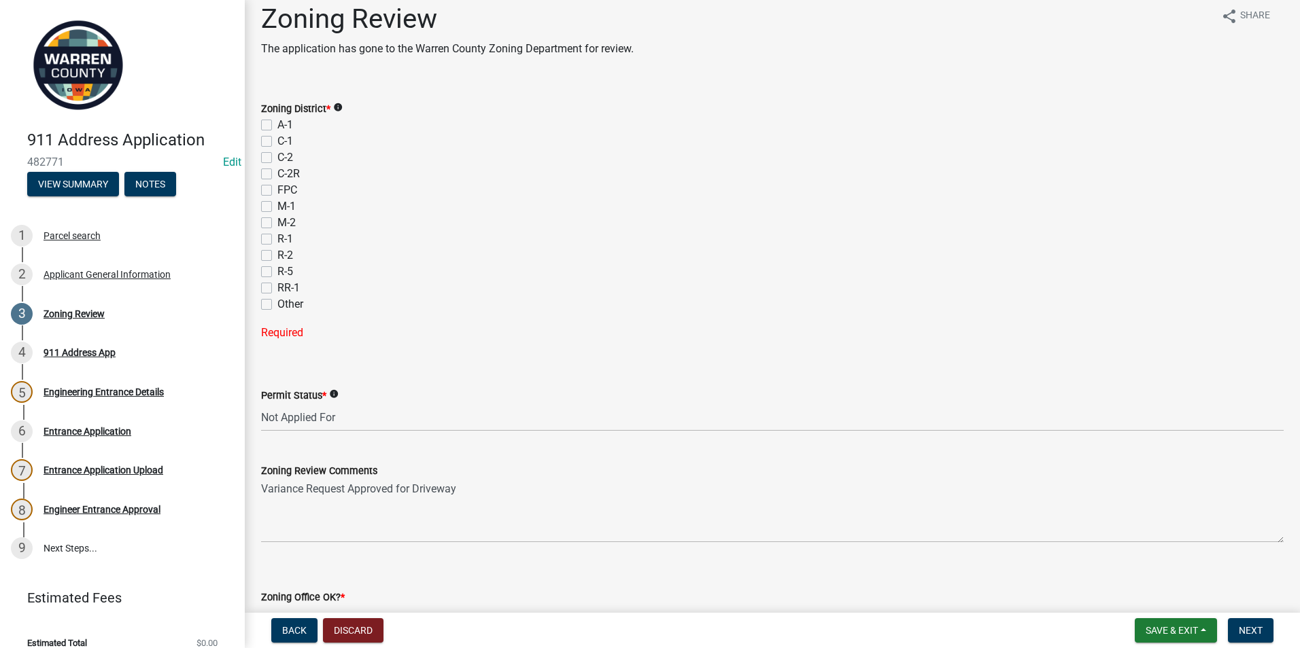
click at [277, 126] on label "A-1" at bounding box center [285, 125] width 16 height 16
click at [277, 126] on input "A-1" at bounding box center [281, 121] width 9 height 9
checkbox input "true"
checkbox input "false"
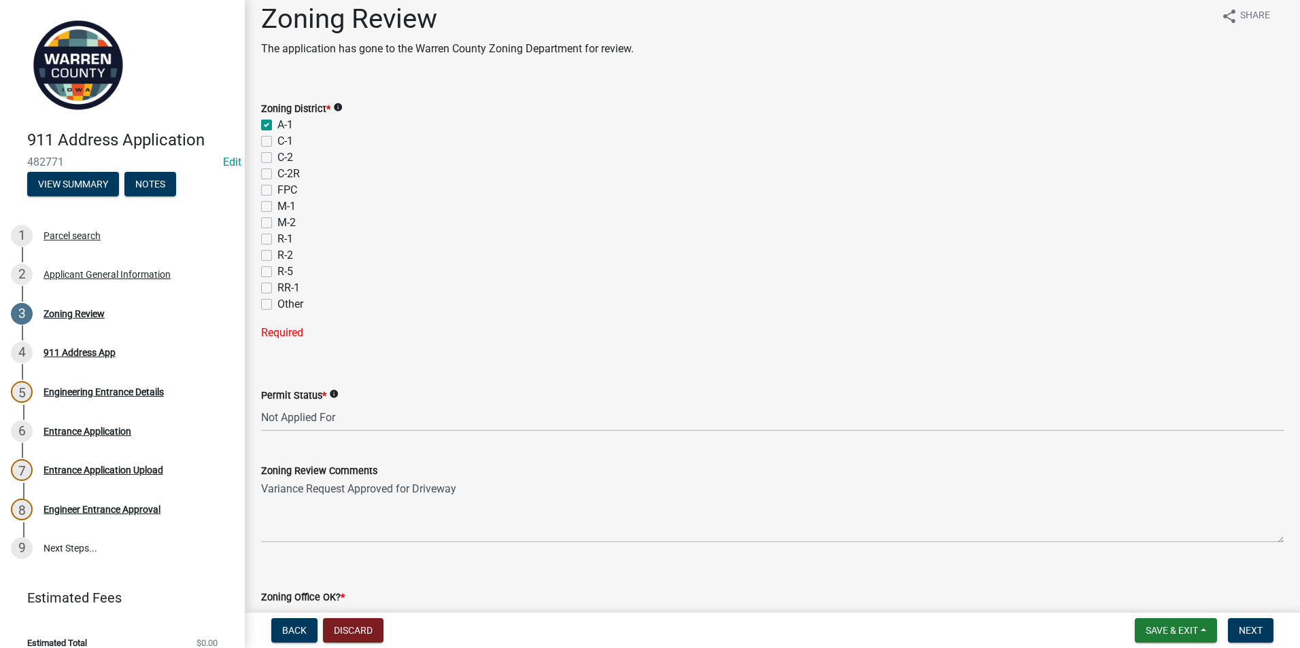
checkbox input "false"
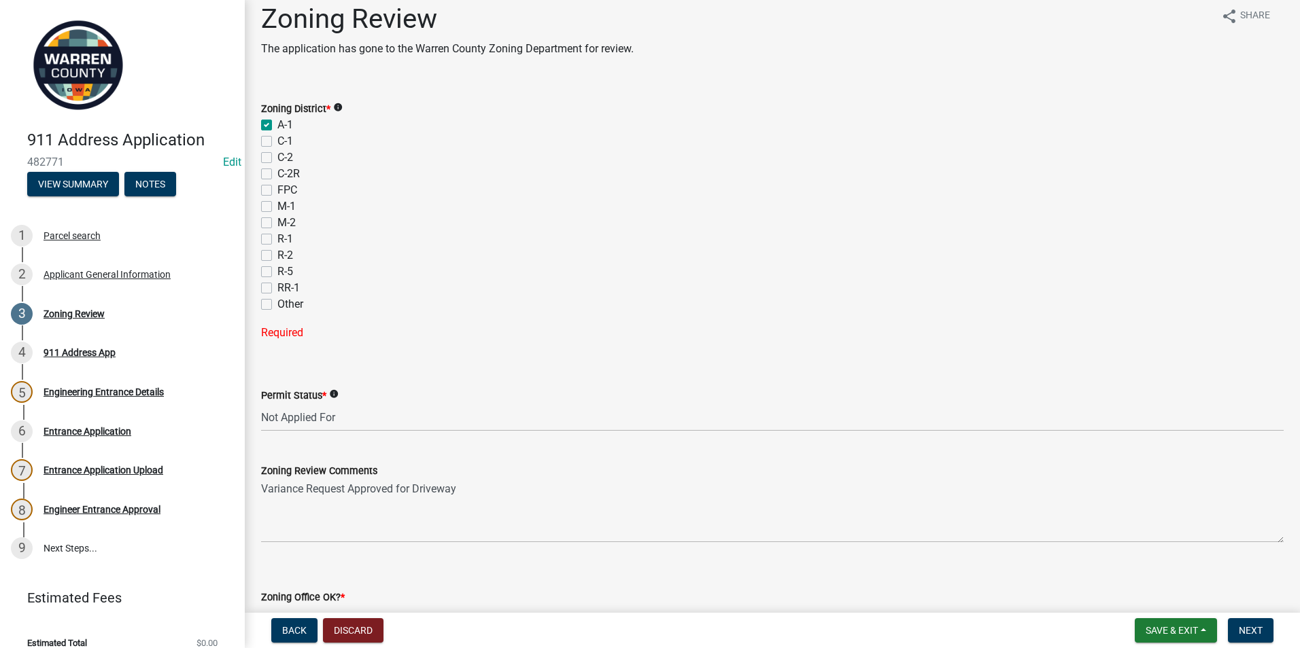
checkbox input "false"
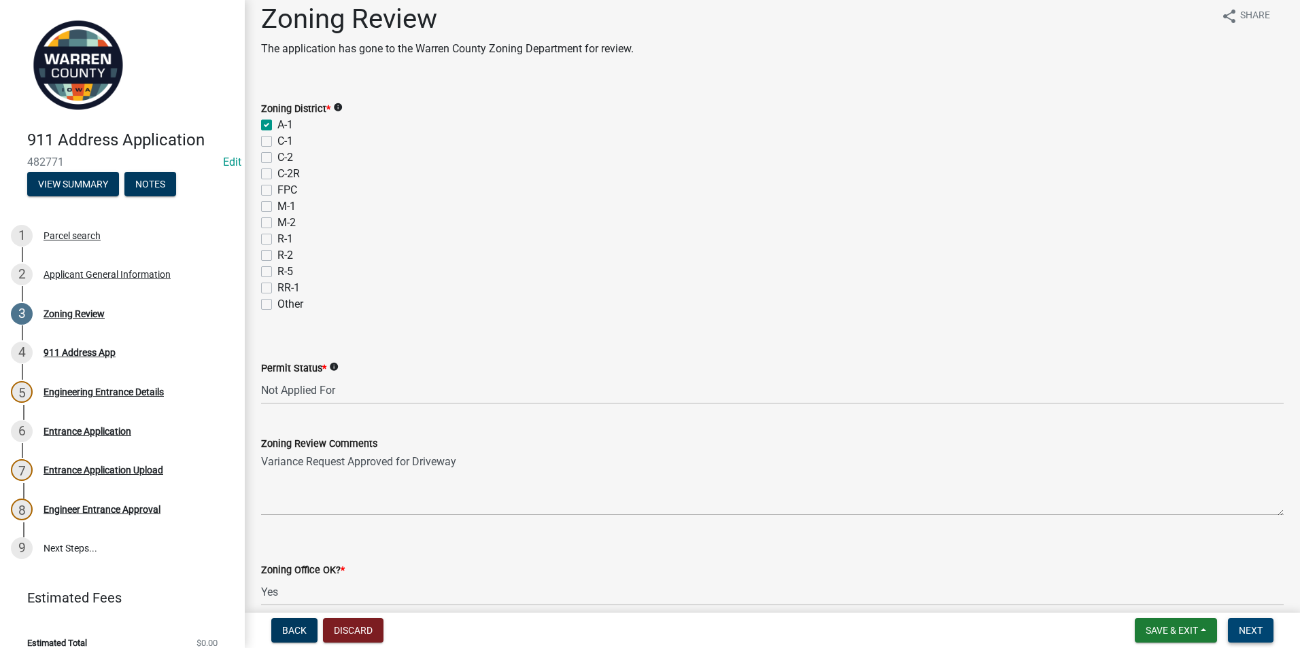
drag, startPoint x: 1266, startPoint y: 629, endPoint x: 1258, endPoint y: 628, distance: 8.2
click at [1265, 629] on button "Next" at bounding box center [1251, 631] width 46 height 24
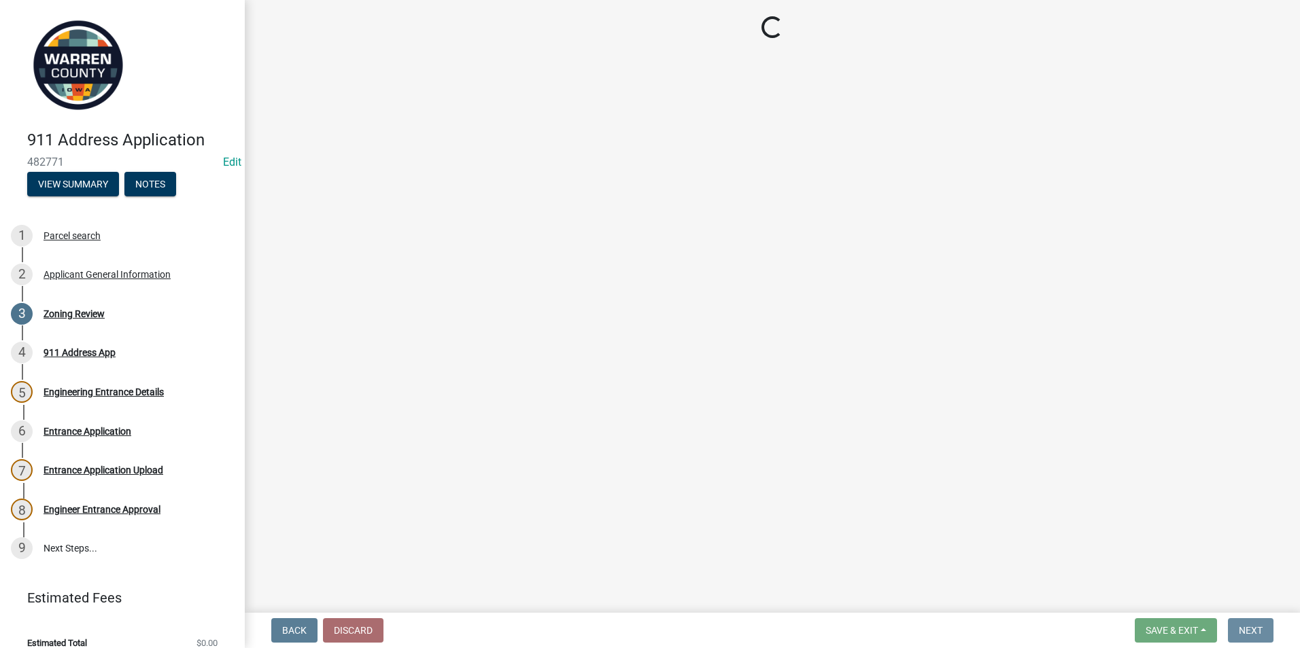
scroll to position [0, 0]
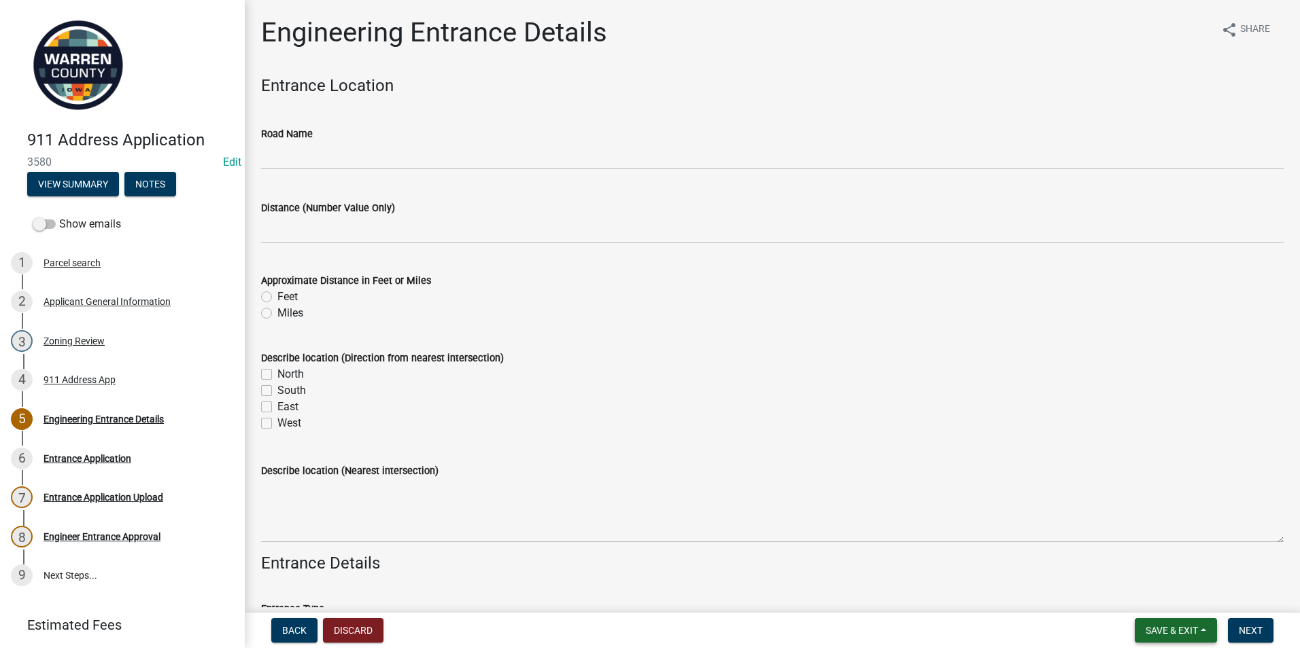
click at [1157, 632] on span "Save & Exit" at bounding box center [1171, 630] width 52 height 11
click at [997, 553] on wm-data-entity-input "Describe location (Nearest intersection)" at bounding box center [772, 499] width 1022 height 110
click at [1251, 626] on span "Next" at bounding box center [1251, 630] width 24 height 11
click at [1172, 627] on span "Save & Exit" at bounding box center [1171, 630] width 52 height 11
click at [1154, 598] on button "Save & Exit" at bounding box center [1162, 595] width 109 height 33
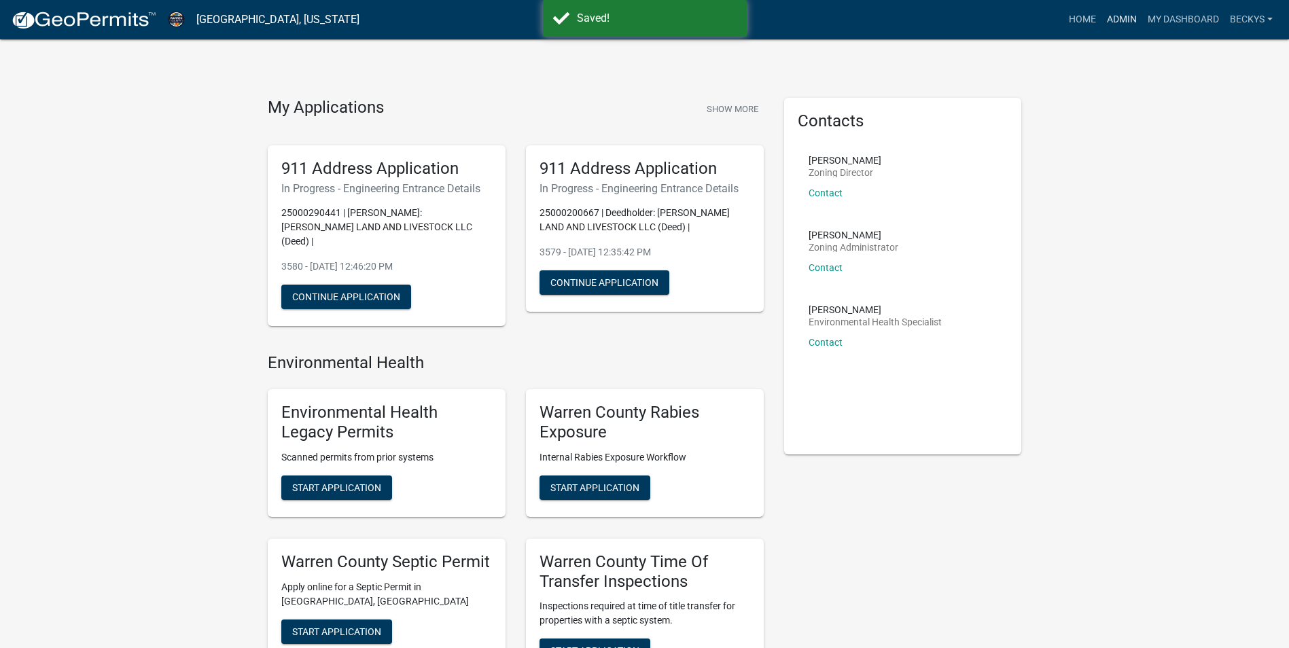
click at [1114, 16] on link "Admin" at bounding box center [1122, 20] width 41 height 26
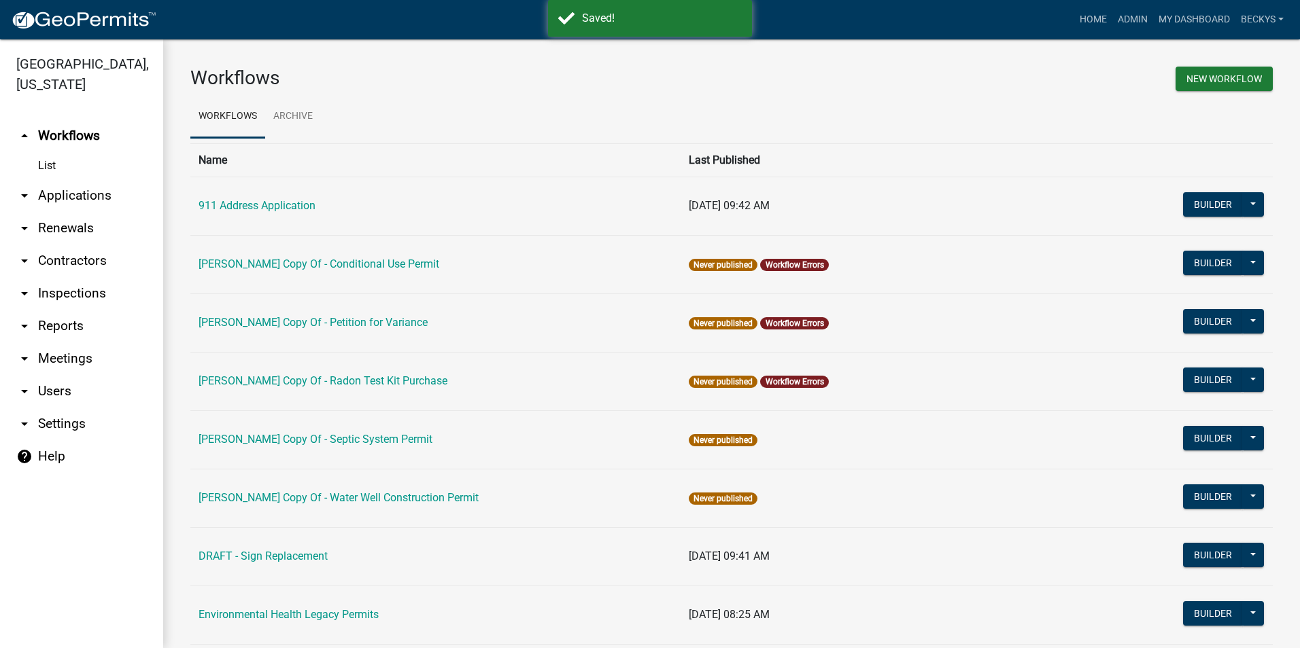
click at [60, 179] on link "arrow_drop_down Applications" at bounding box center [81, 195] width 163 height 33
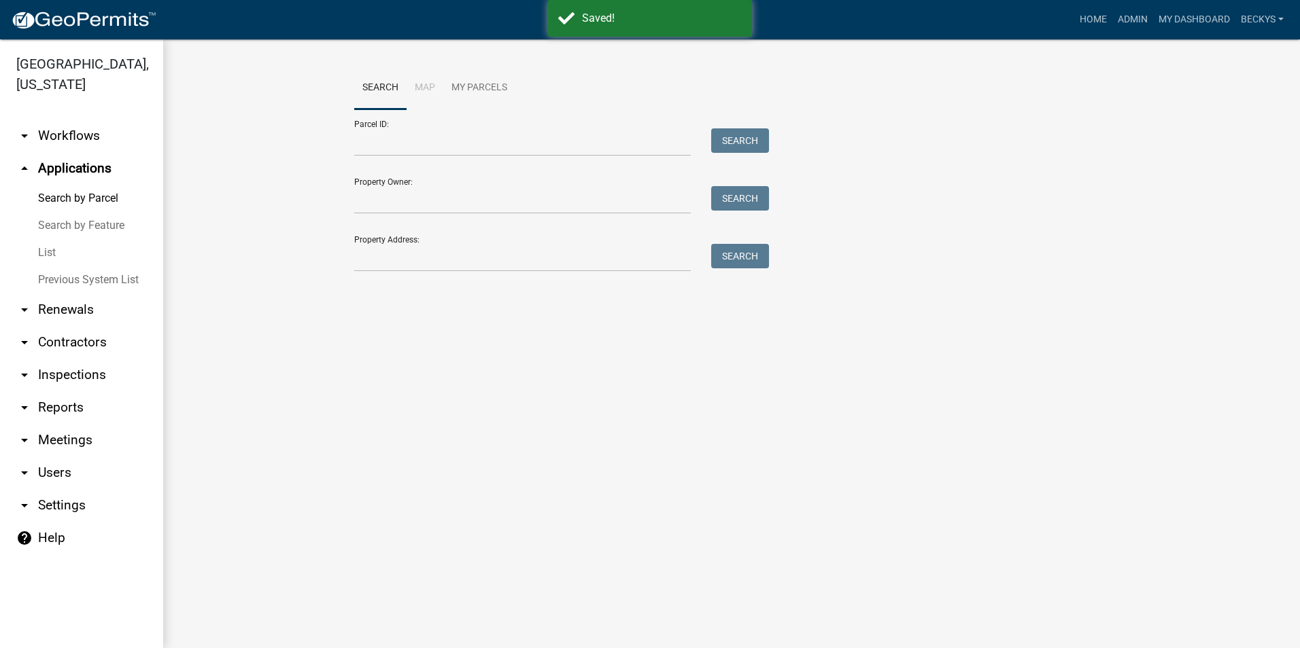
click at [56, 239] on link "List" at bounding box center [81, 252] width 163 height 27
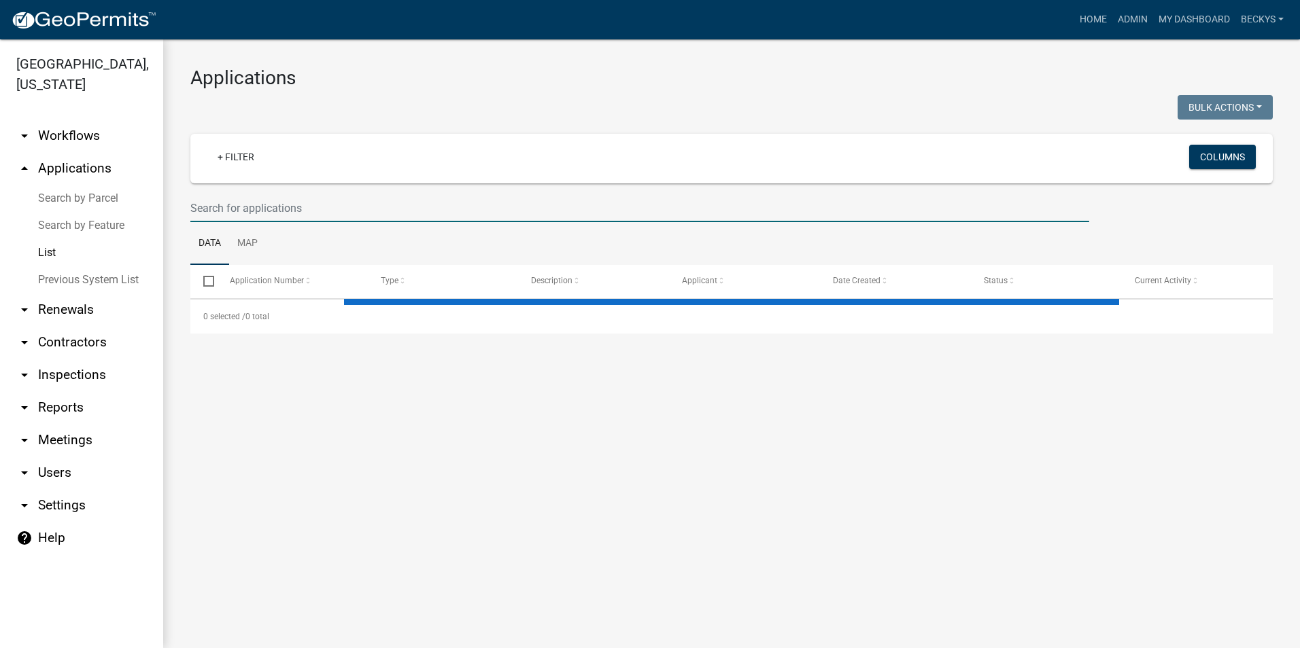
click at [205, 215] on input "text" at bounding box center [639, 208] width 899 height 28
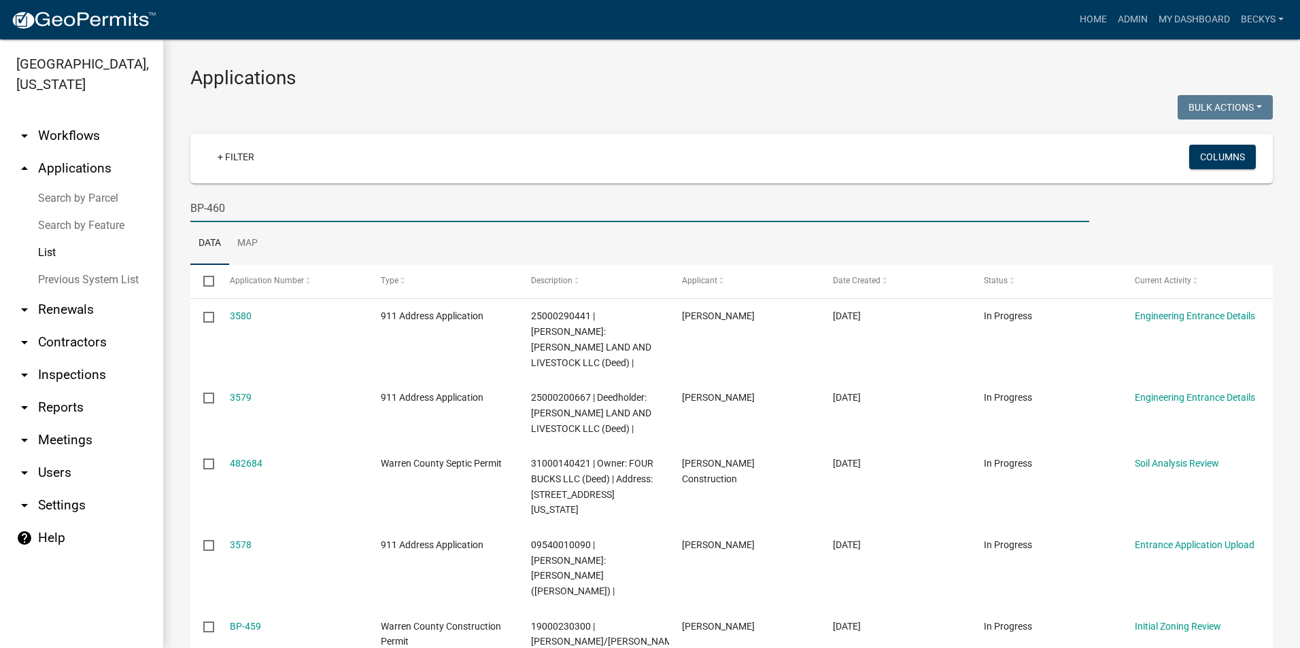
type input "BP-460"
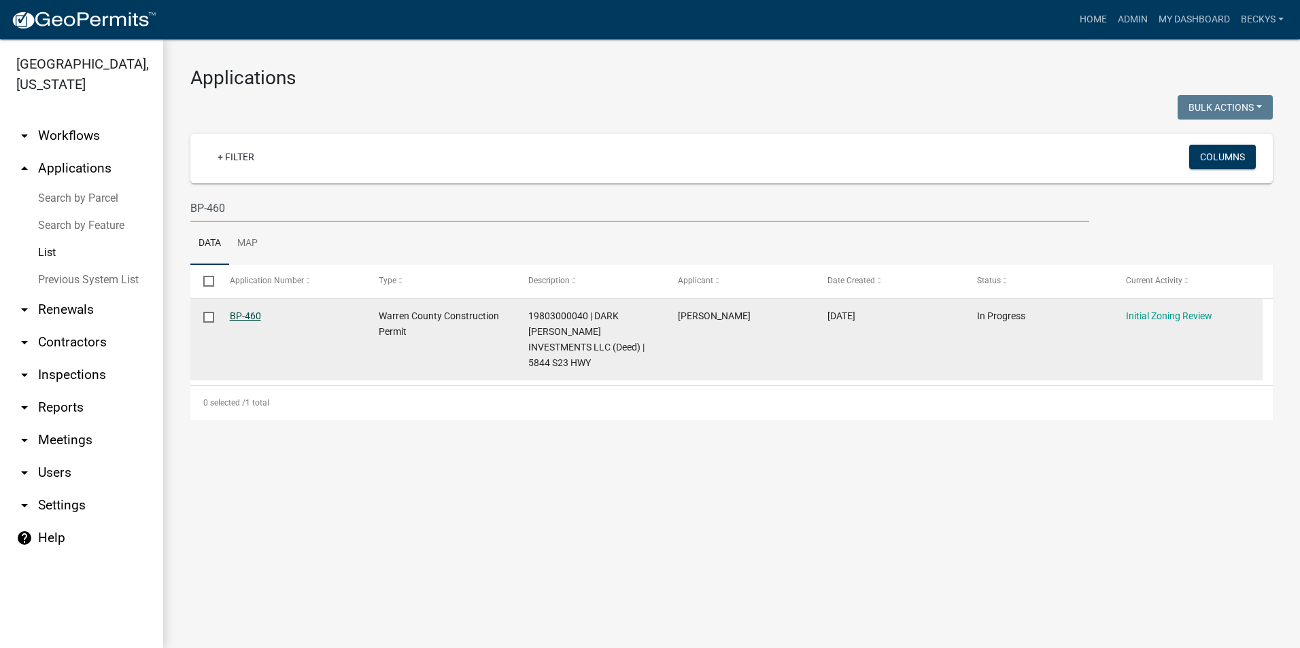
click at [245, 316] on link "BP-460" at bounding box center [245, 316] width 31 height 11
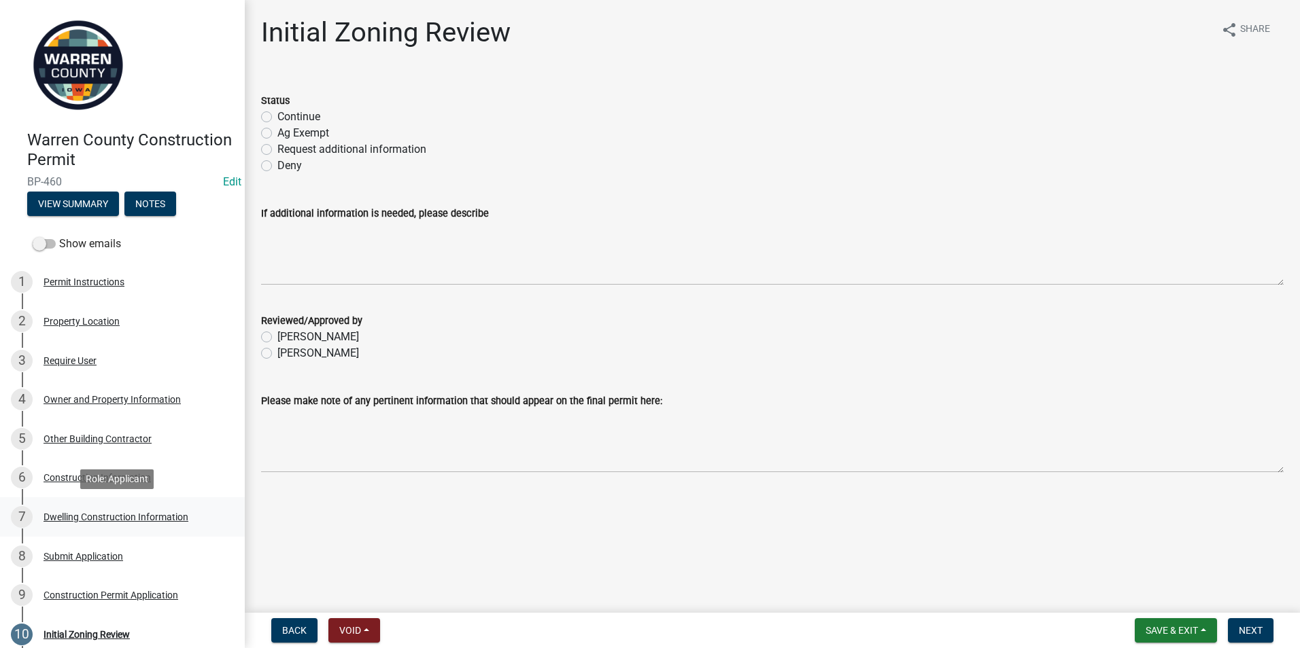
click at [100, 514] on div "Dwelling Construction Information" at bounding box center [116, 518] width 145 height 10
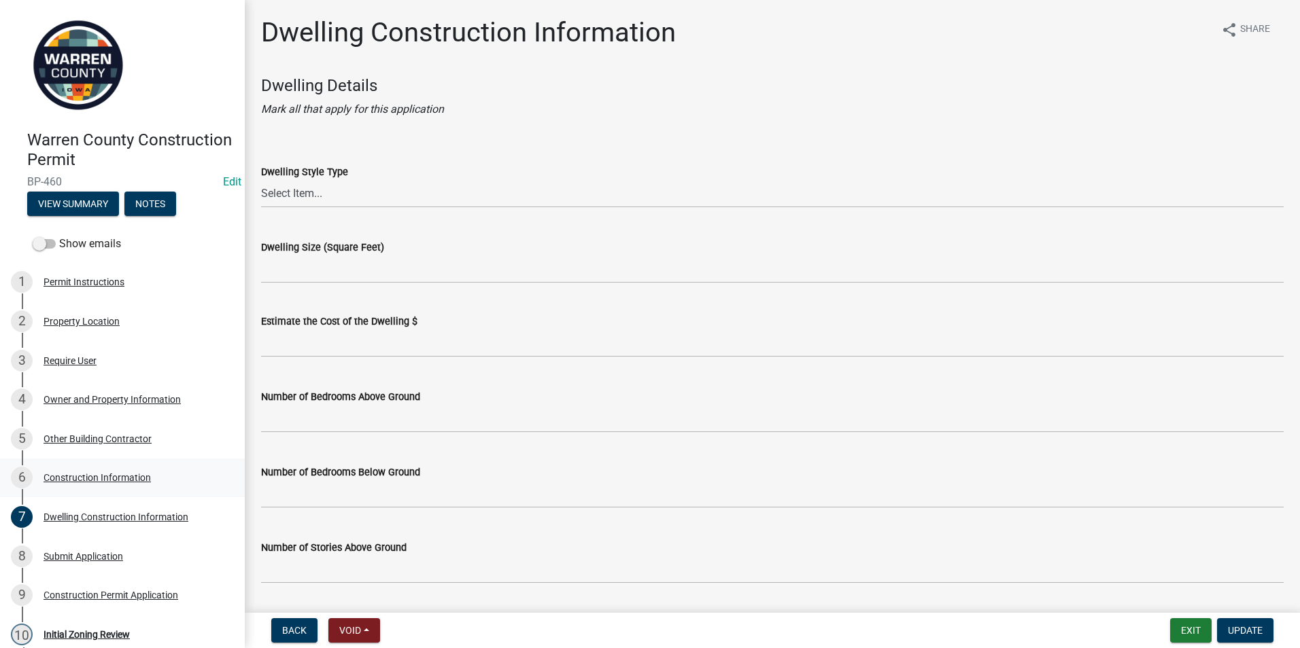
click at [84, 477] on div "Construction Information" at bounding box center [97, 478] width 107 height 10
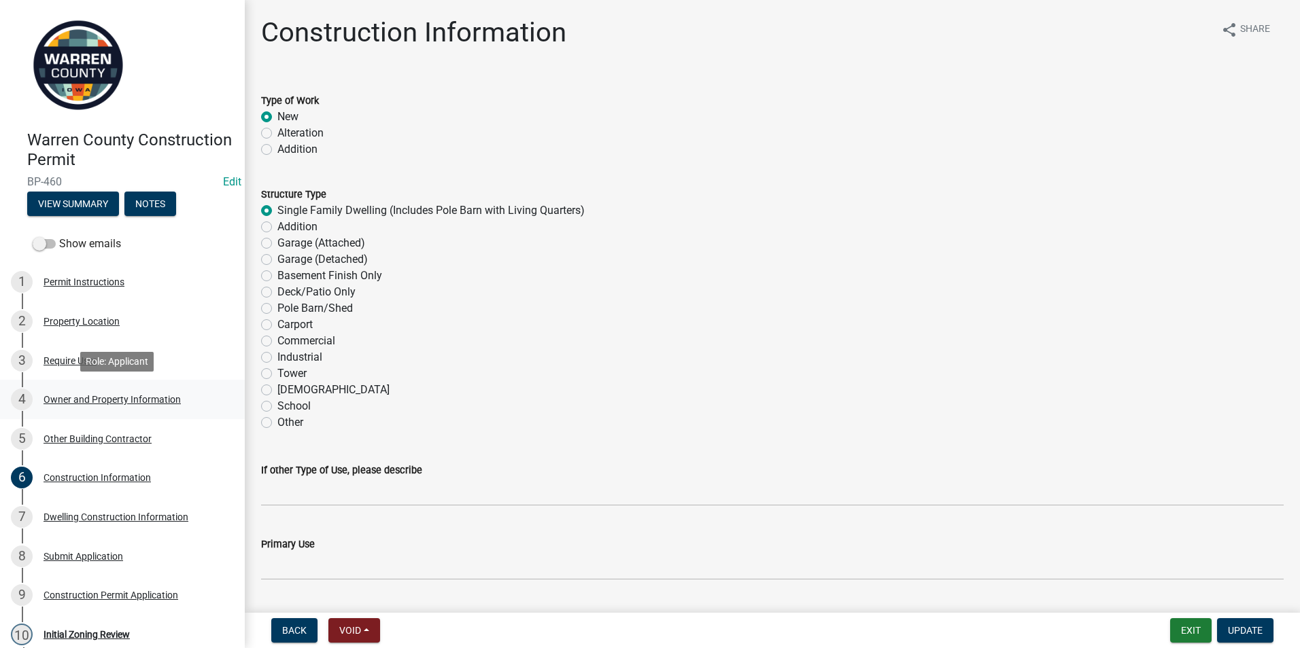
click at [107, 398] on div "Owner and Property Information" at bounding box center [112, 400] width 137 height 10
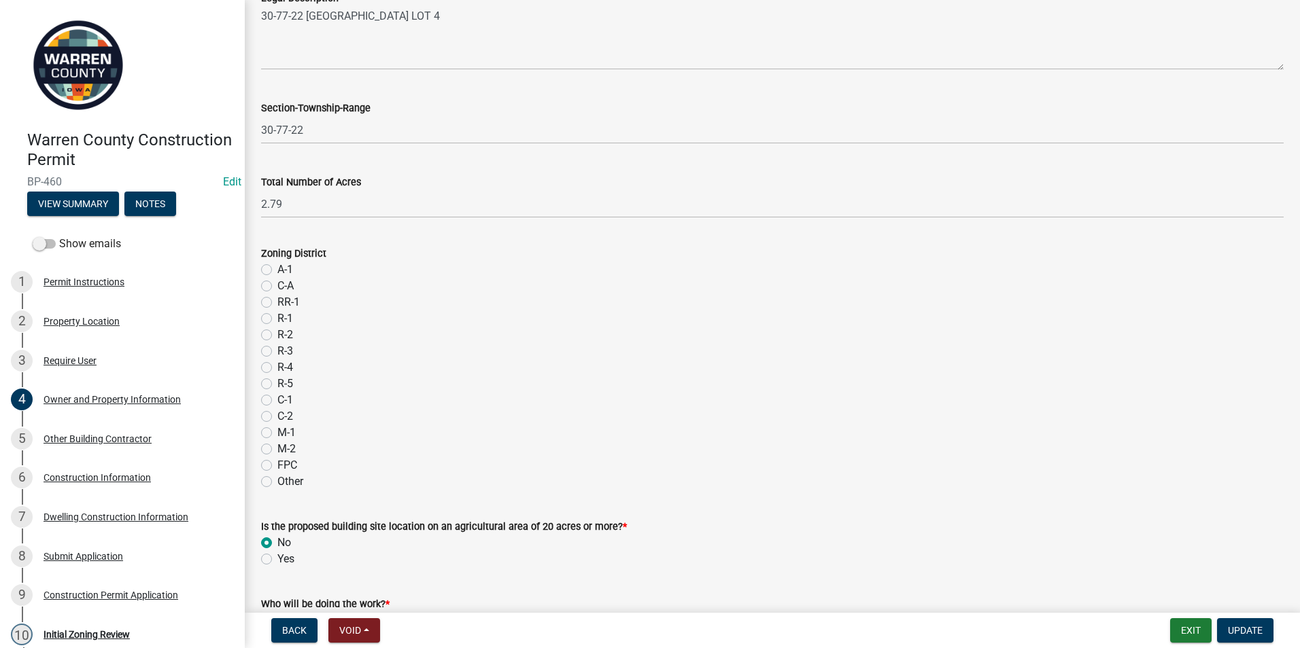
scroll to position [952, 0]
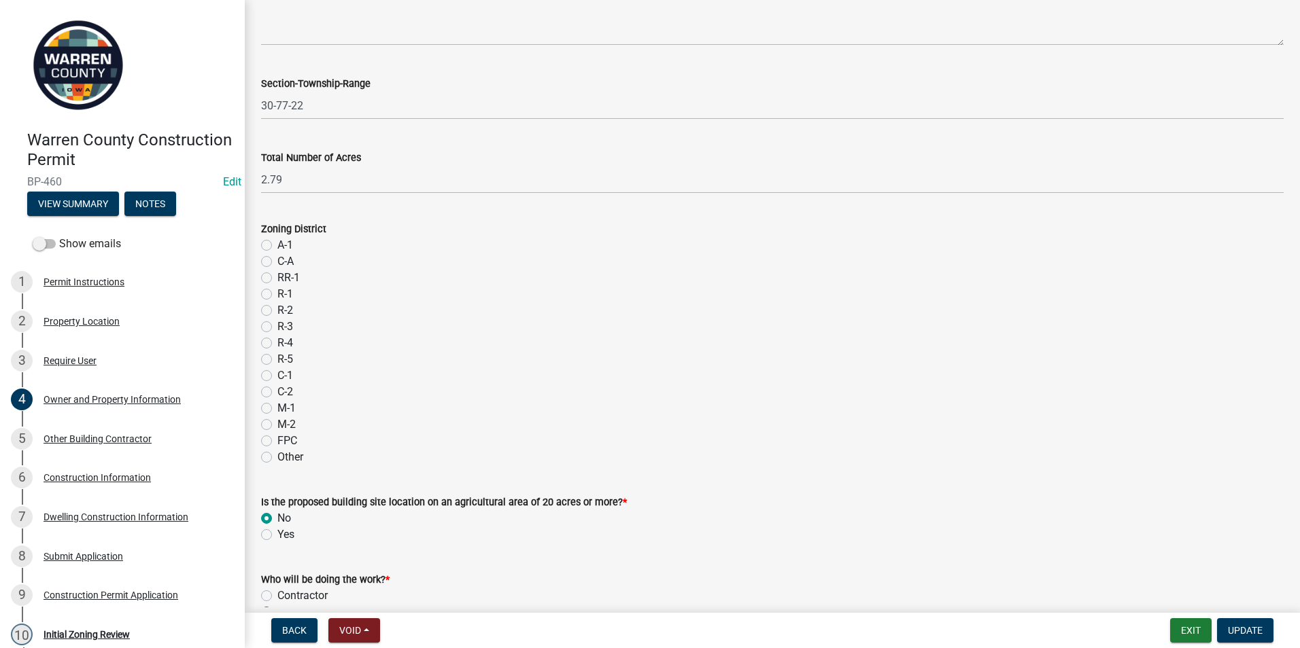
click at [277, 277] on label "RR-1" at bounding box center [288, 278] width 22 height 16
click at [277, 277] on input "RR-1" at bounding box center [281, 274] width 9 height 9
radio input "true"
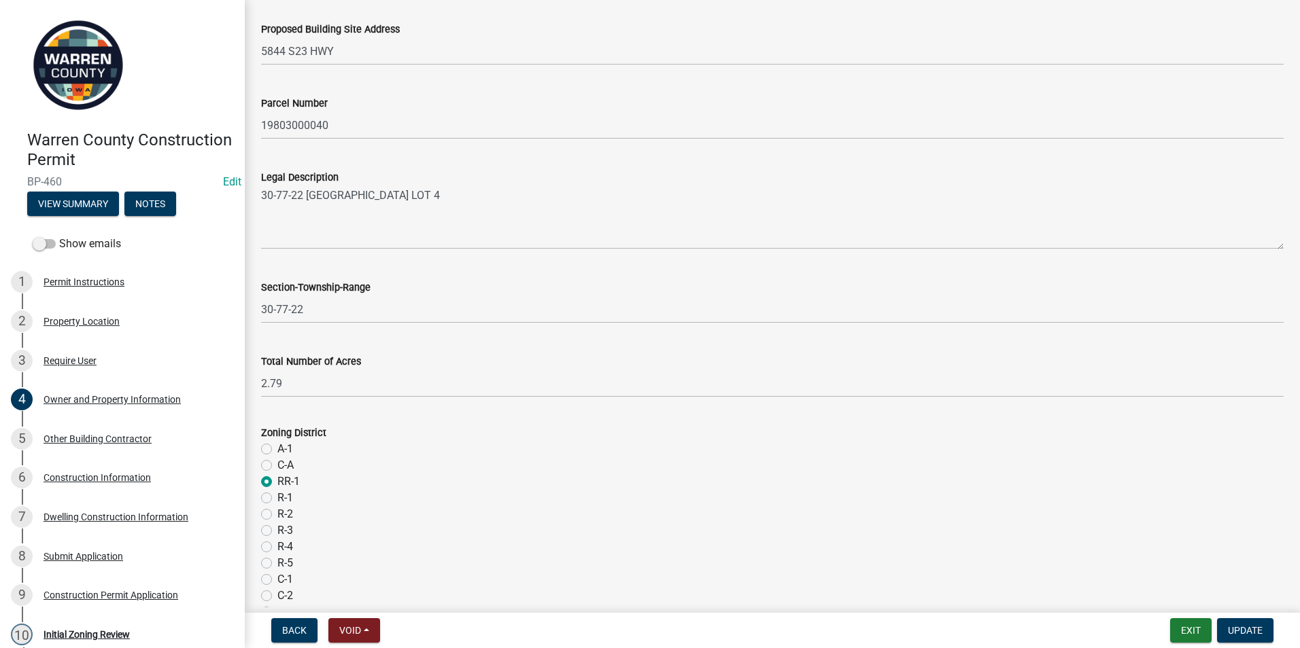
scroll to position [1062, 0]
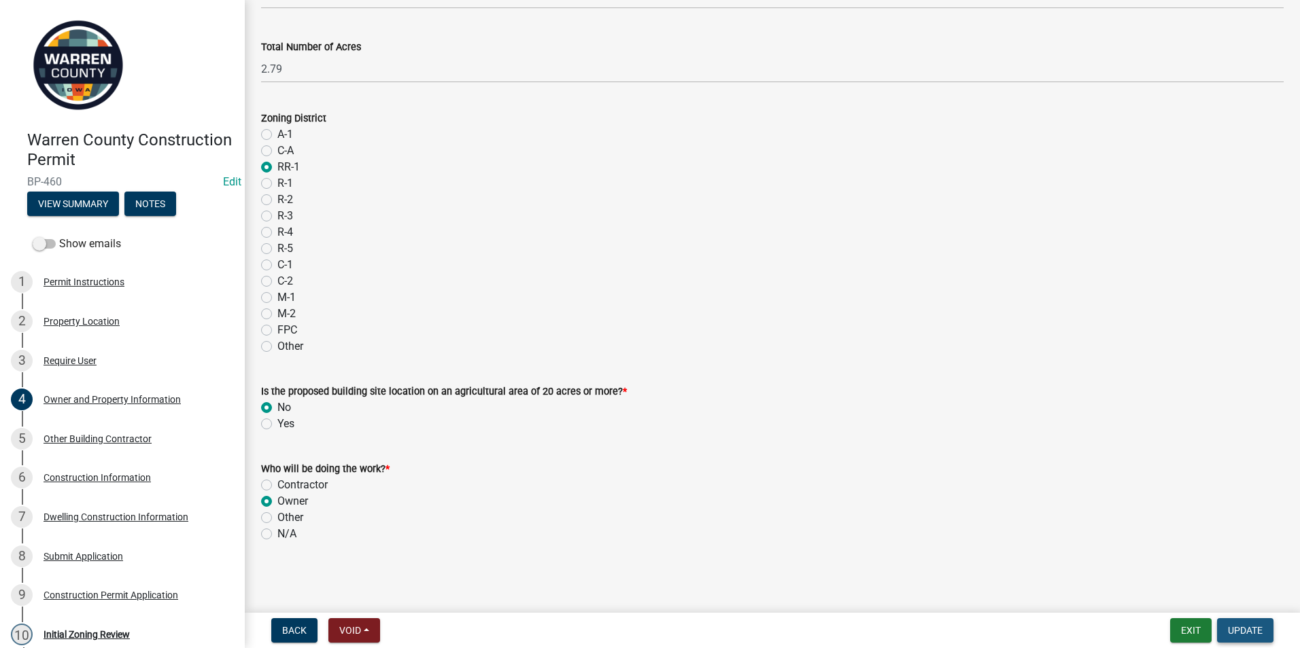
click at [1248, 630] on span "Update" at bounding box center [1245, 630] width 35 height 11
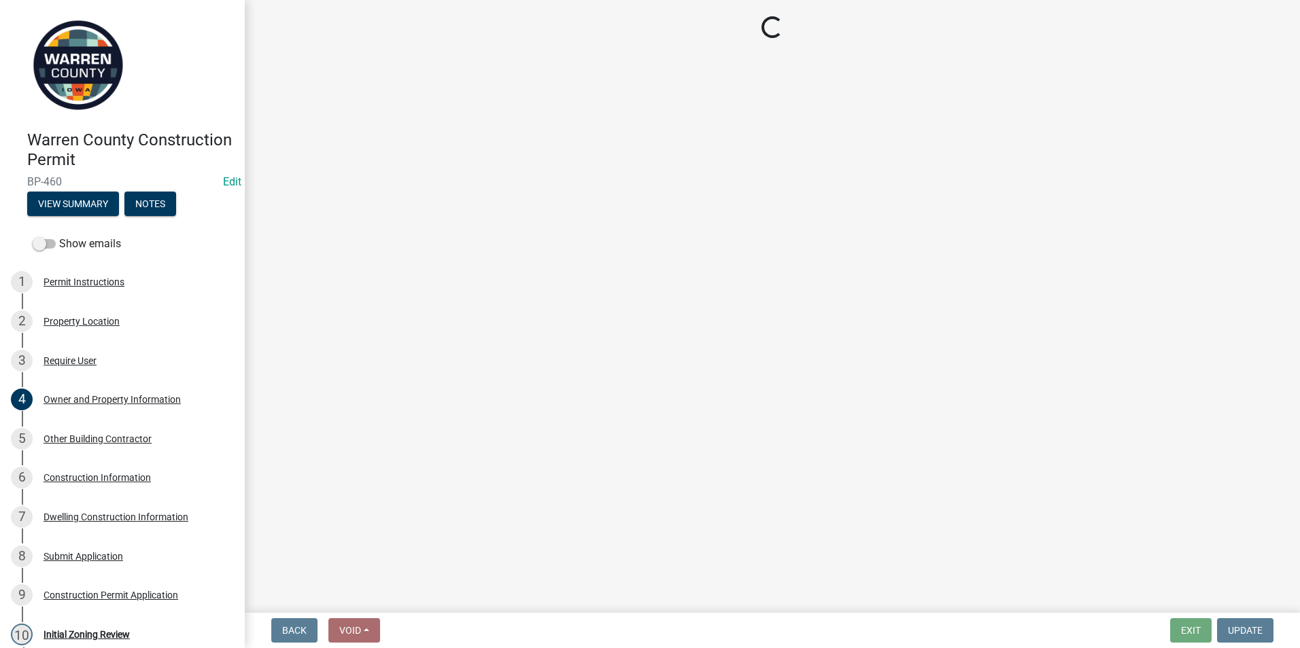
scroll to position [0, 0]
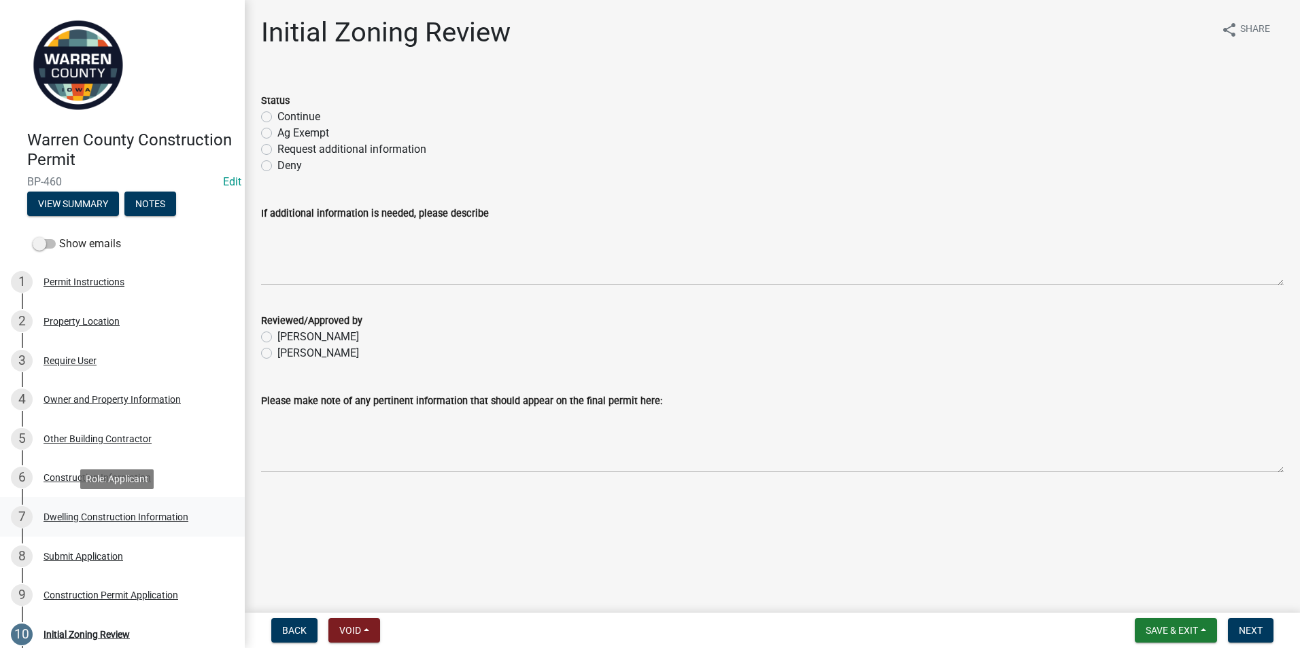
click at [104, 522] on div "Dwelling Construction Information" at bounding box center [116, 518] width 145 height 10
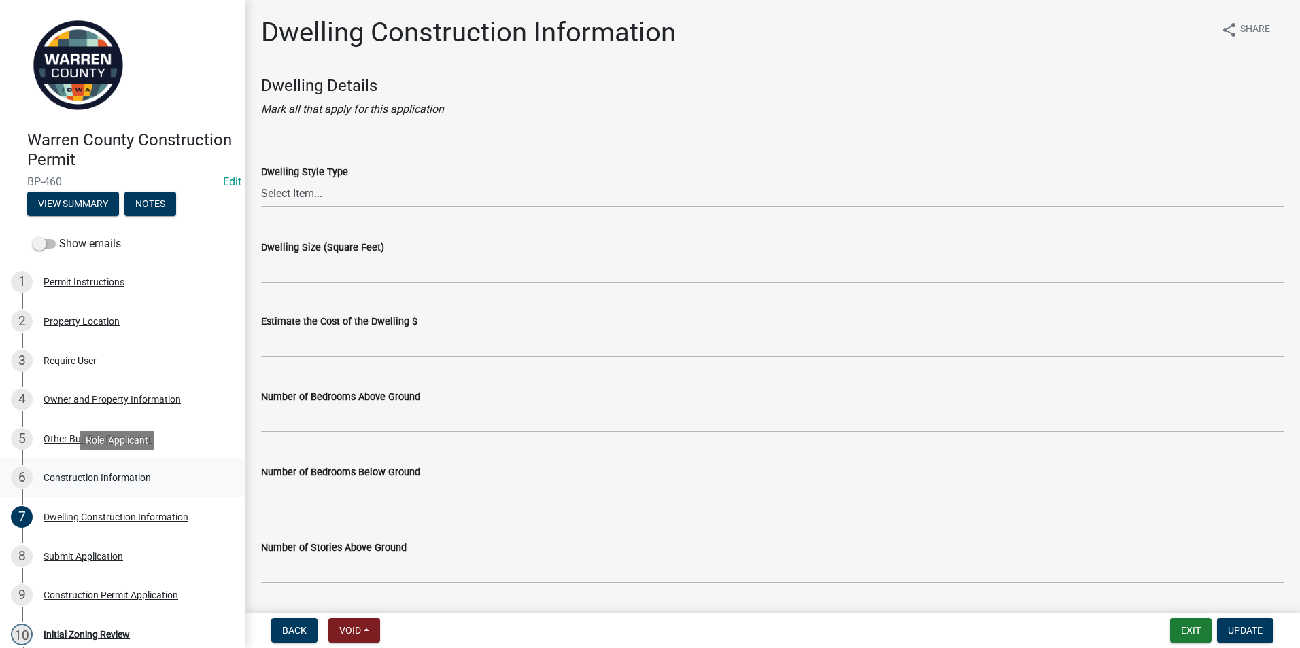
click at [108, 471] on div "6 Construction Information" at bounding box center [117, 478] width 212 height 22
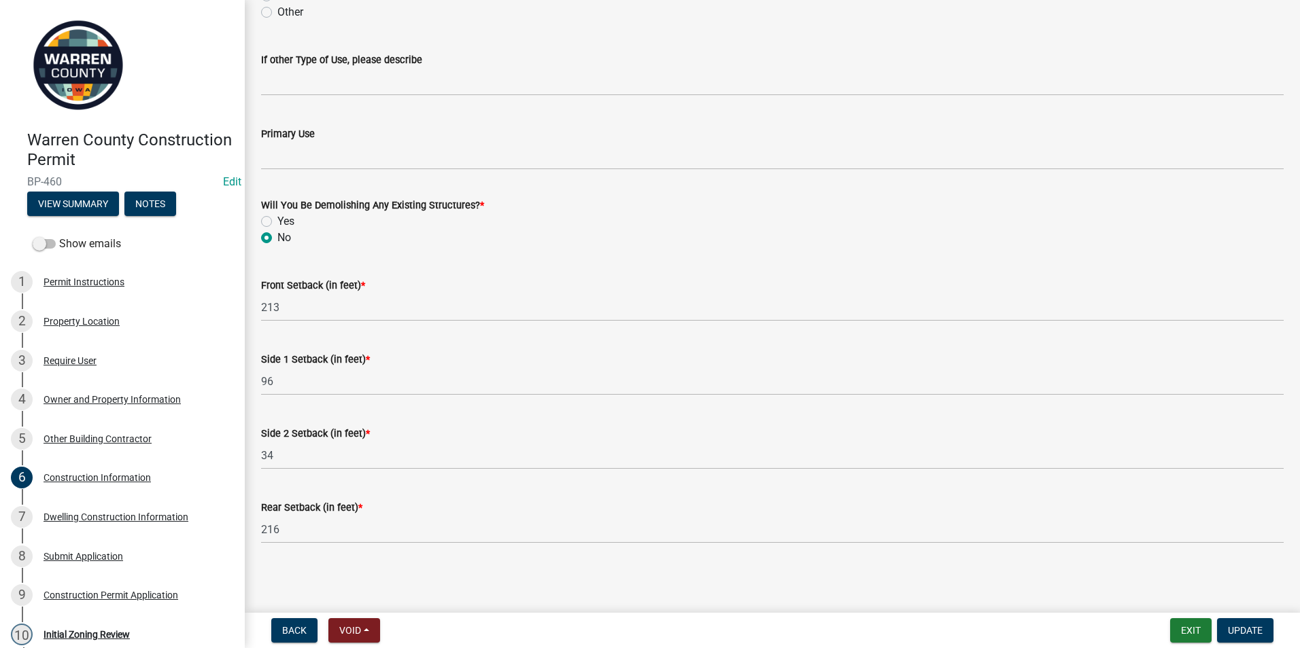
scroll to position [343, 0]
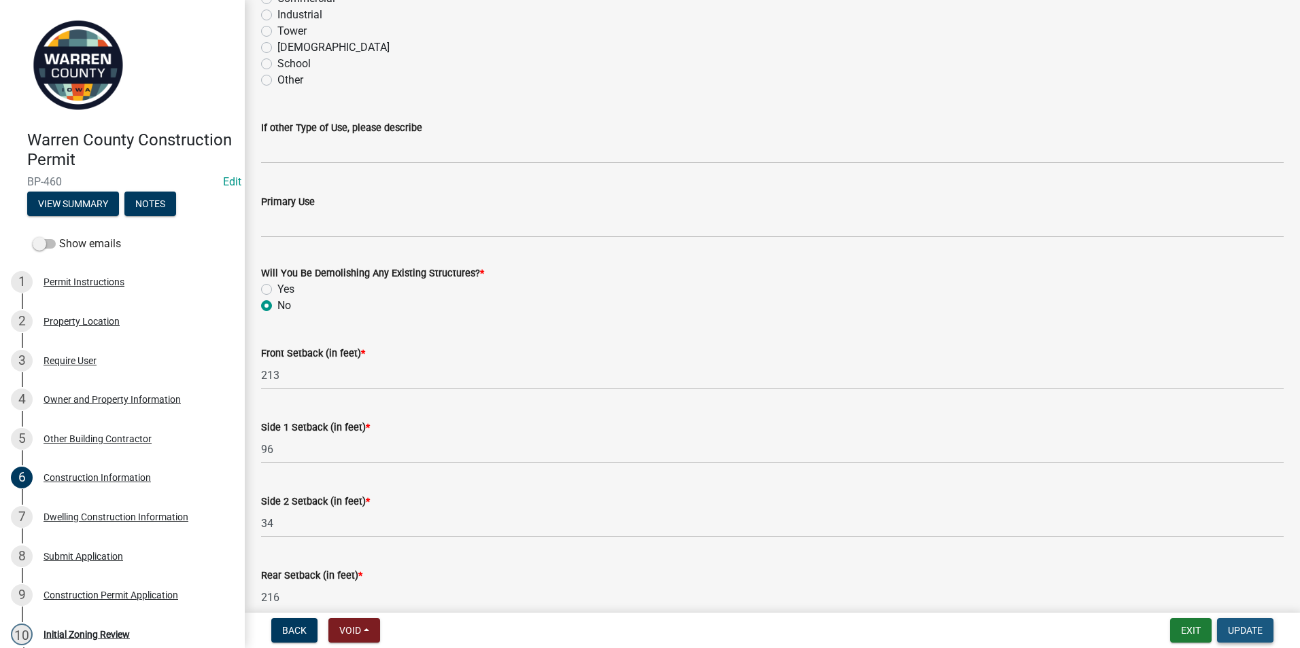
click at [1232, 629] on span "Update" at bounding box center [1245, 630] width 35 height 11
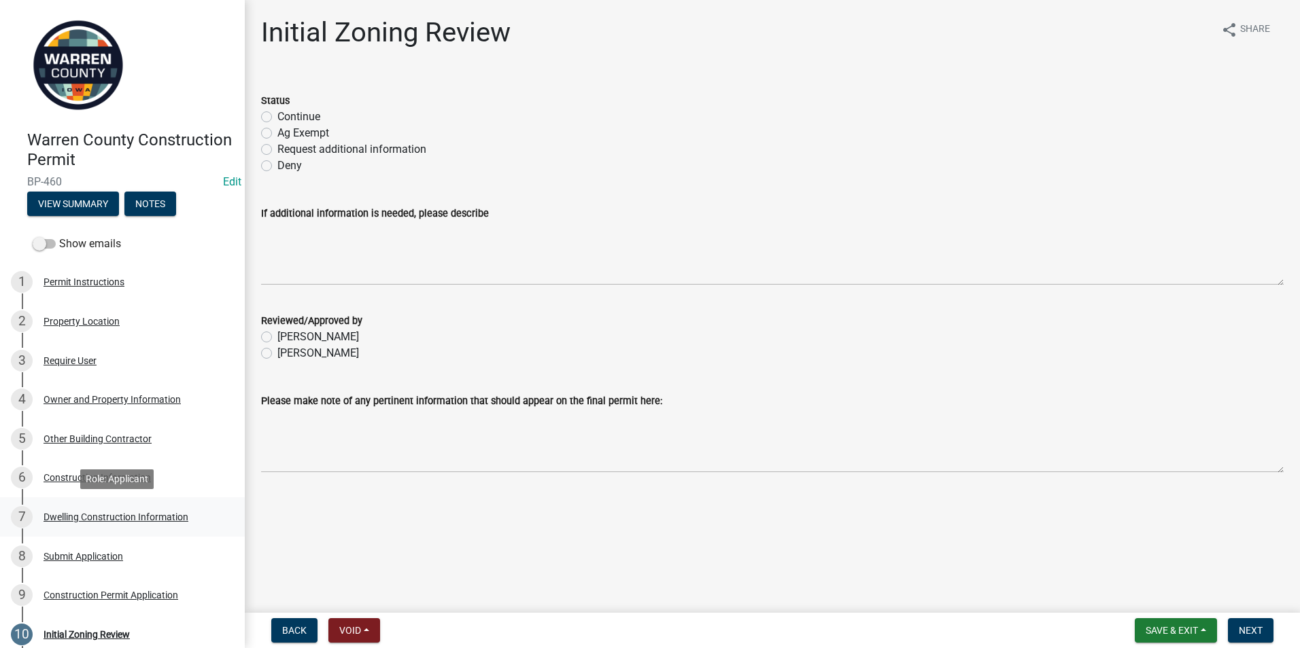
click at [97, 508] on div "7 Dwelling Construction Information" at bounding box center [117, 517] width 212 height 22
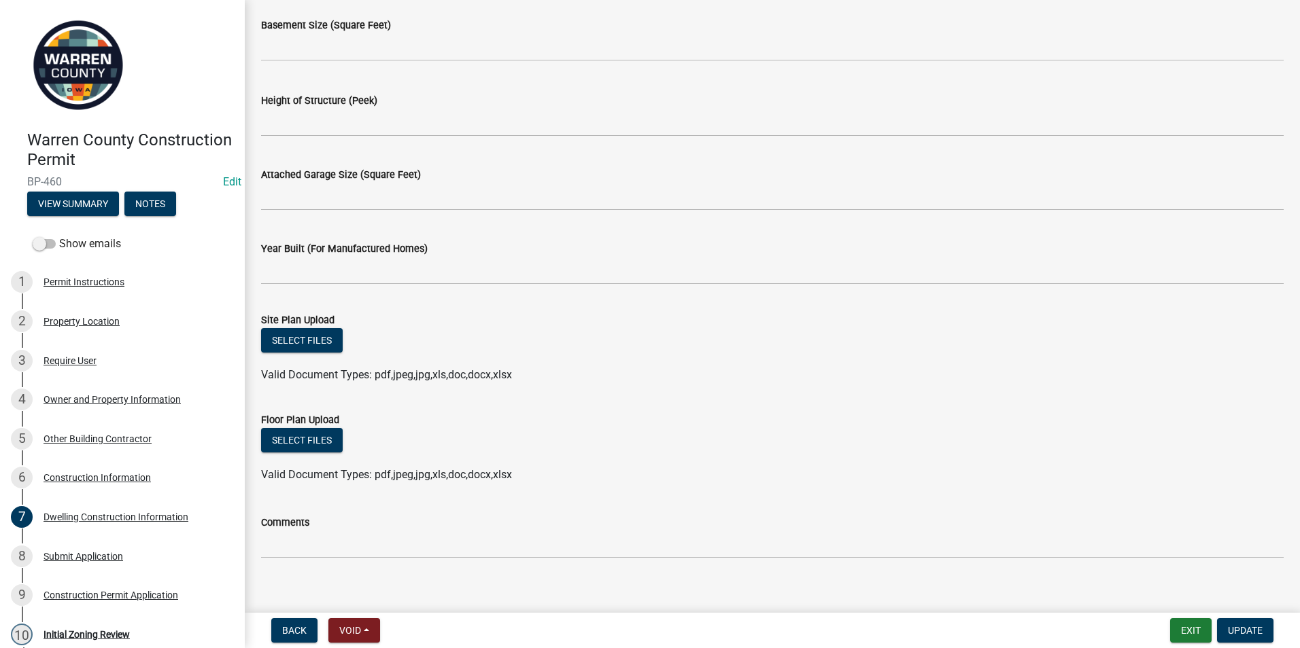
scroll to position [755, 0]
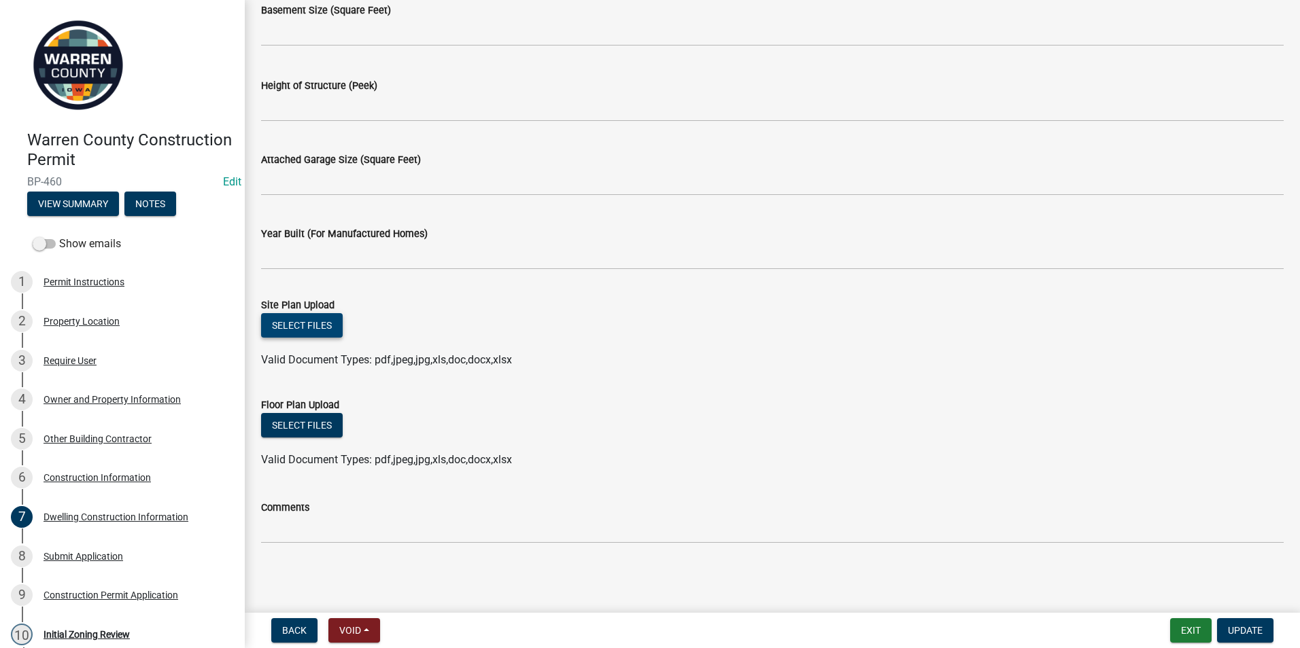
click at [305, 327] on button "Select files" at bounding box center [302, 325] width 82 height 24
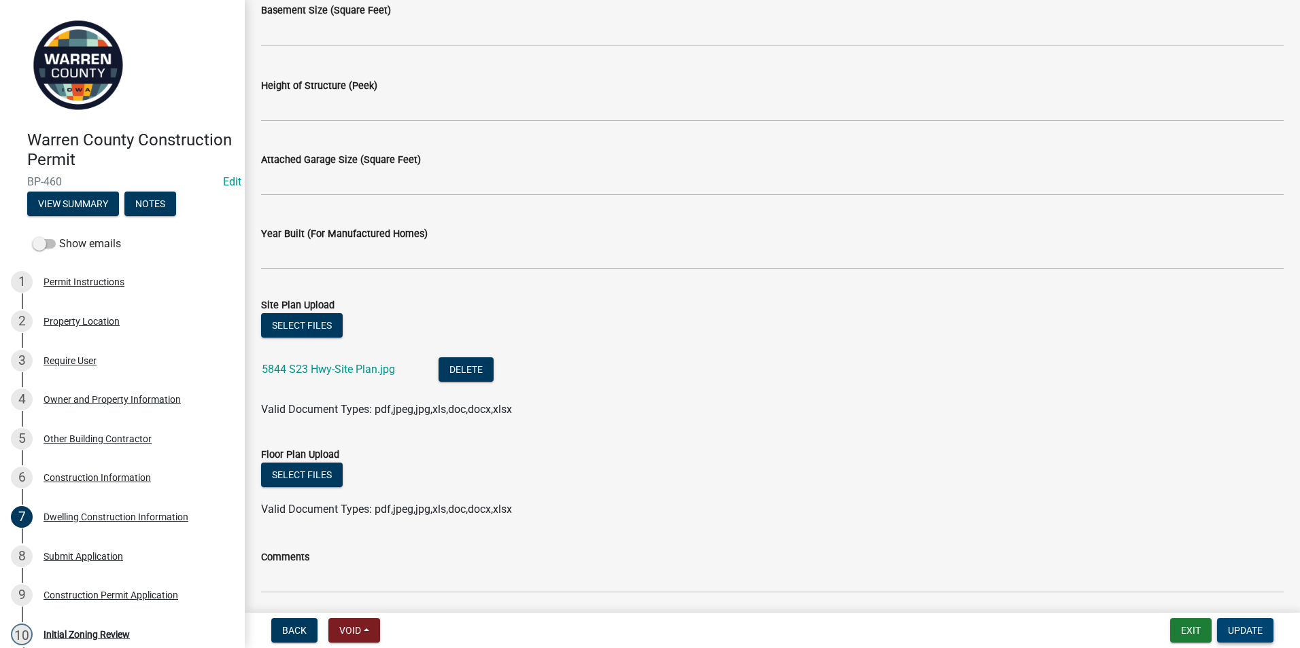
click at [1241, 627] on span "Update" at bounding box center [1245, 630] width 35 height 11
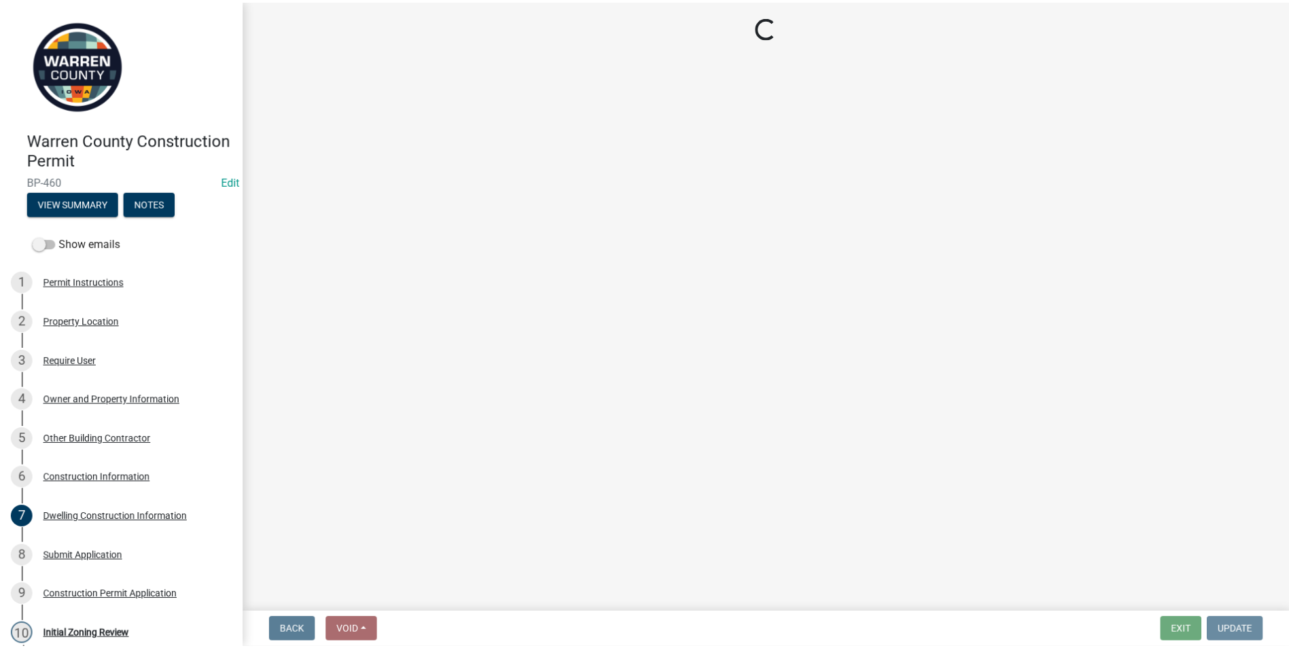
scroll to position [0, 0]
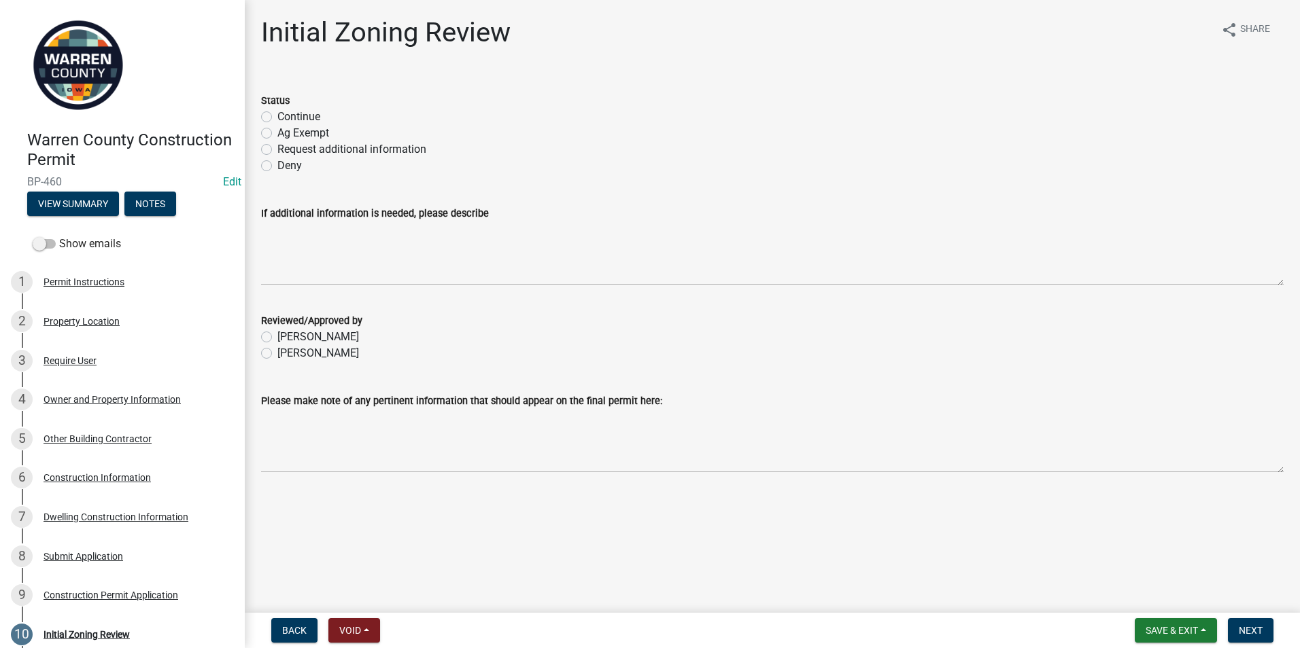
drag, startPoint x: 270, startPoint y: 152, endPoint x: 266, endPoint y: 170, distance: 18.0
click at [277, 152] on label "Request additional information" at bounding box center [351, 149] width 149 height 16
click at [277, 150] on input "Request additional information" at bounding box center [281, 145] width 9 height 9
radio input "true"
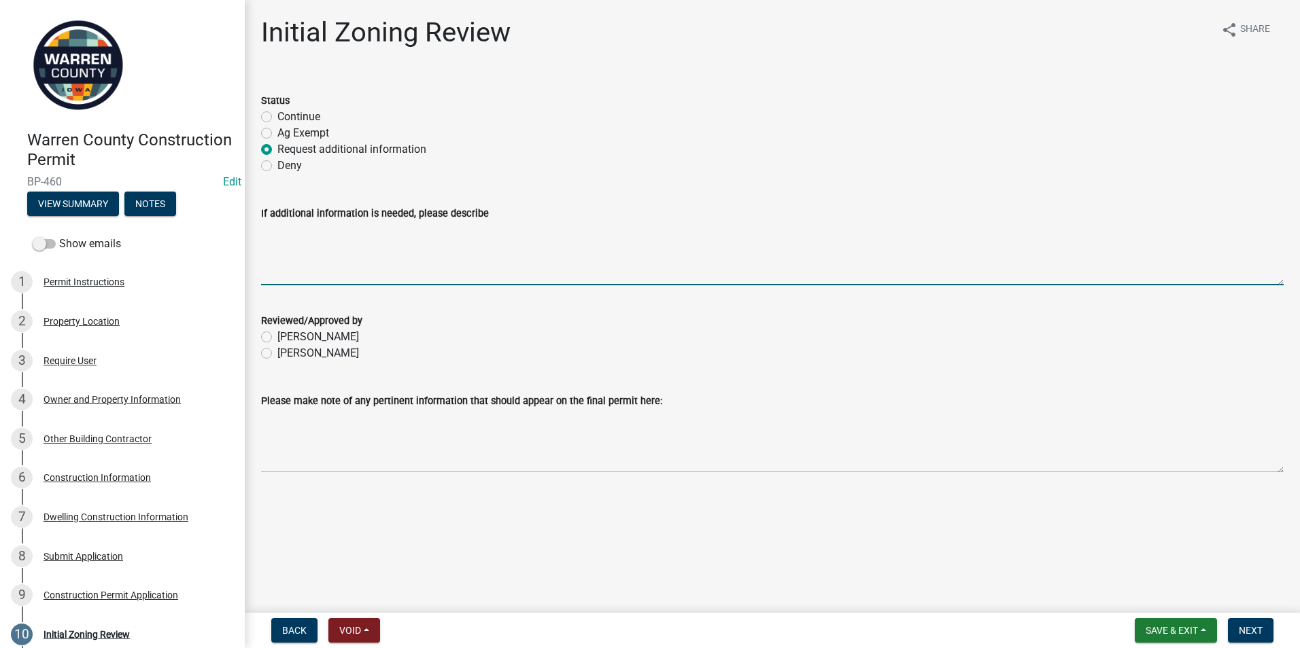
click at [271, 230] on textarea "If additional information is needed, please describe" at bounding box center [772, 254] width 1022 height 64
type textarea "1. Accurate Setback 2. 2. Dwelling Construction Info 3. Floor Plan file to uplo…"
click at [277, 353] on label "[PERSON_NAME]" at bounding box center [318, 353] width 82 height 16
click at [277, 353] on input "[PERSON_NAME]" at bounding box center [281, 349] width 9 height 9
radio input "true"
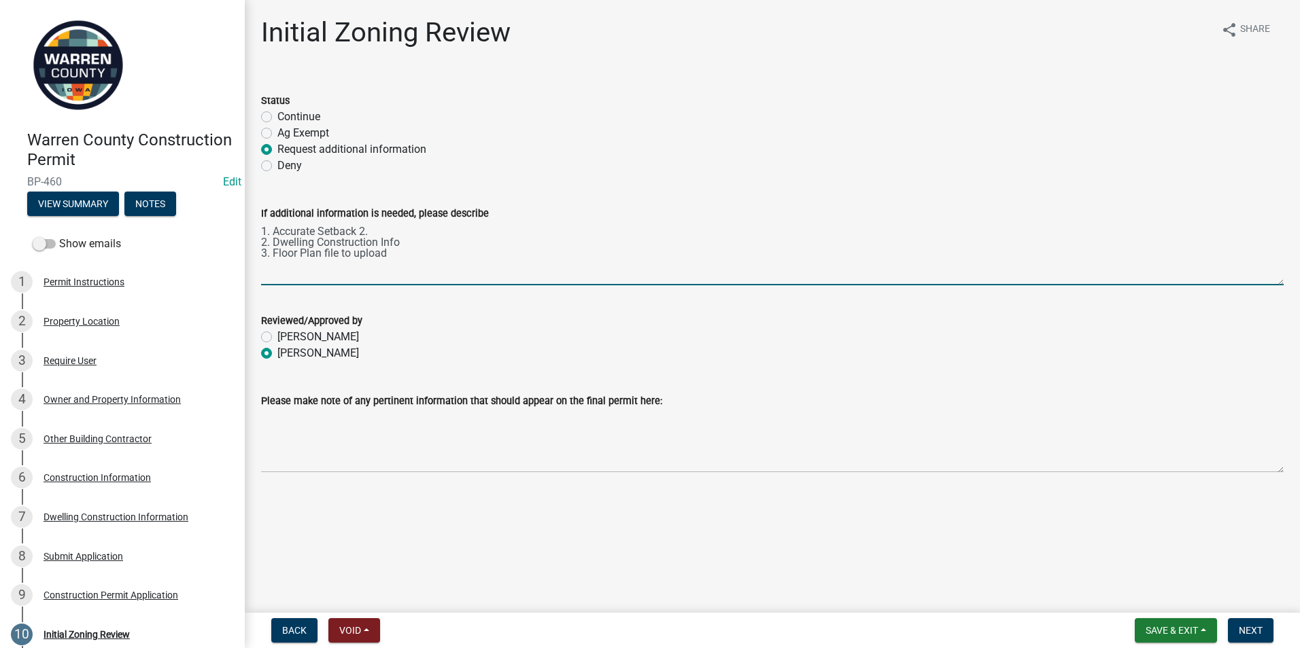
click at [369, 231] on textarea "1. Accurate Setback 2. 2. Dwelling Construction Info 3. Floor Plan file to uplo…" at bounding box center [772, 254] width 1022 height 64
type textarea "1. Accurate Setback 2 2. Dwelling Construction Info 3. Floor Plan file to upload"
click at [1168, 625] on span "Save & Exit" at bounding box center [1171, 630] width 52 height 11
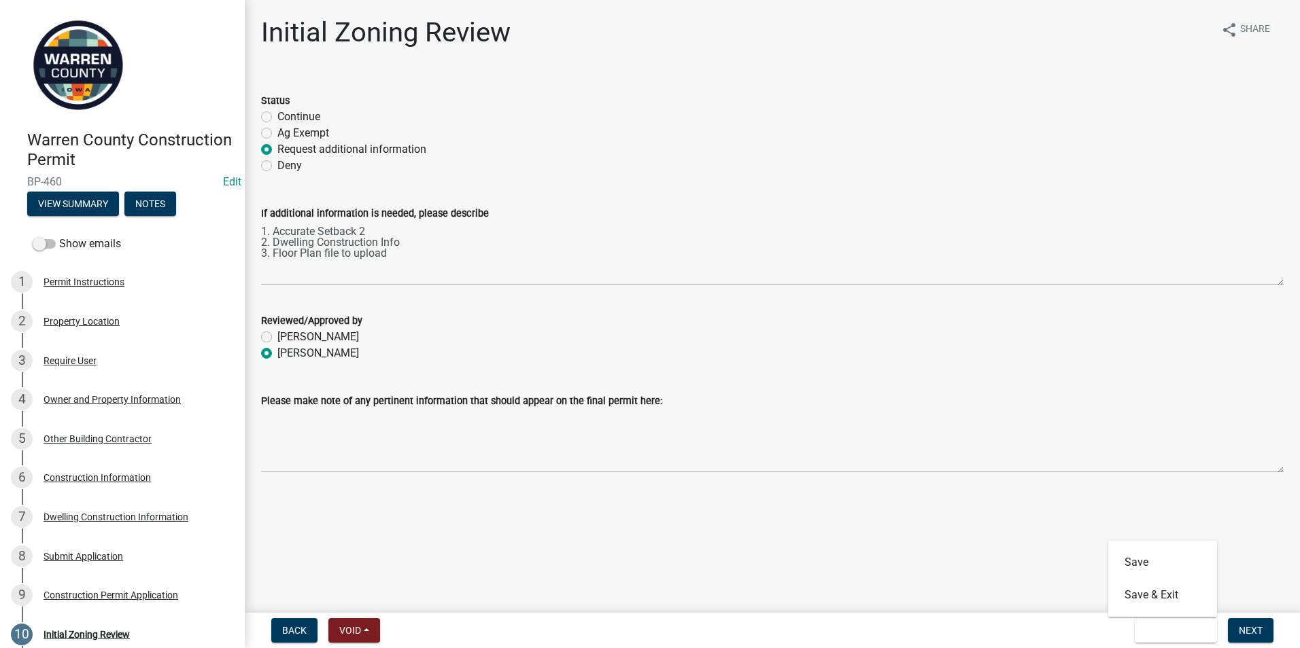
click at [992, 510] on main "Initial Zoning Review share Share Status Continue Ag Exempt Request additional …" at bounding box center [772, 304] width 1055 height 608
click at [1245, 633] on span "Next" at bounding box center [1251, 630] width 24 height 11
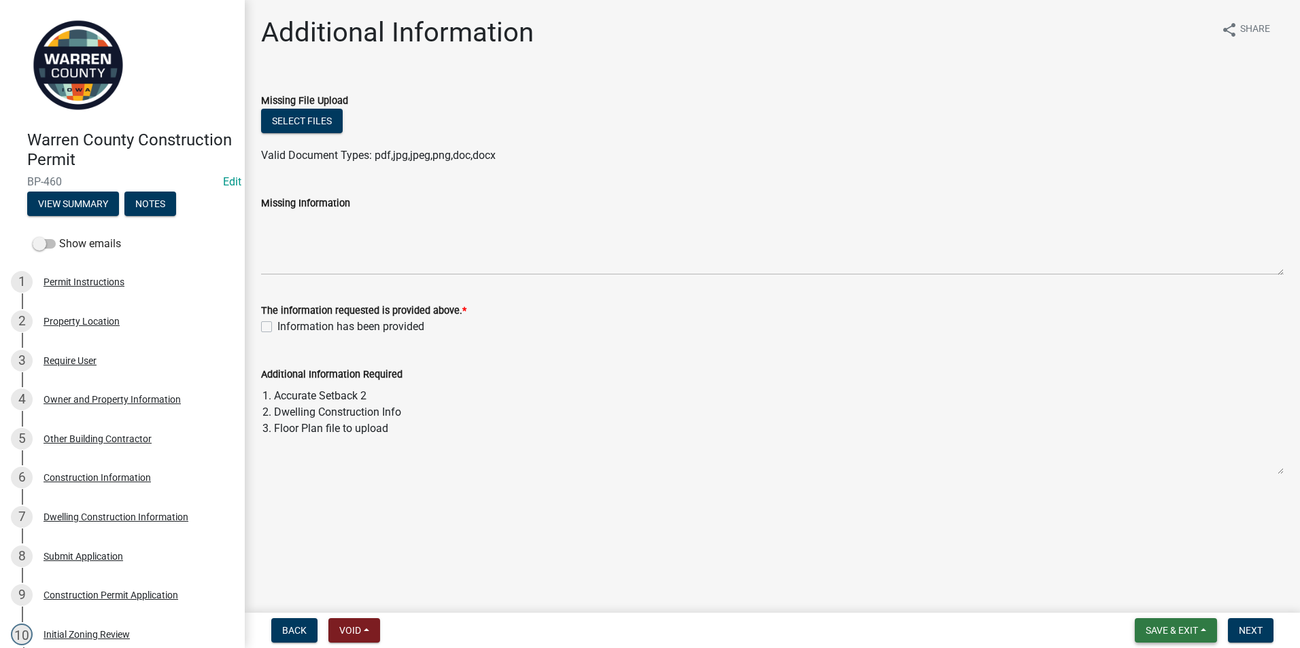
click at [1166, 628] on span "Save & Exit" at bounding box center [1171, 630] width 52 height 11
click at [1159, 602] on button "Save & Exit" at bounding box center [1162, 595] width 109 height 33
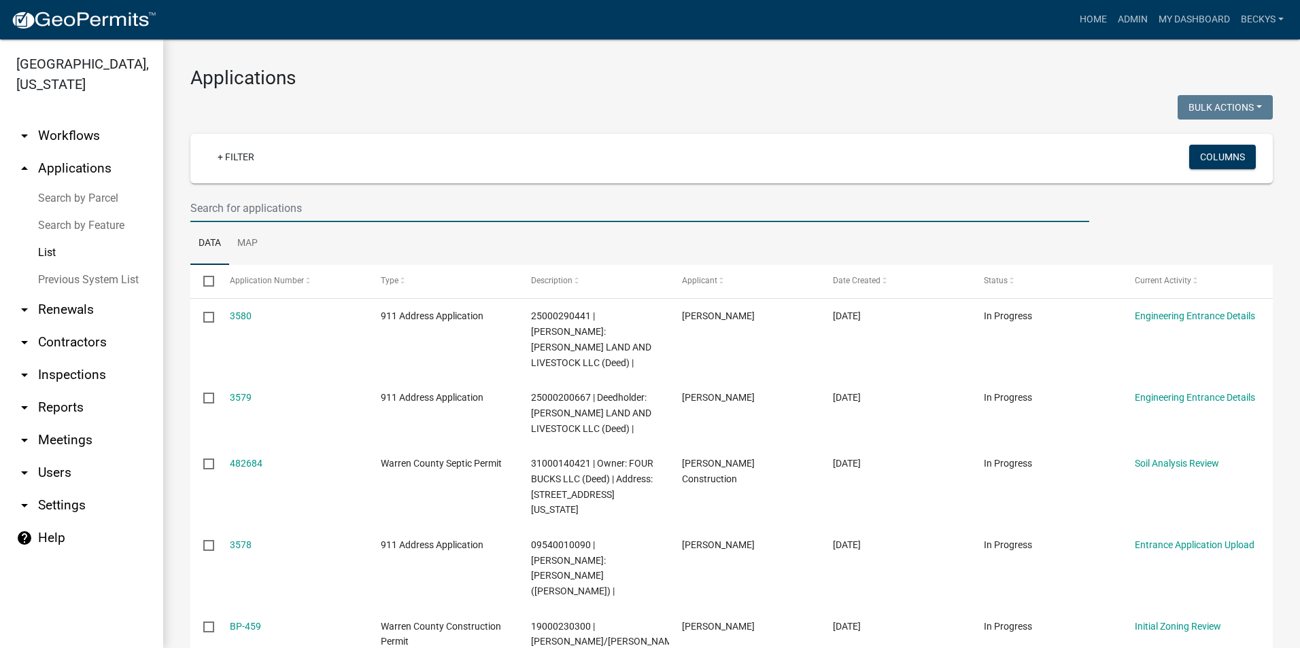
click at [195, 218] on input "text" at bounding box center [639, 208] width 899 height 28
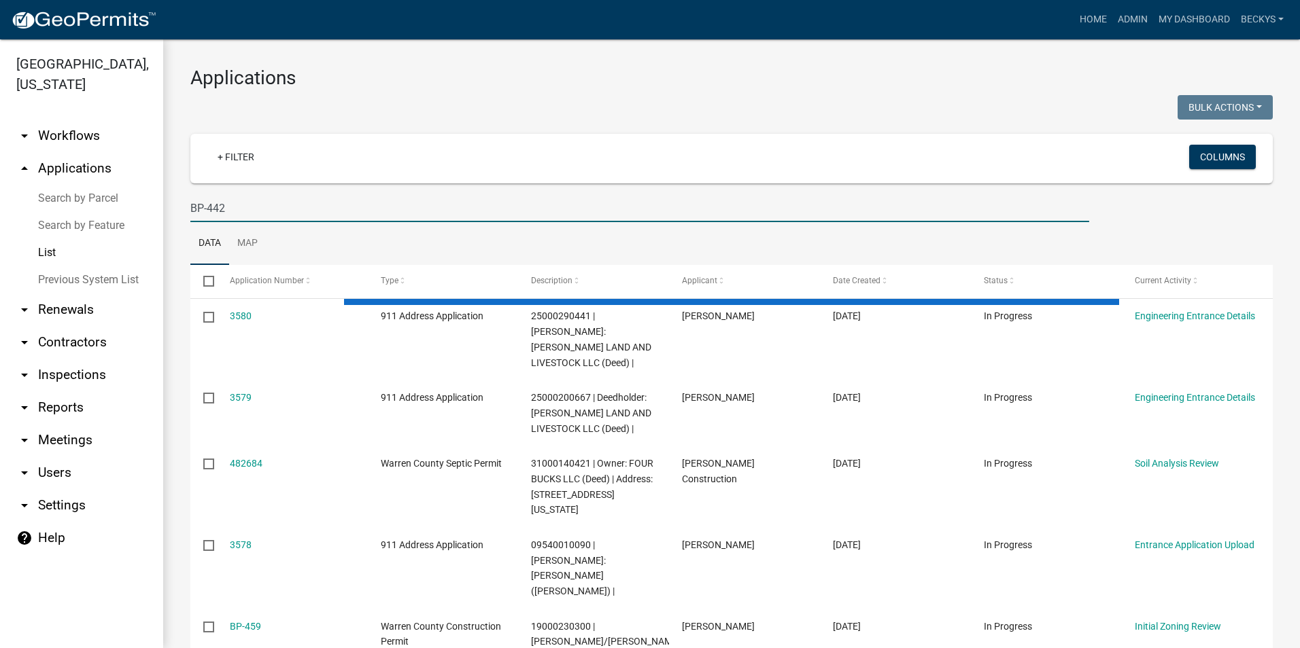
click at [45, 239] on link "List" at bounding box center [81, 252] width 163 height 27
drag, startPoint x: 228, startPoint y: 207, endPoint x: 163, endPoint y: 203, distance: 65.3
click at [163, 203] on div "Applications Bulk Actions Void Expire Lock Withdraw + Filter Columns BP-442 Dat…" at bounding box center [731, 560] width 1137 height 1043
type input "BP-442"
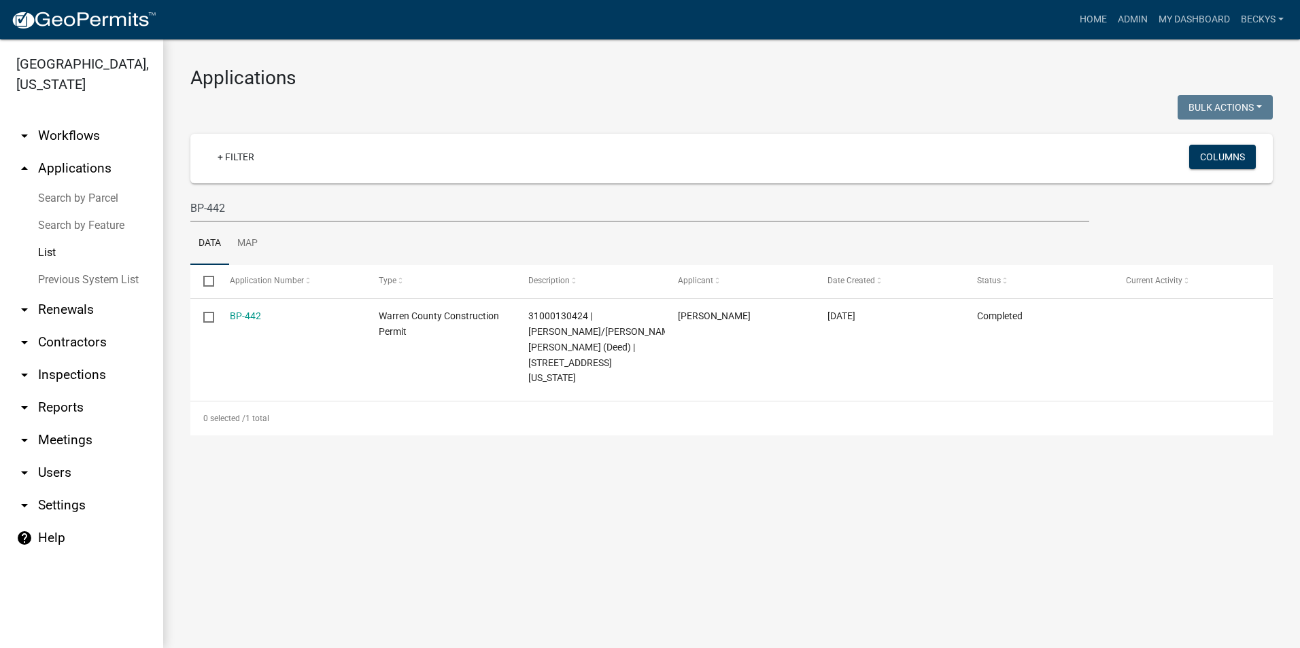
click at [235, 315] on link "BP-442" at bounding box center [245, 316] width 31 height 11
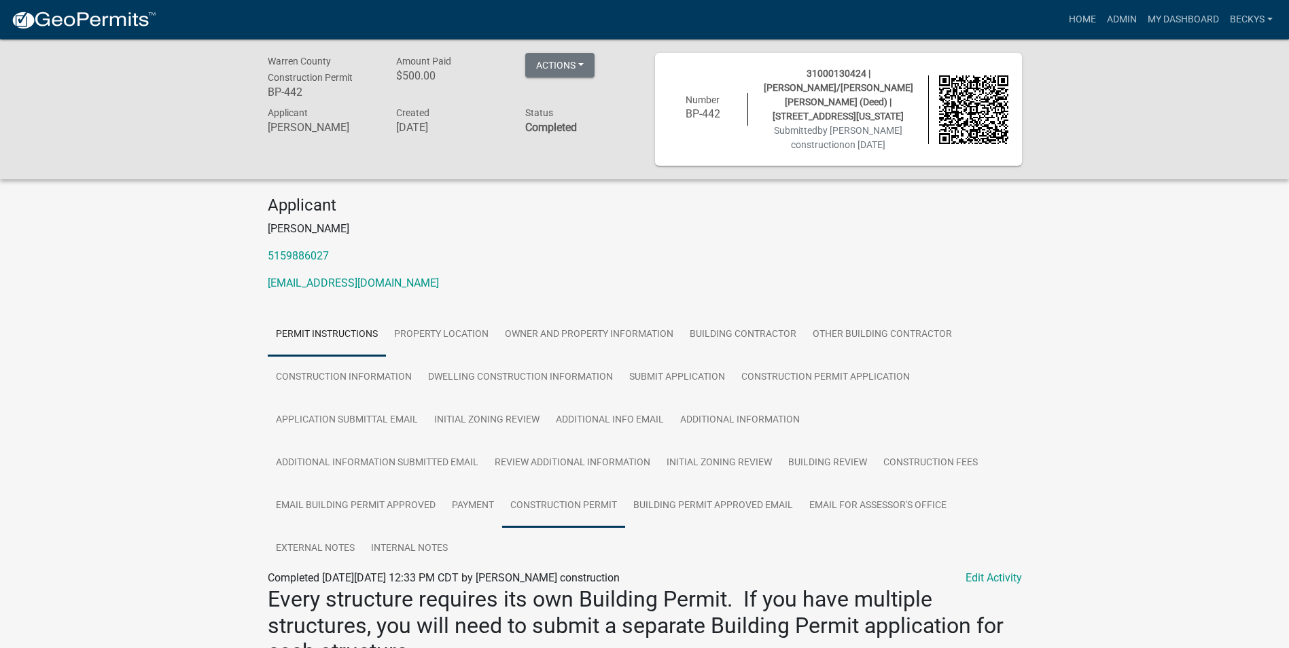
click at [551, 487] on link "Construction Permit" at bounding box center [563, 507] width 123 height 44
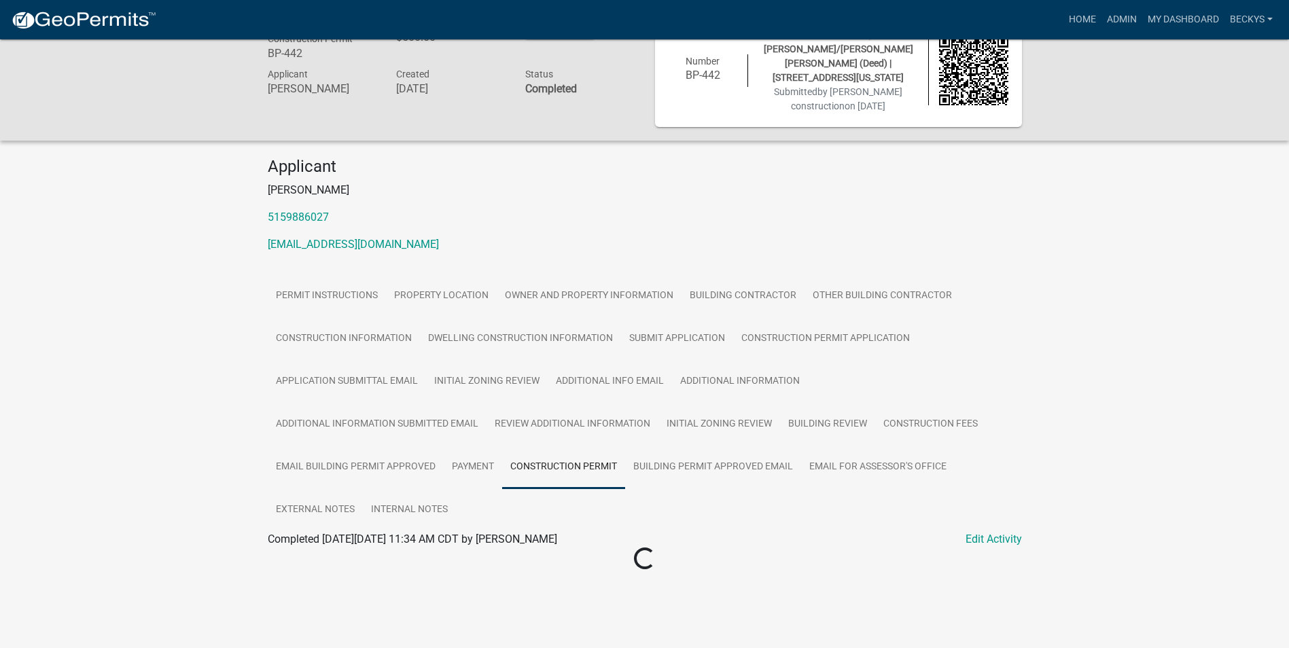
scroll to position [39, 0]
click at [309, 549] on link "Construction Permit" at bounding box center [315, 555] width 95 height 13
click at [481, 448] on link "Payment" at bounding box center [473, 467] width 58 height 44
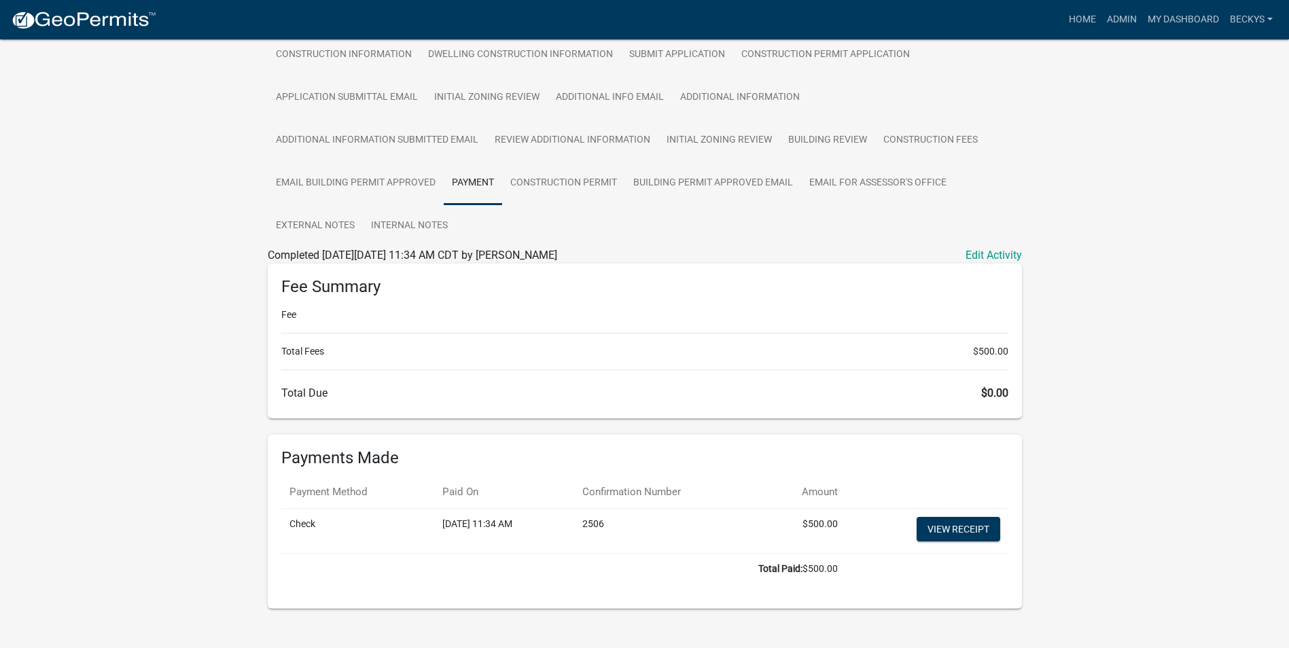
scroll to position [326, 0]
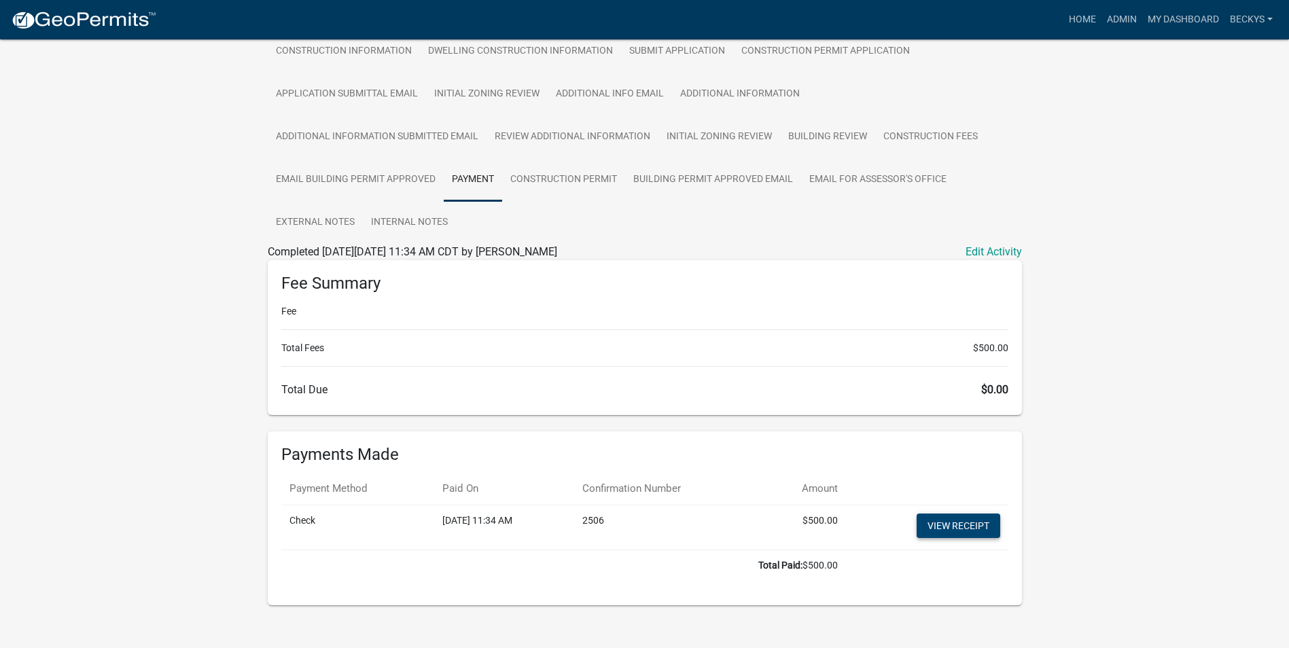
click at [954, 514] on link "View receipt" at bounding box center [959, 526] width 84 height 24
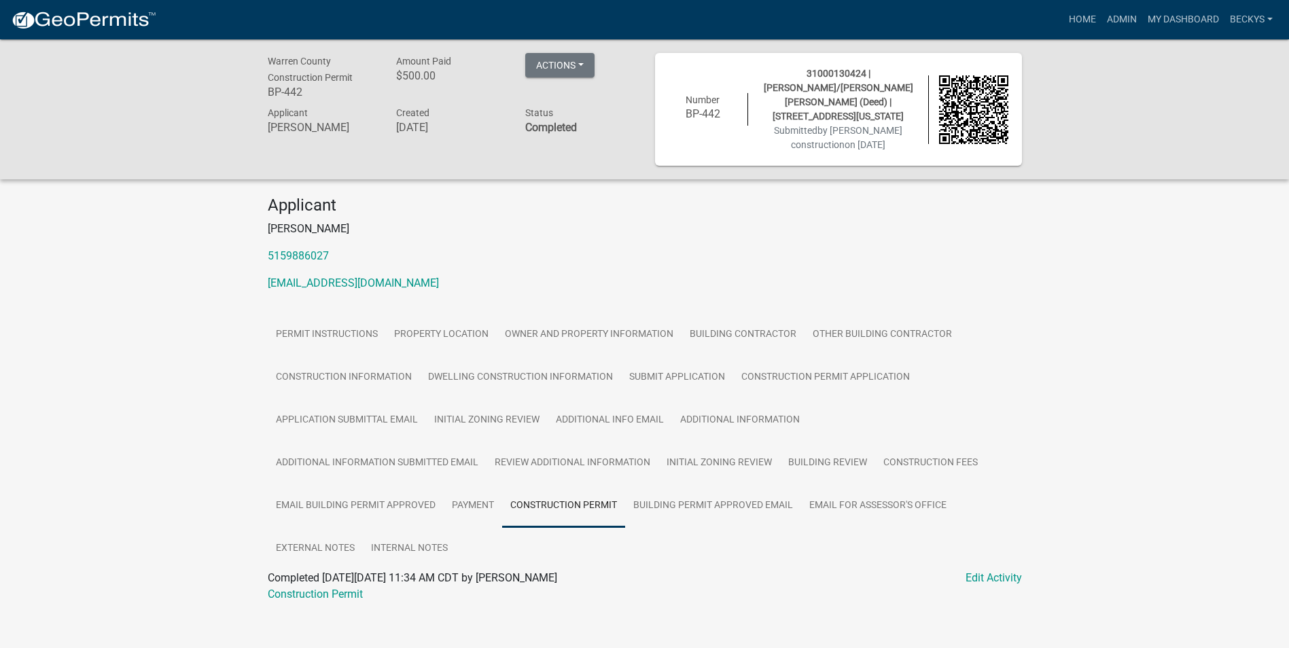
scroll to position [3, 0]
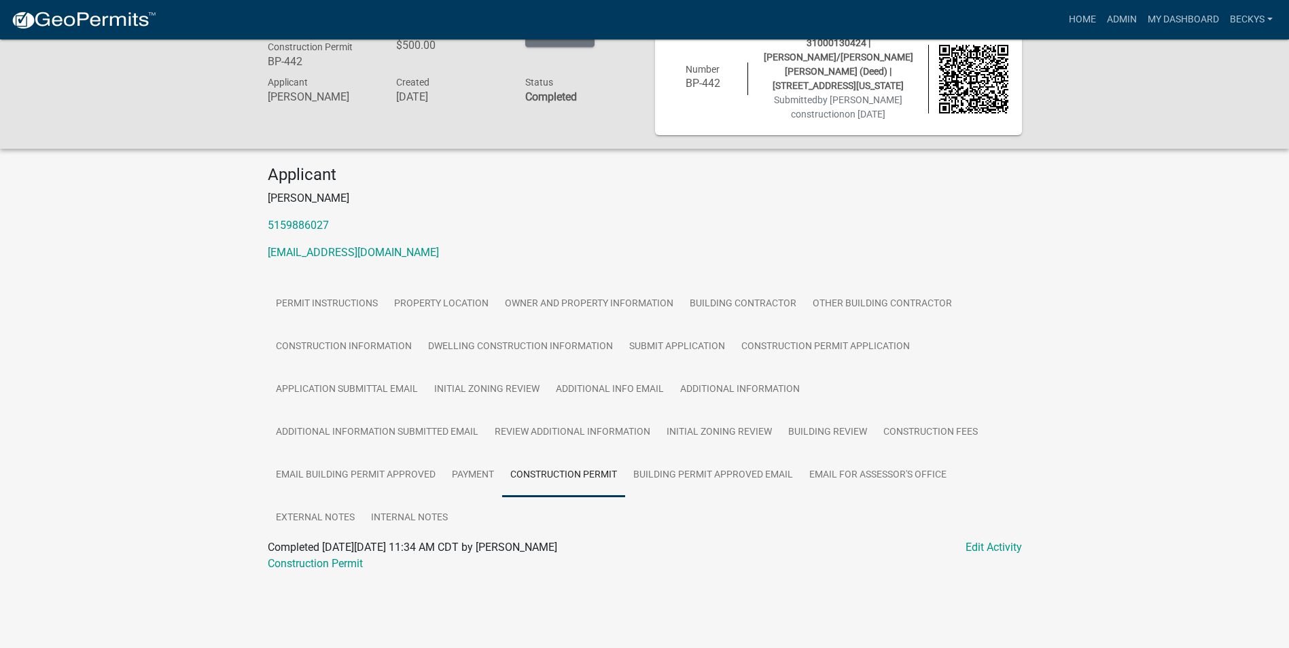
click at [865, 0] on html "Internet Explorer does NOT work with GeoPermits. Get a new browser for more sec…" at bounding box center [644, 293] width 1289 height 648
